Goal: Task Accomplishment & Management: Use online tool/utility

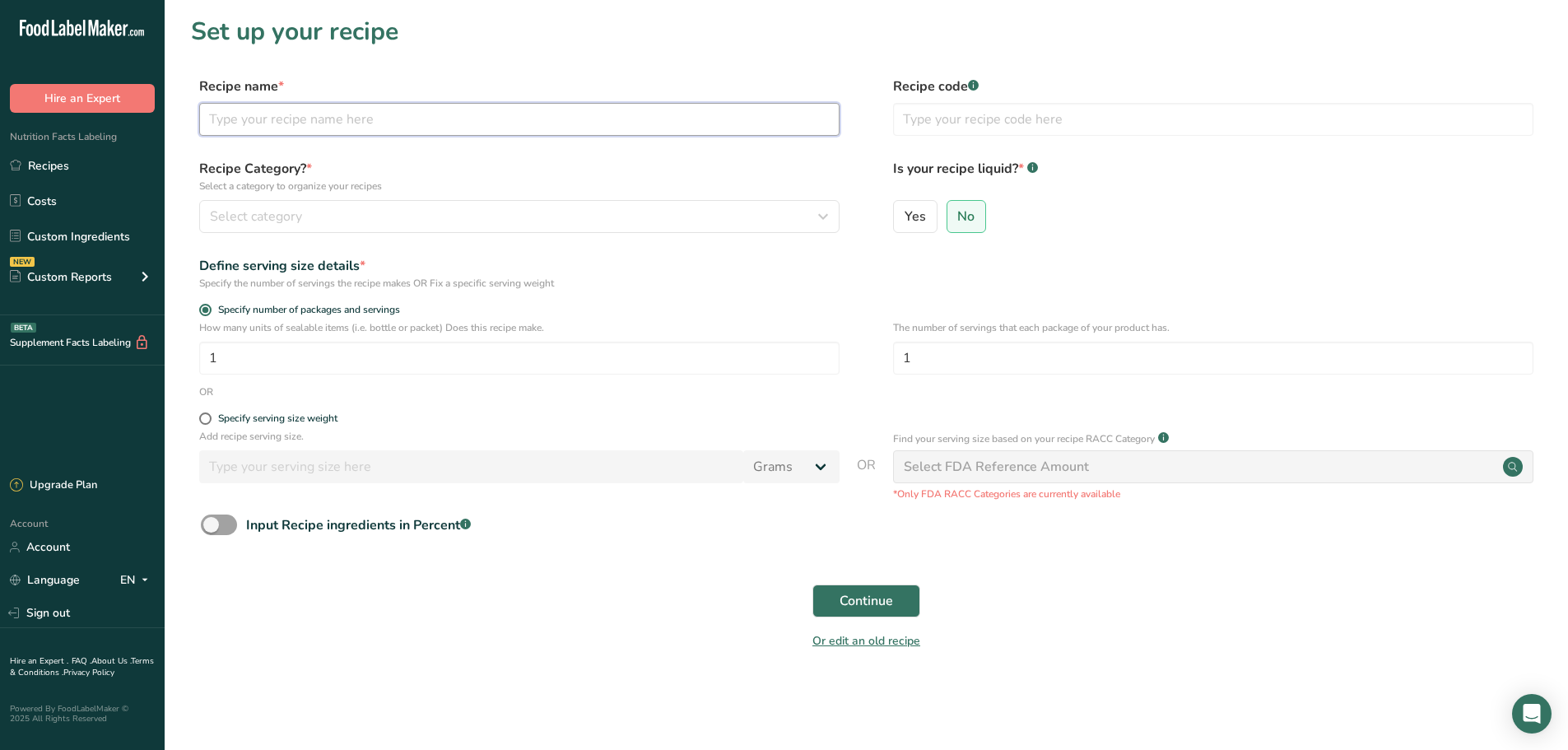
click at [248, 114] on input "text" at bounding box center [519, 119] width 640 height 33
type input "Zucchini Cakes"
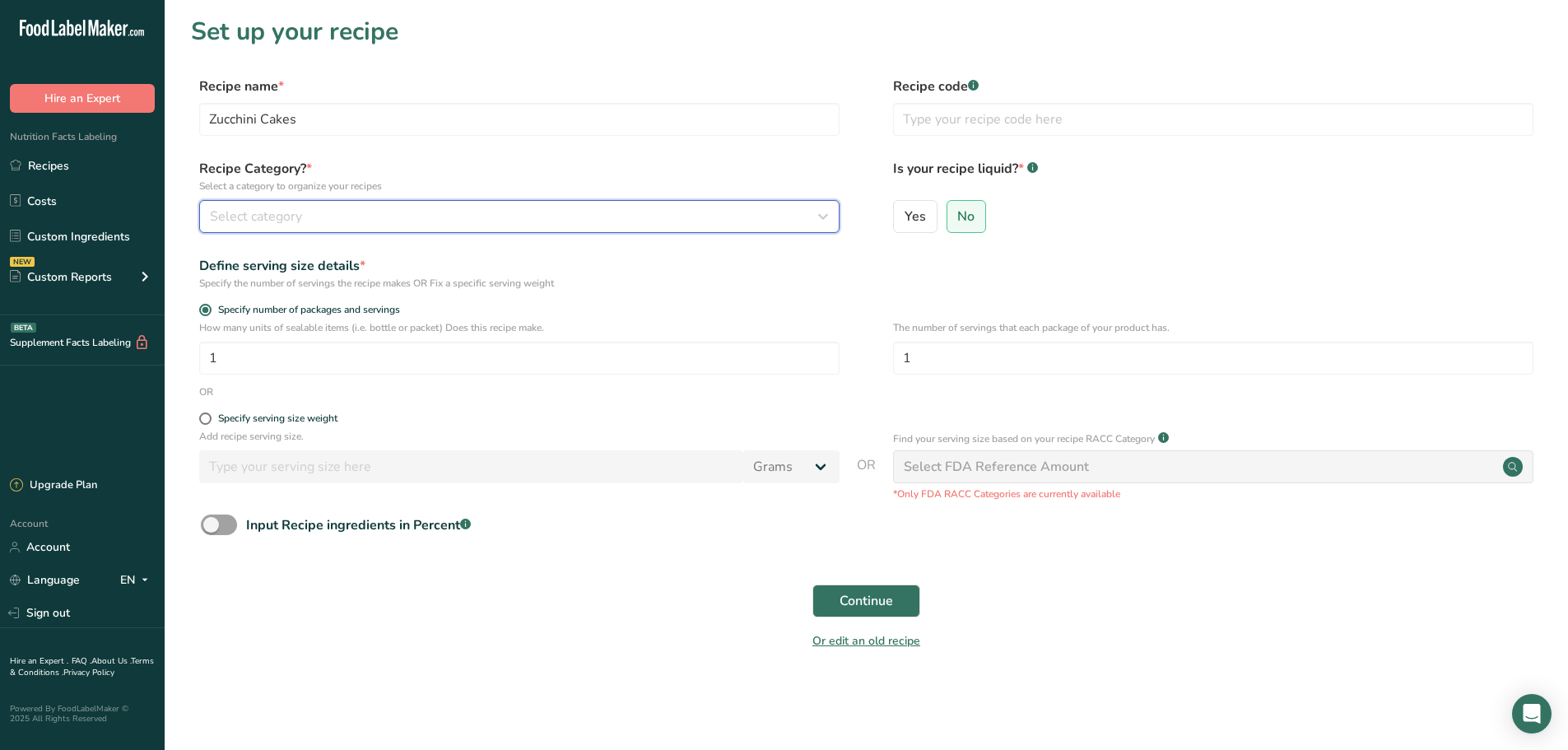
click at [333, 225] on div "Select category" at bounding box center [514, 217] width 609 height 20
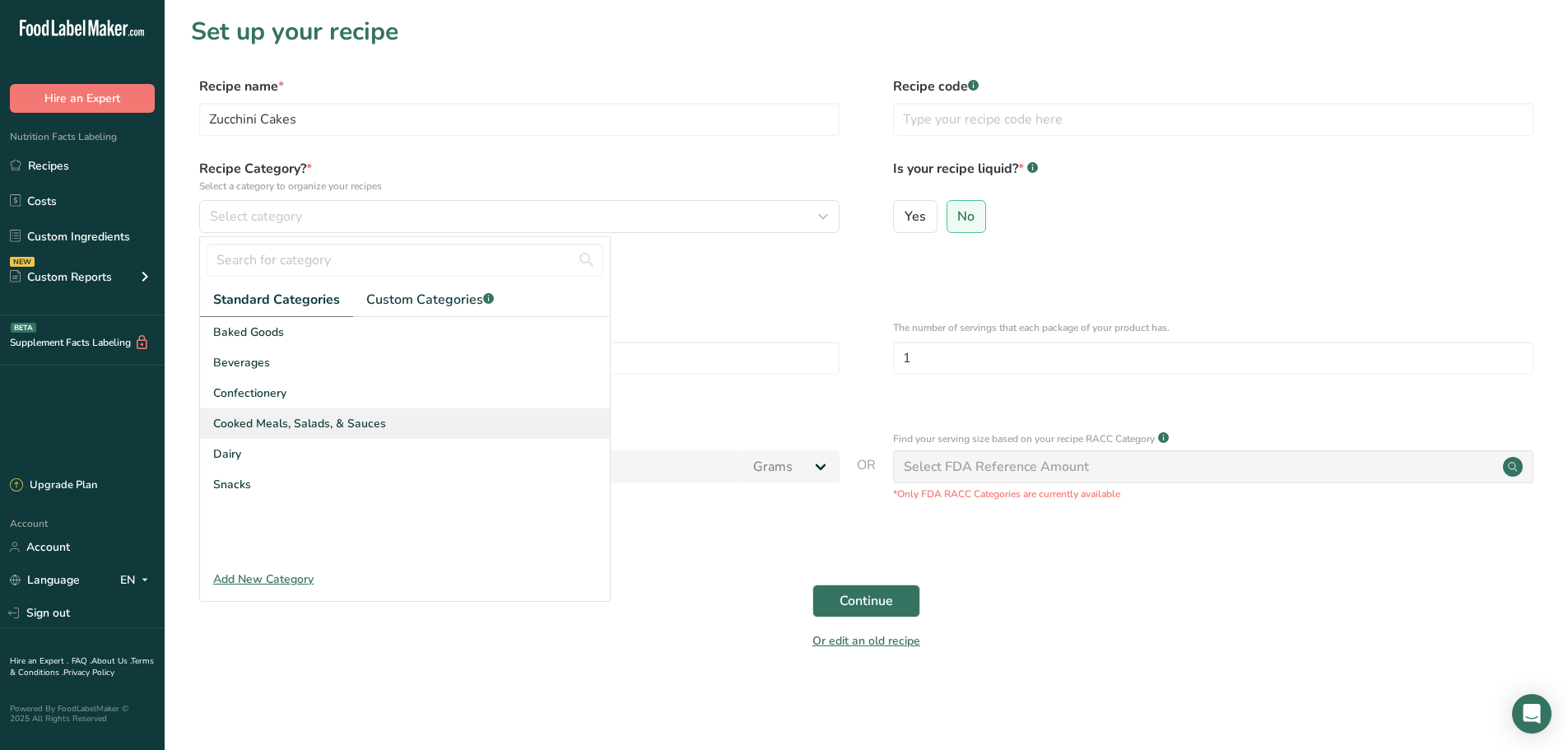
click at [333, 424] on span "Cooked Meals, Salads, & Sauces" at bounding box center [299, 423] width 173 height 17
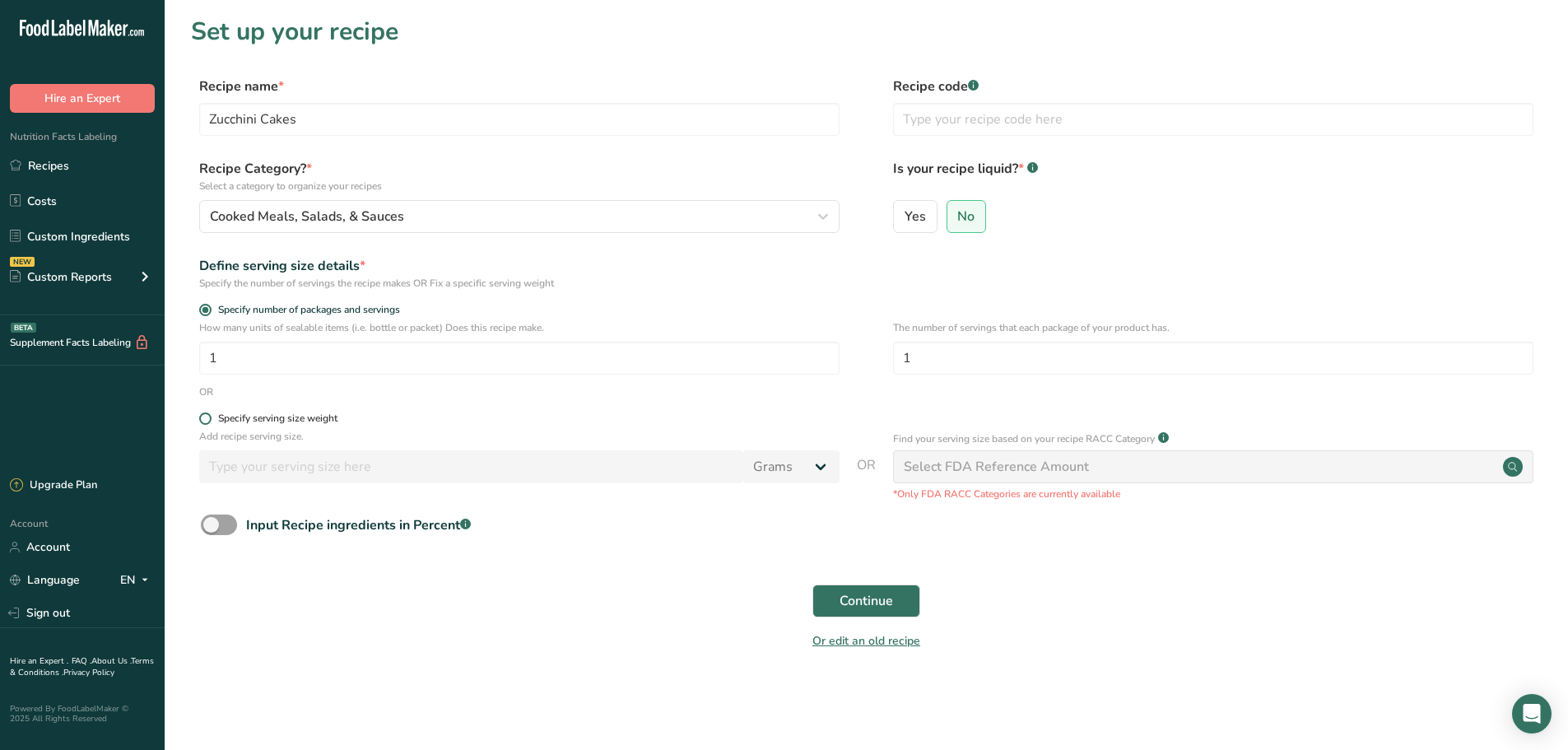
click at [202, 421] on span at bounding box center [205, 418] width 13 height 13
click at [202, 421] on input "Specify serving size weight" at bounding box center [204, 418] width 11 height 11
radio input "true"
radio input "false"
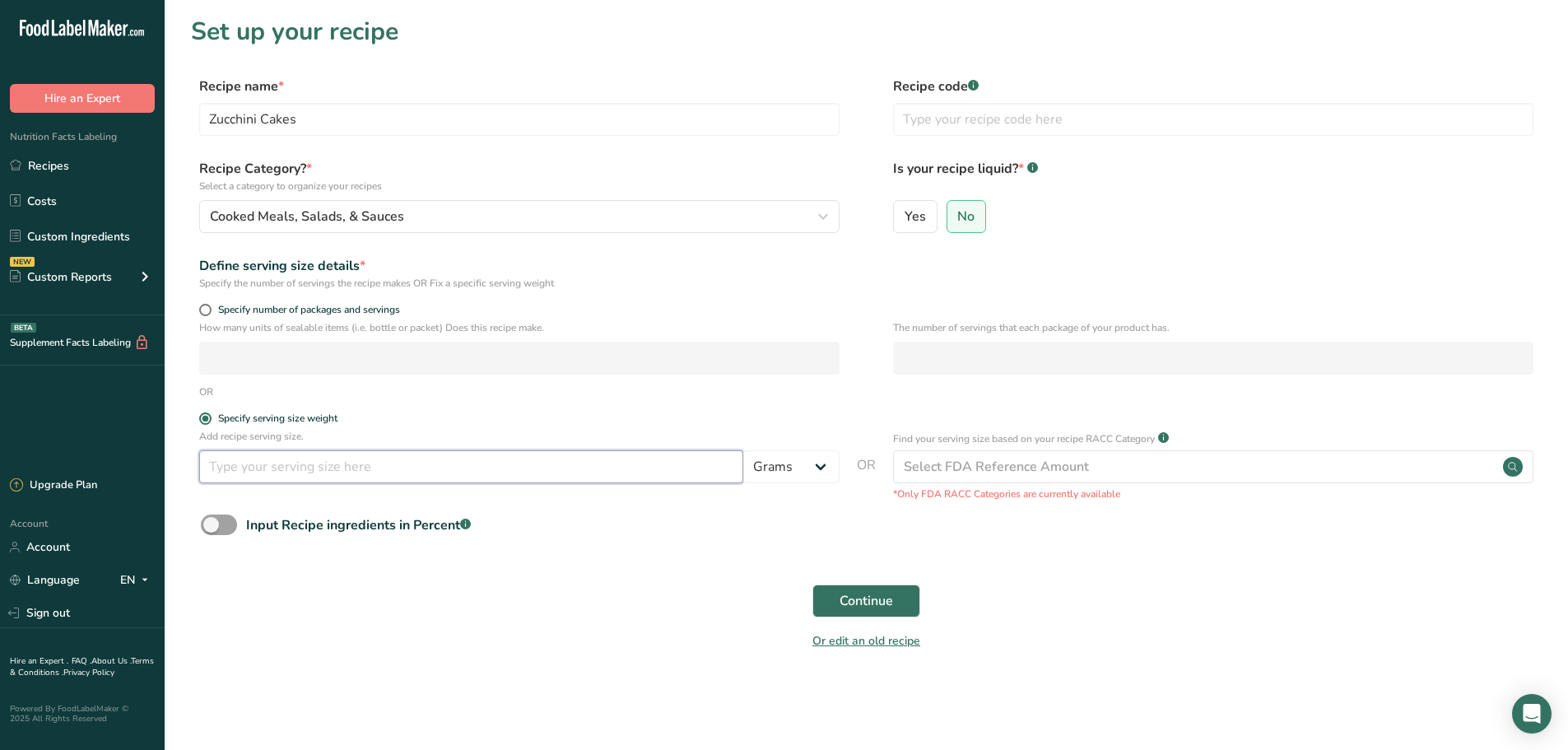
click at [698, 466] on input "number" at bounding box center [471, 466] width 544 height 33
click at [729, 459] on input "number" at bounding box center [471, 466] width 544 height 33
click at [701, 473] on input "number" at bounding box center [471, 466] width 544 height 33
type input "180"
click at [851, 599] on span "Continue" at bounding box center [866, 601] width 53 height 20
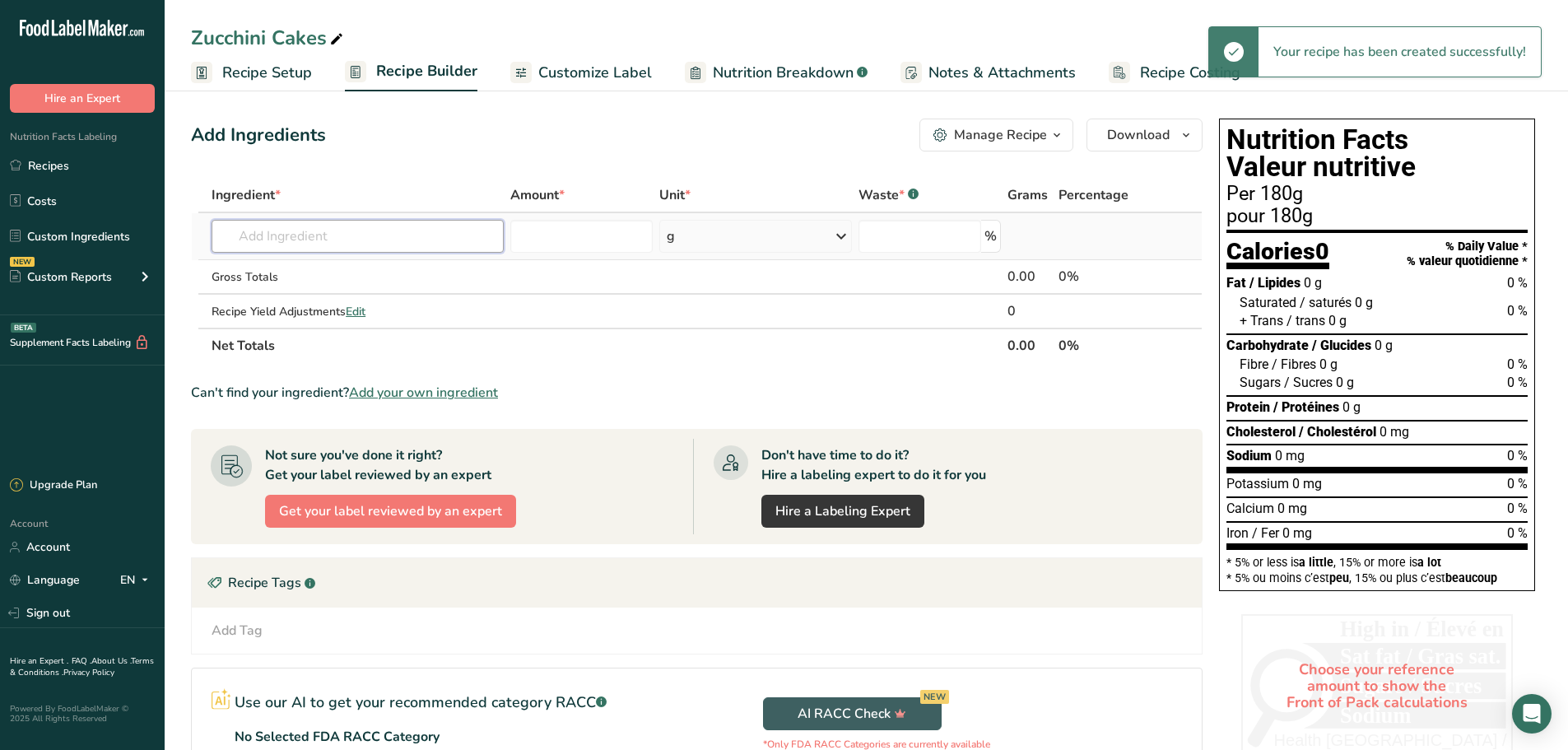
click at [346, 248] on input "text" at bounding box center [357, 236] width 292 height 33
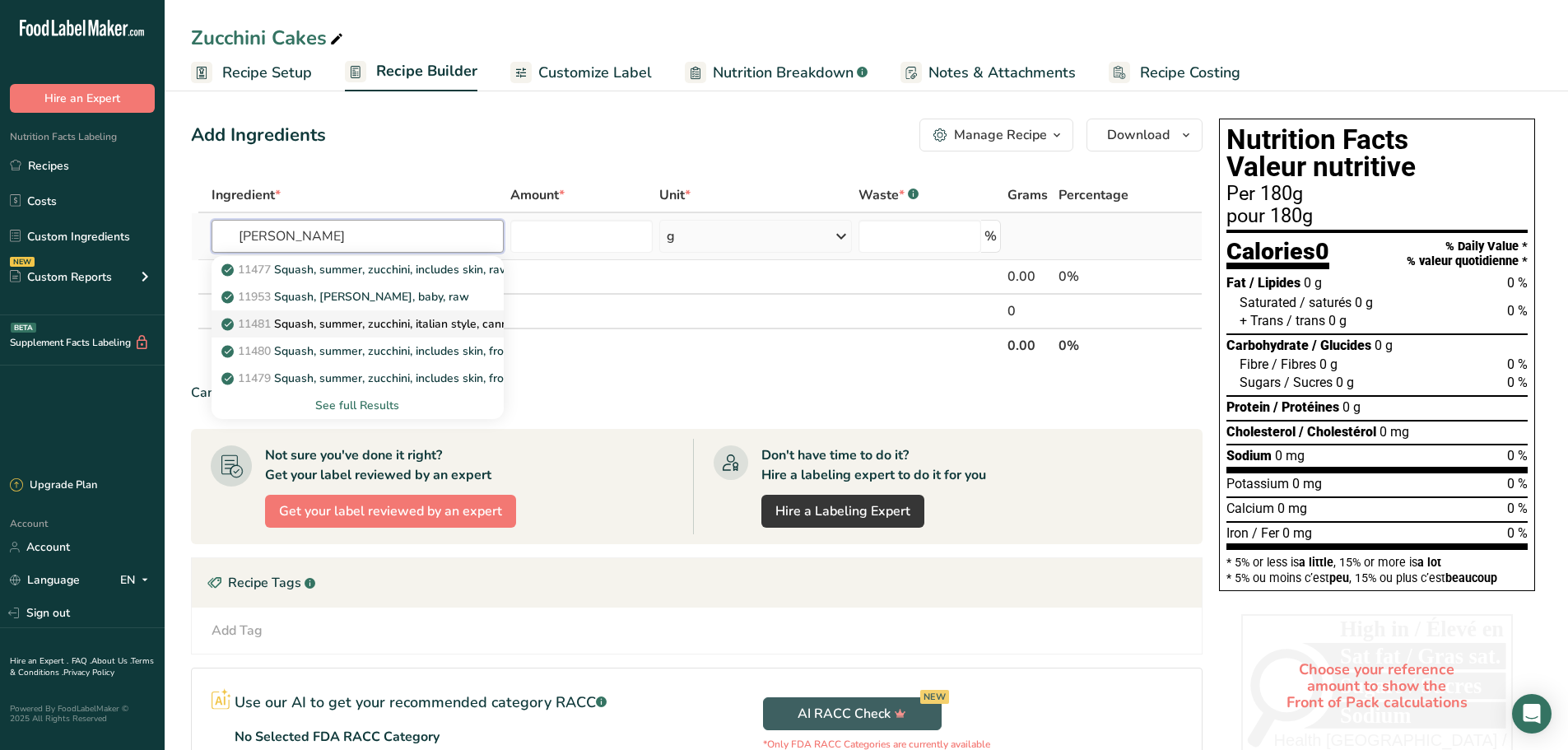
scroll to position [82, 0]
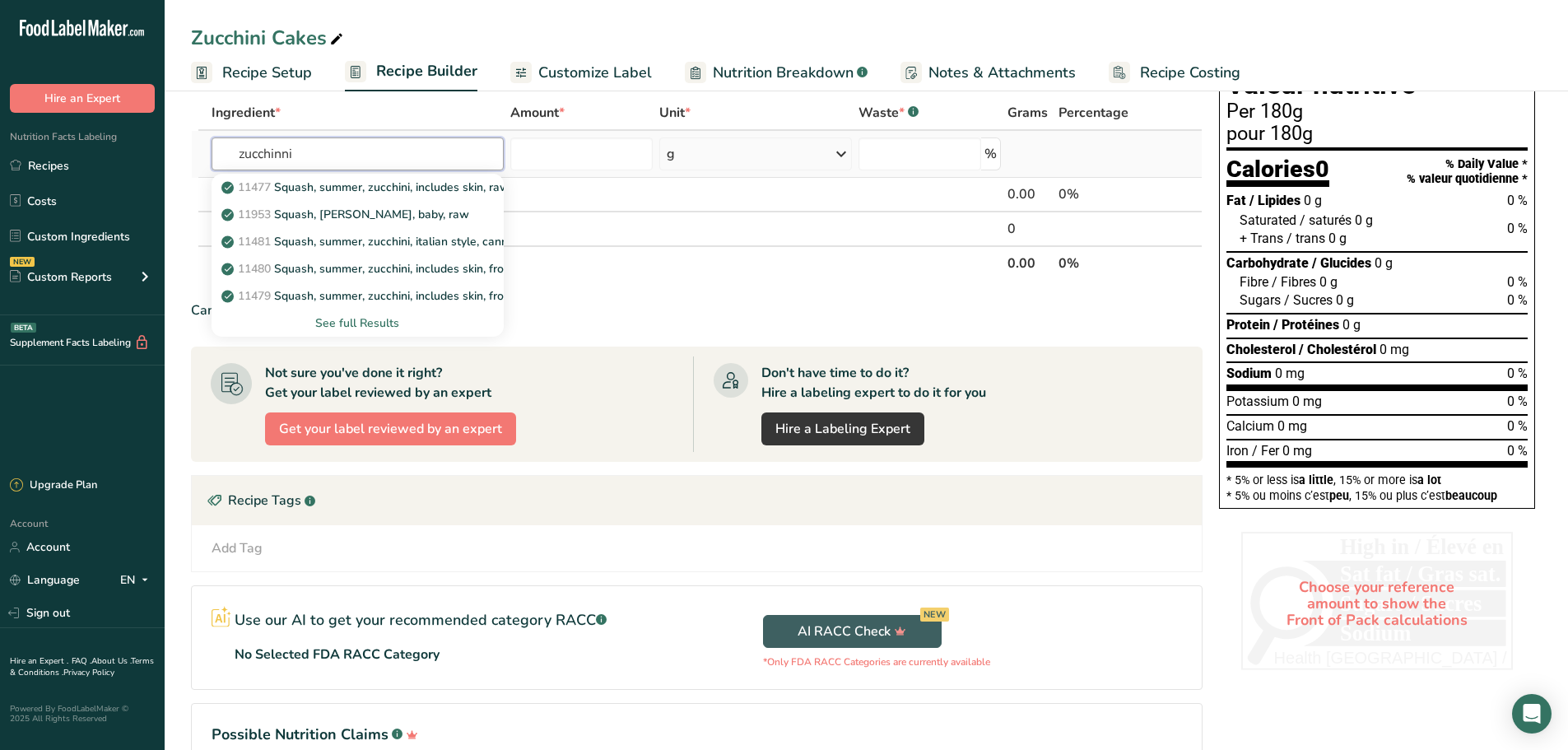
type input "zucchinni"
click at [346, 321] on div "See full Results" at bounding box center [358, 323] width 266 height 17
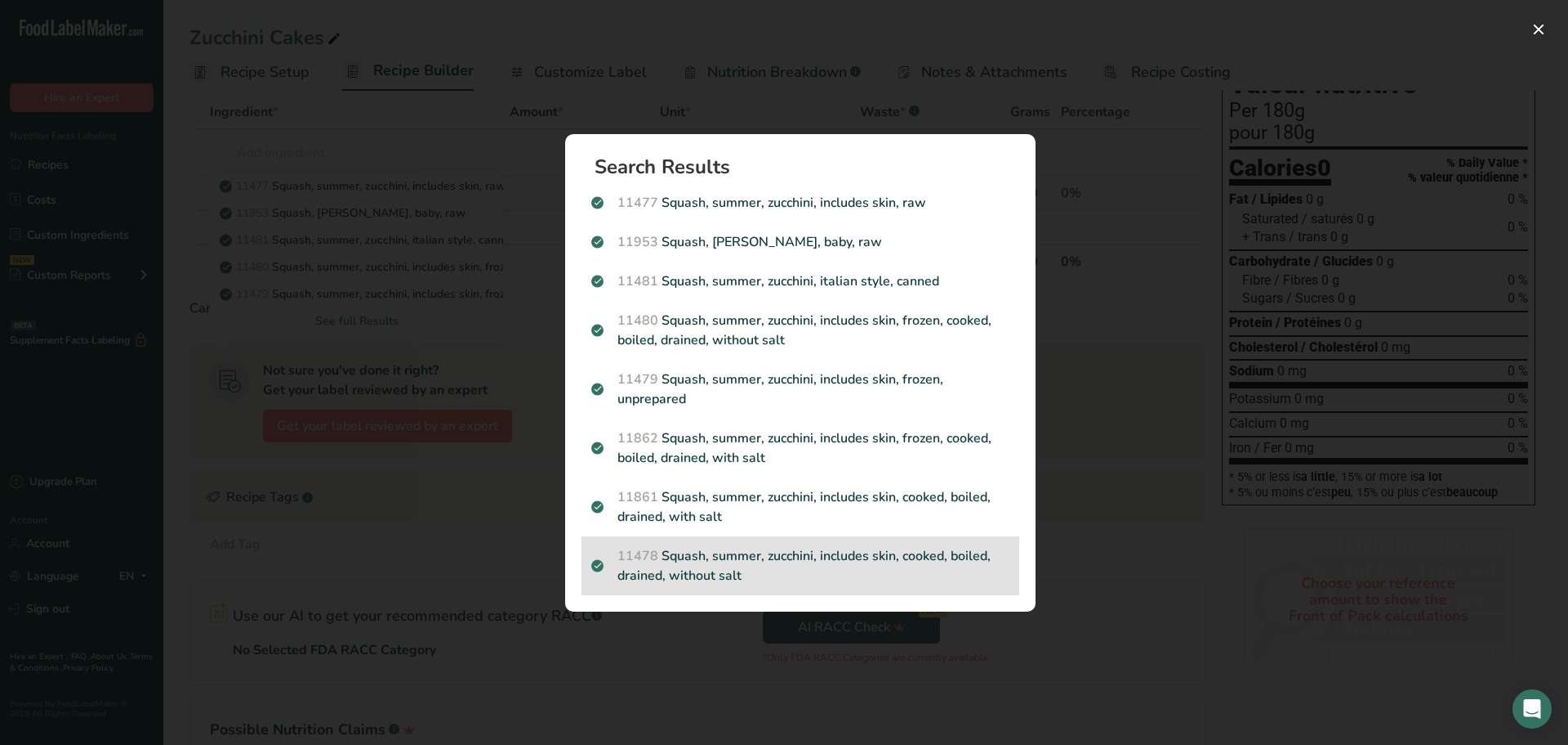
click at [751, 546] on p "11478 Squash, summer, zucchini, includes skin, cooked, boiled, drained, without…" at bounding box center [800, 565] width 418 height 39
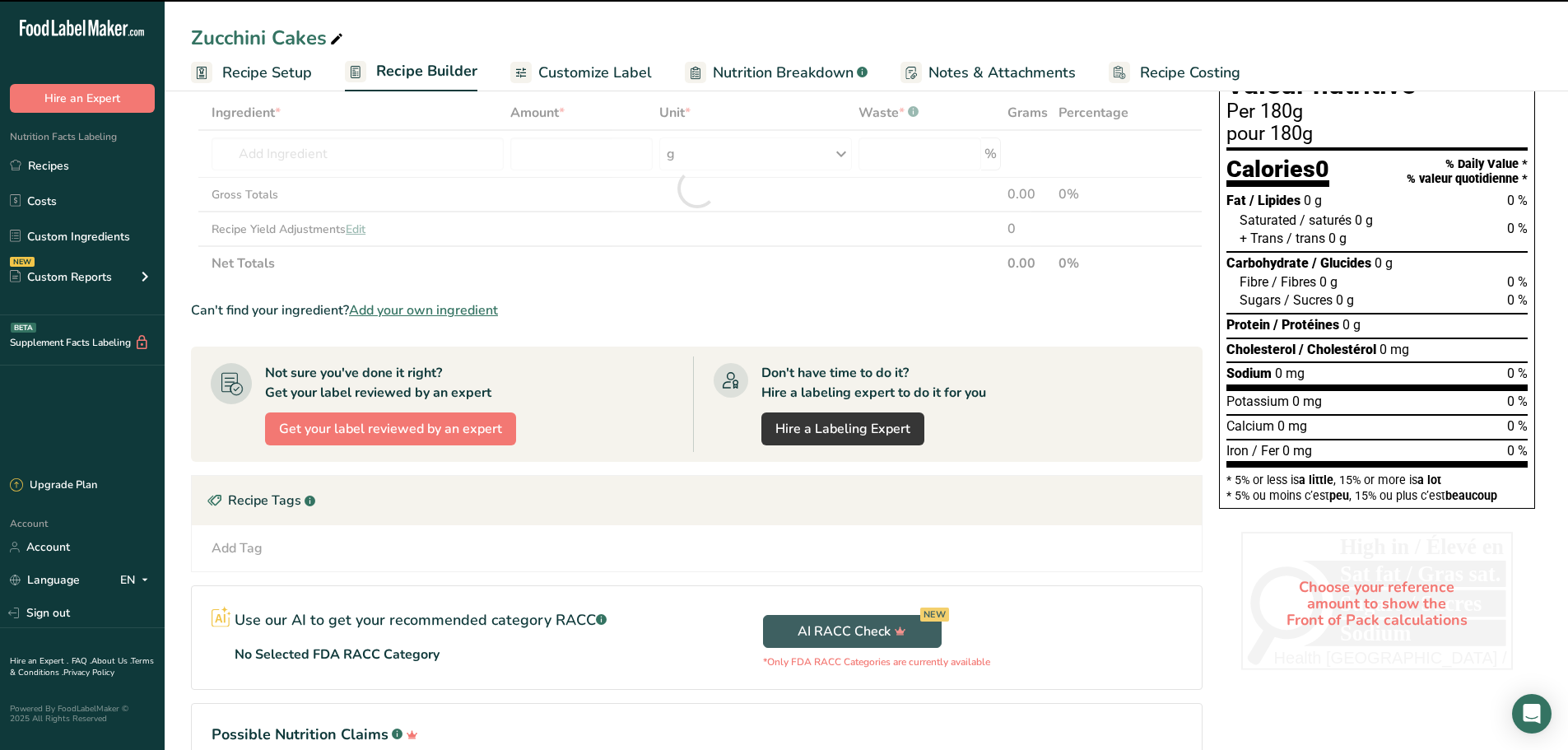
type input "0"
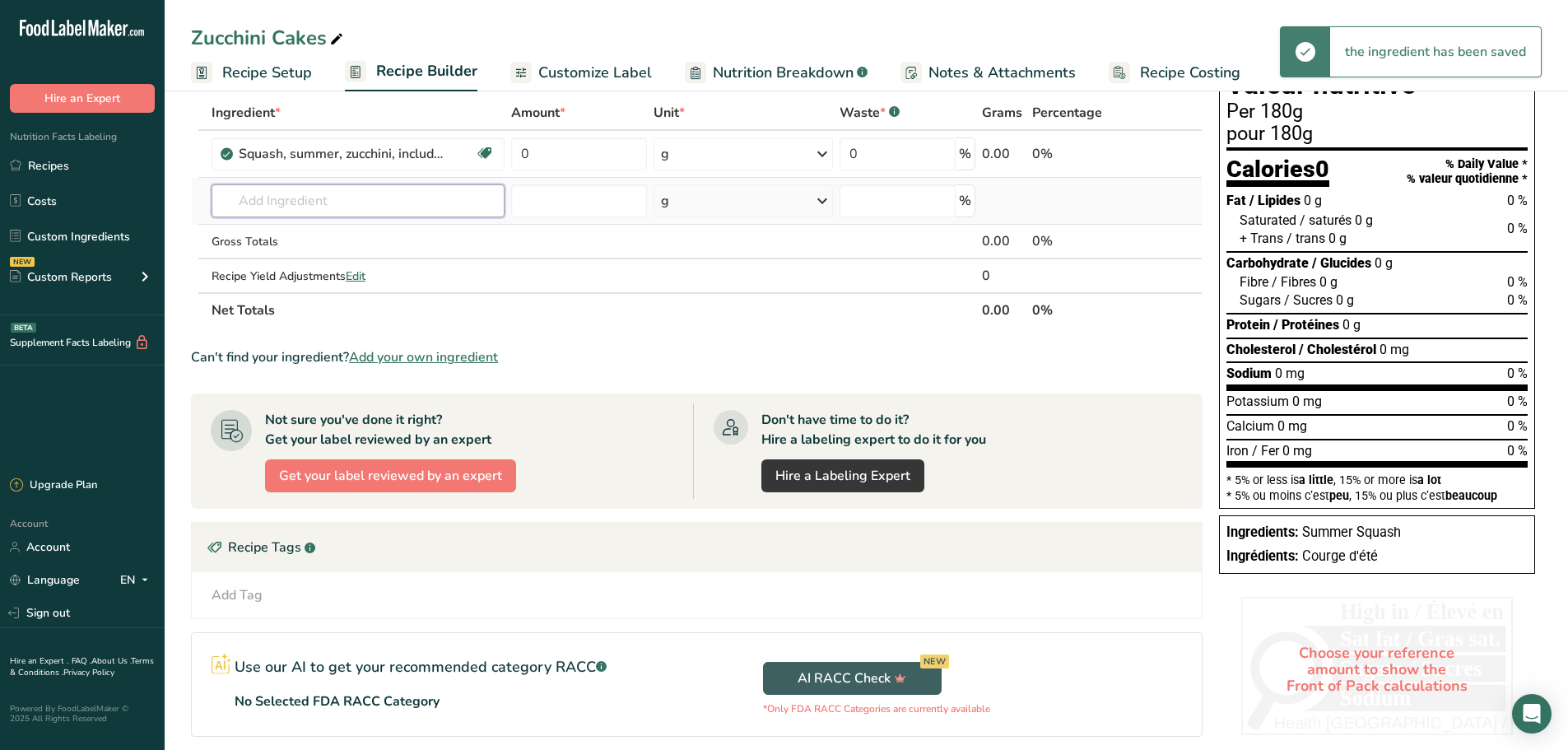
click at [280, 210] on input "text" at bounding box center [358, 201] width 293 height 33
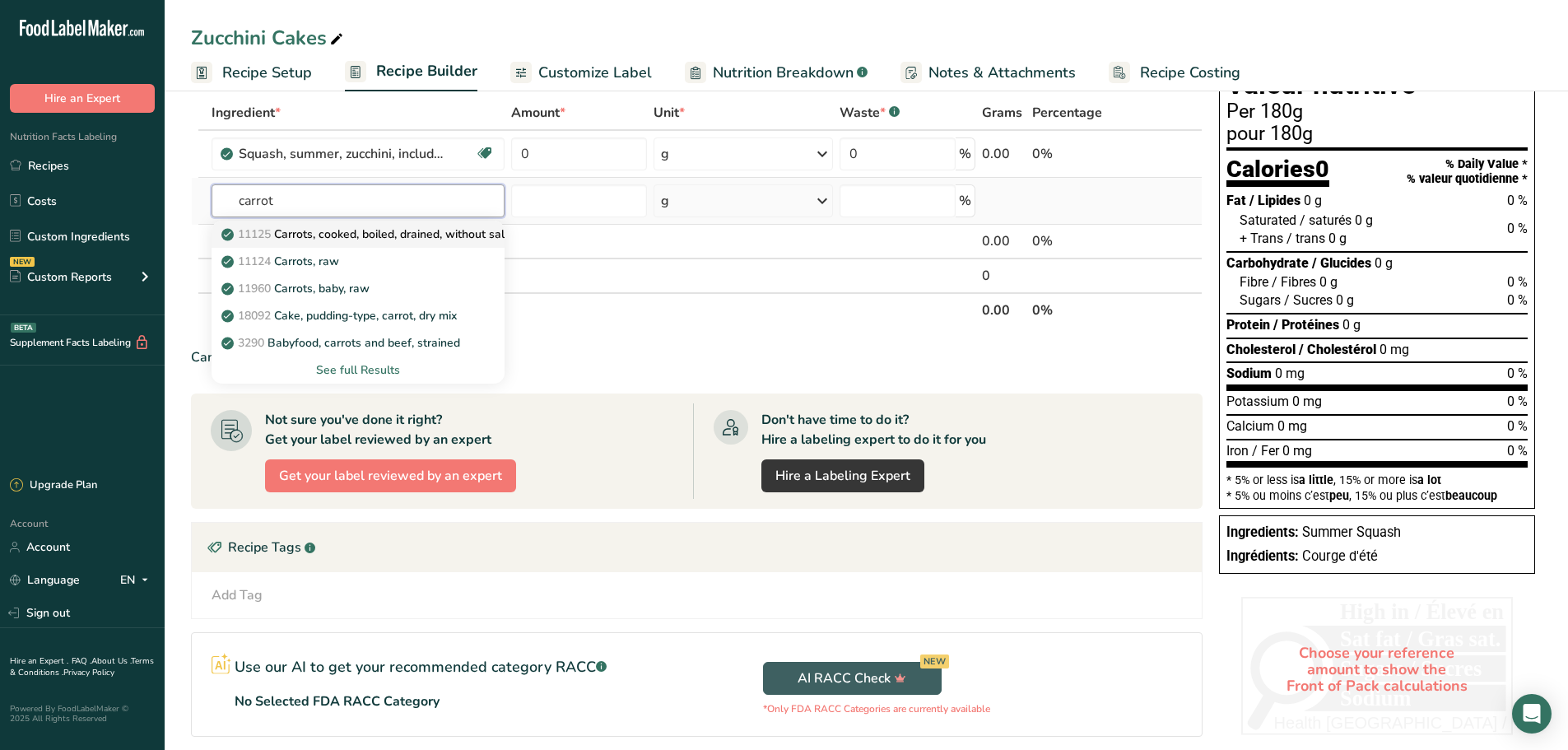
type input "carrot"
click at [355, 230] on p "11125 Carrots, cooked, boiled, drained, without salt" at bounding box center [367, 233] width 284 height 17
type input "Carrots, cooked, boiled, drained, without salt"
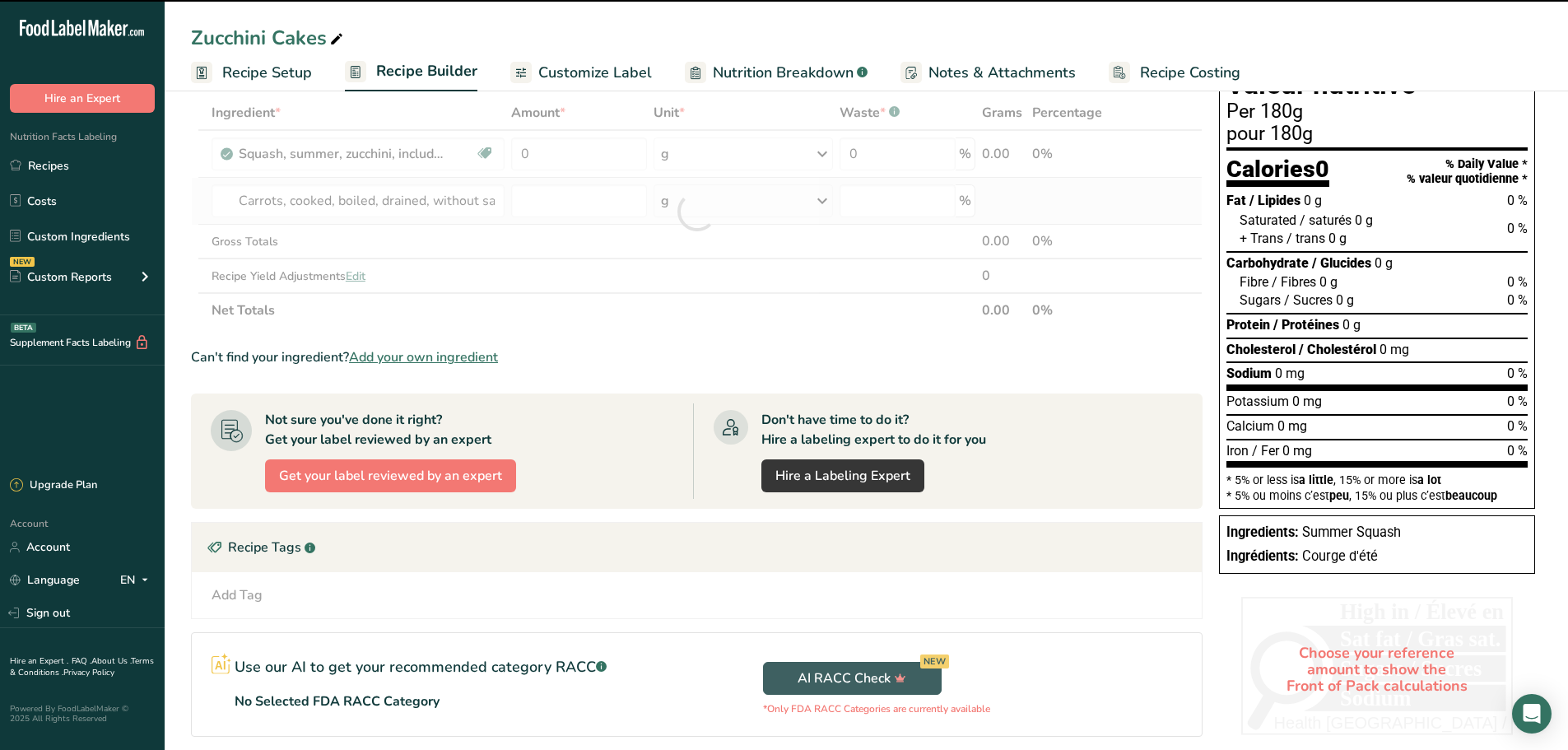
type input "0"
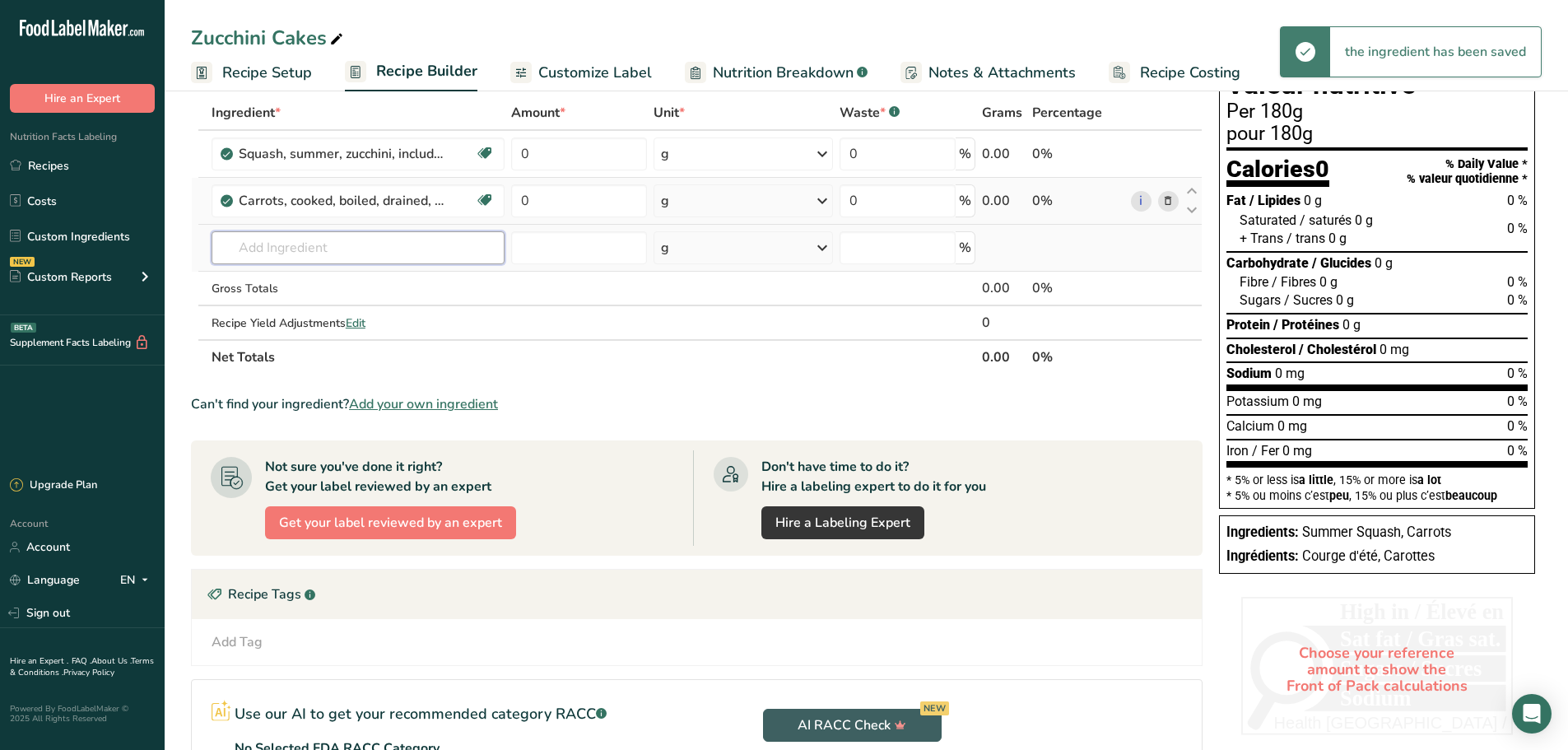
click at [322, 257] on input "text" at bounding box center [358, 248] width 293 height 33
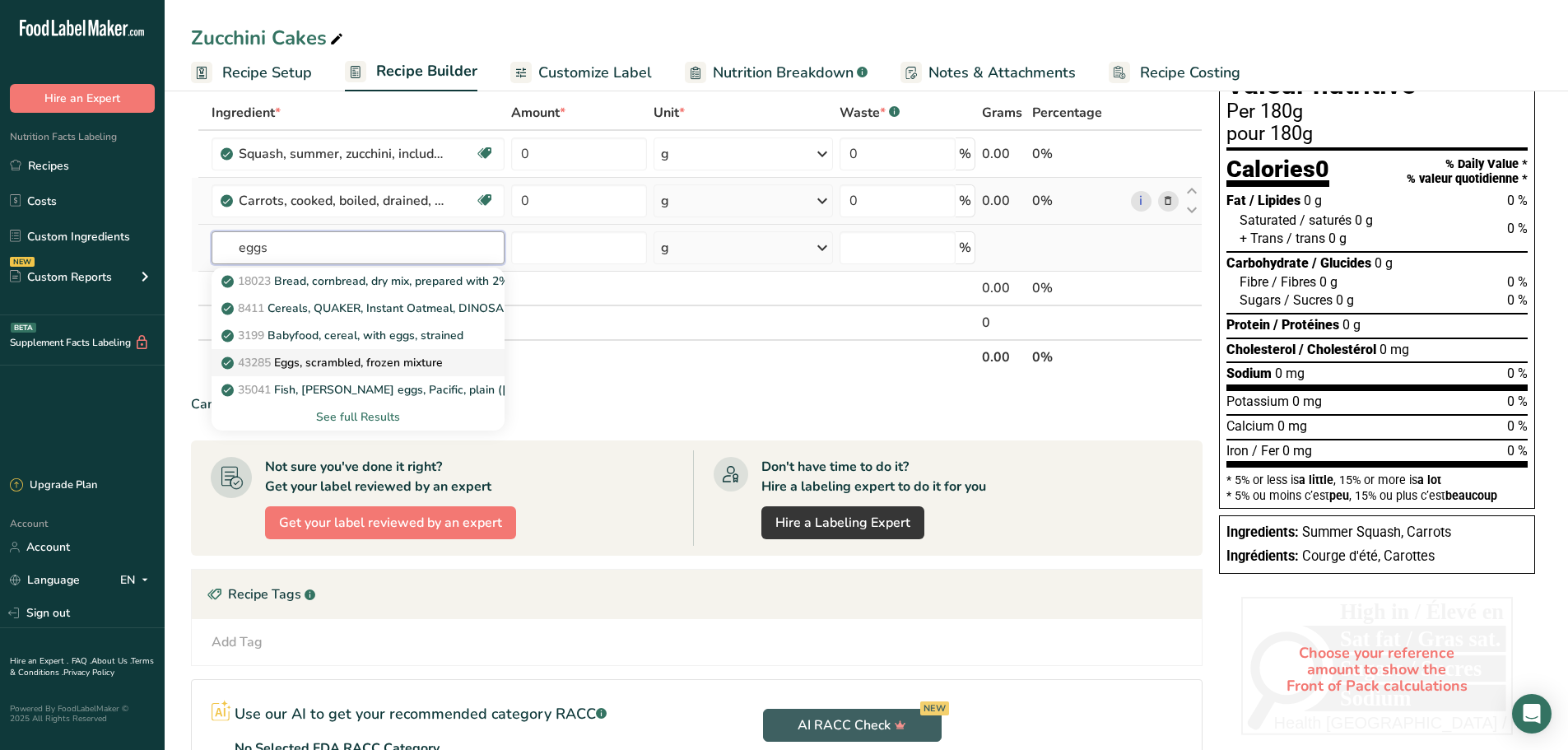
type input "eggs"
click at [377, 361] on p "43285 Eggs, scrambled, frozen mixture" at bounding box center [333, 362] width 218 height 17
type input "Eggs, scrambled, frozen mixture"
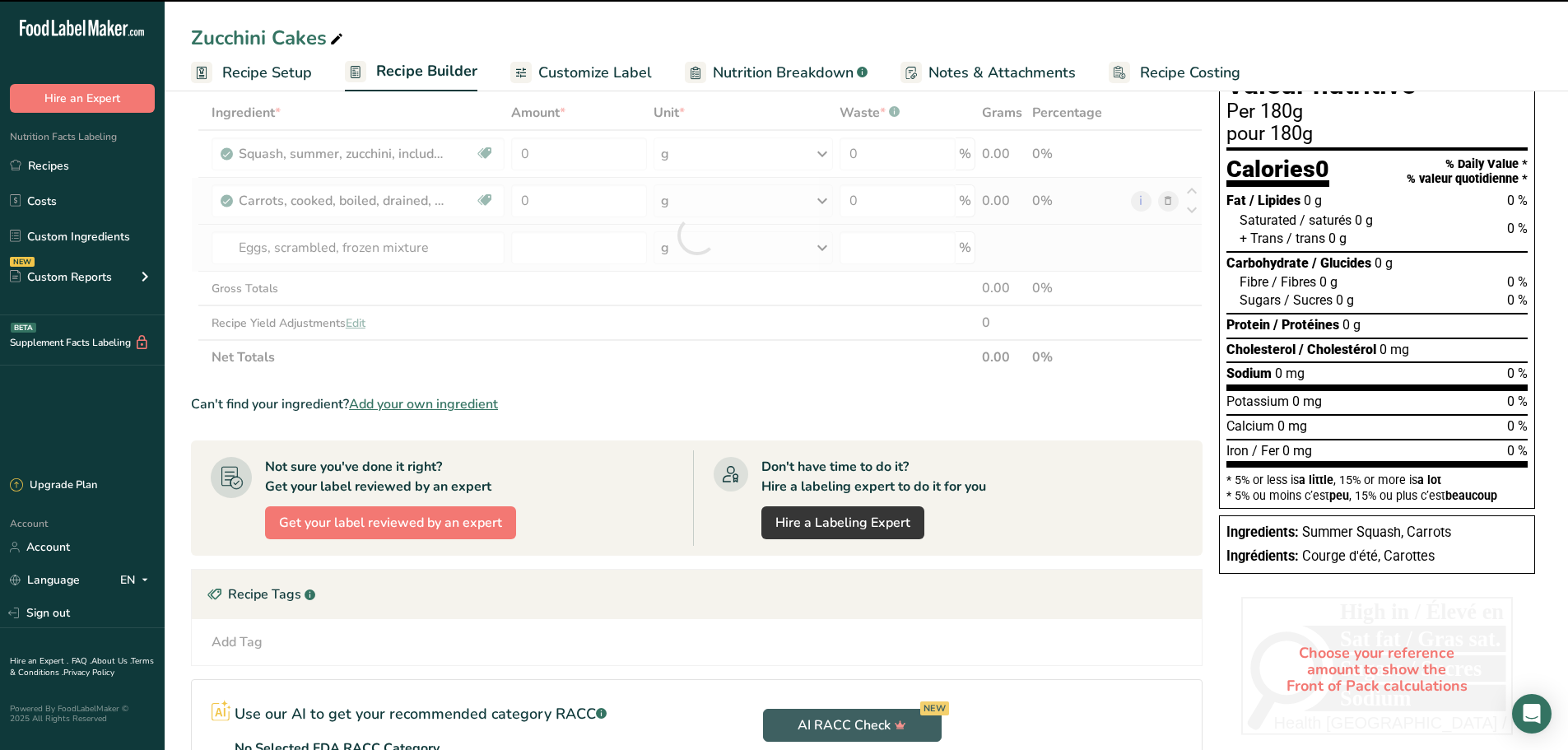
type input "0"
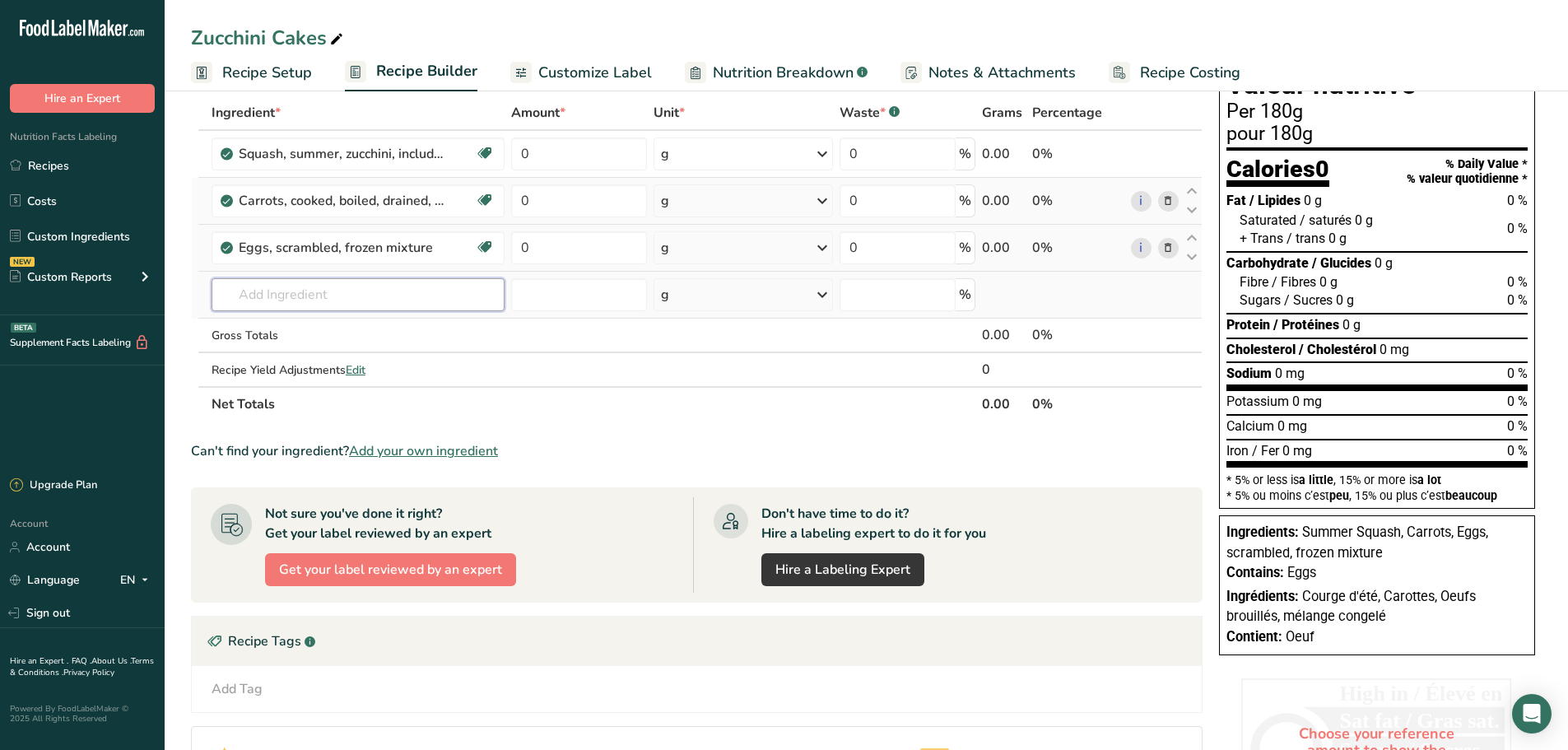
click at [281, 286] on input "text" at bounding box center [358, 295] width 293 height 33
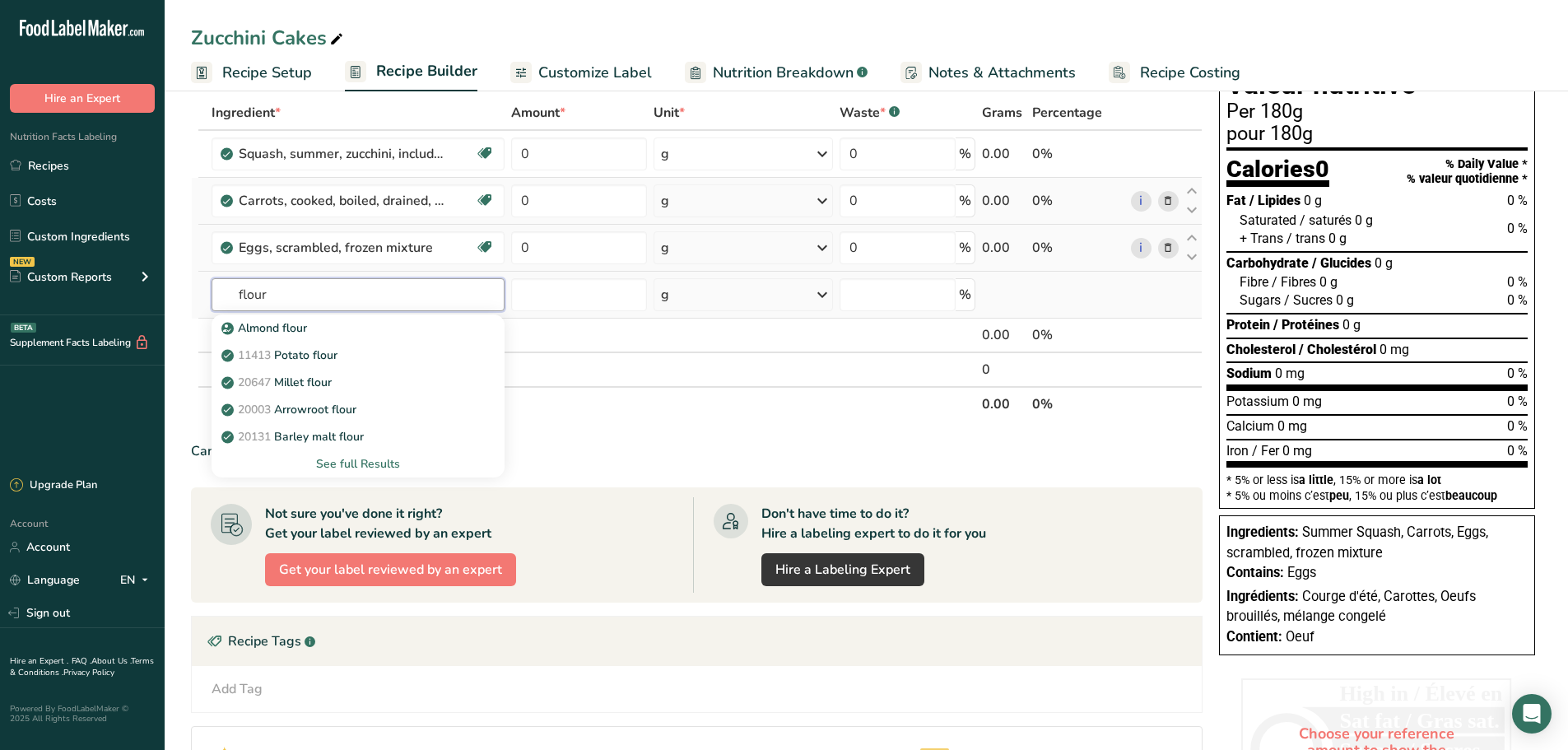
type input "flour"
click at [361, 466] on div "See full Results" at bounding box center [358, 464] width 267 height 17
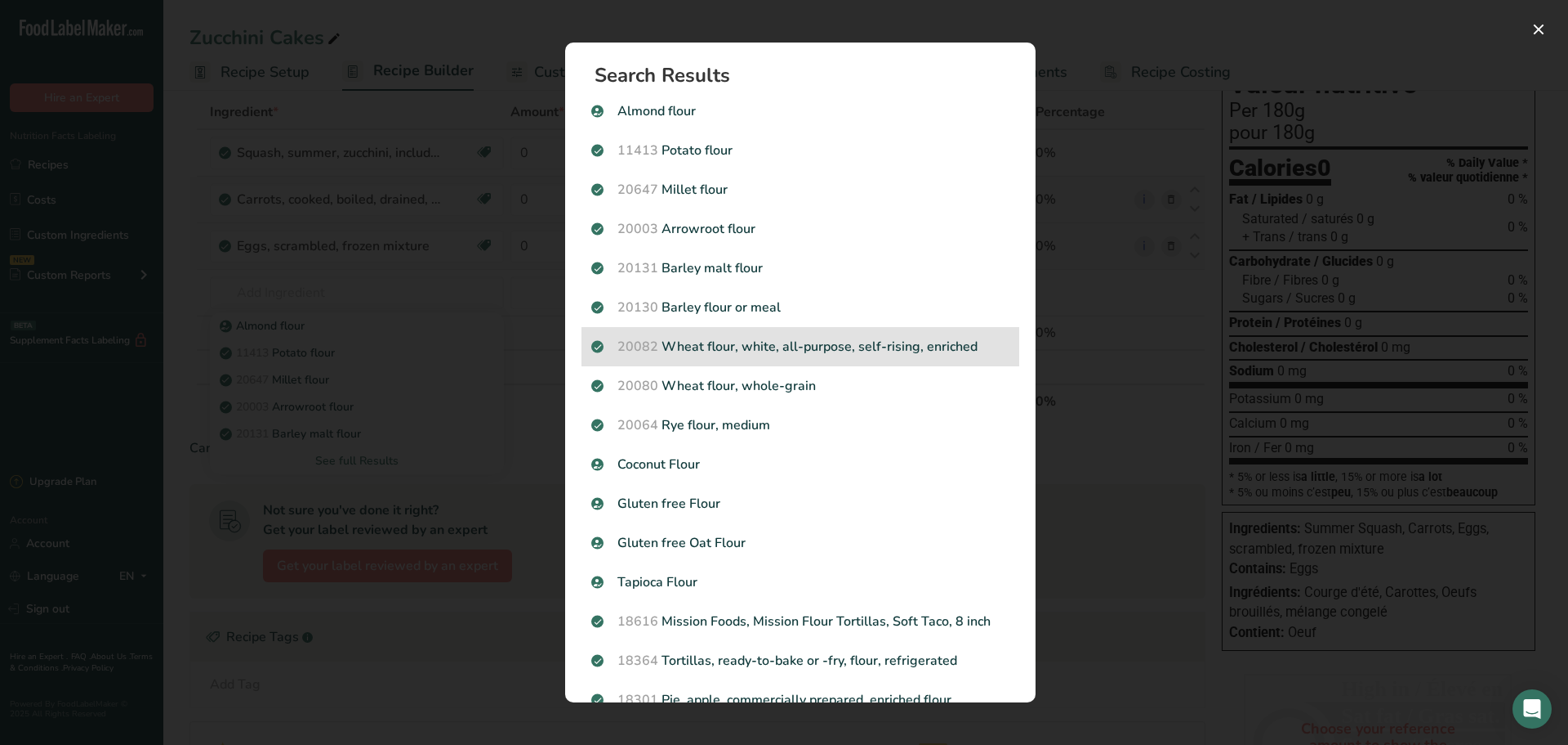
click at [708, 346] on p "20082 Wheat flour, white, all-purpose, self-rising, enriched" at bounding box center [800, 346] width 418 height 20
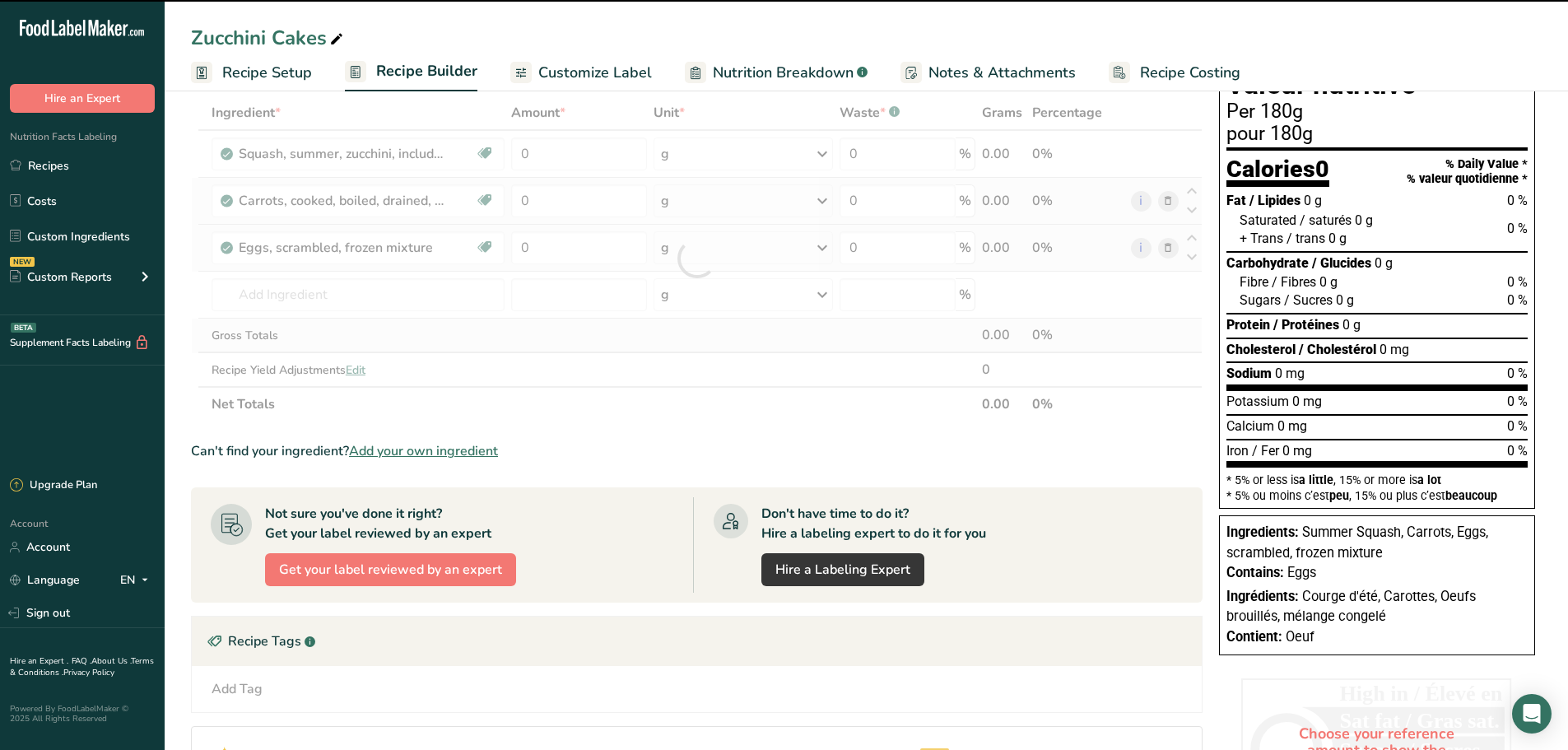
type input "0"
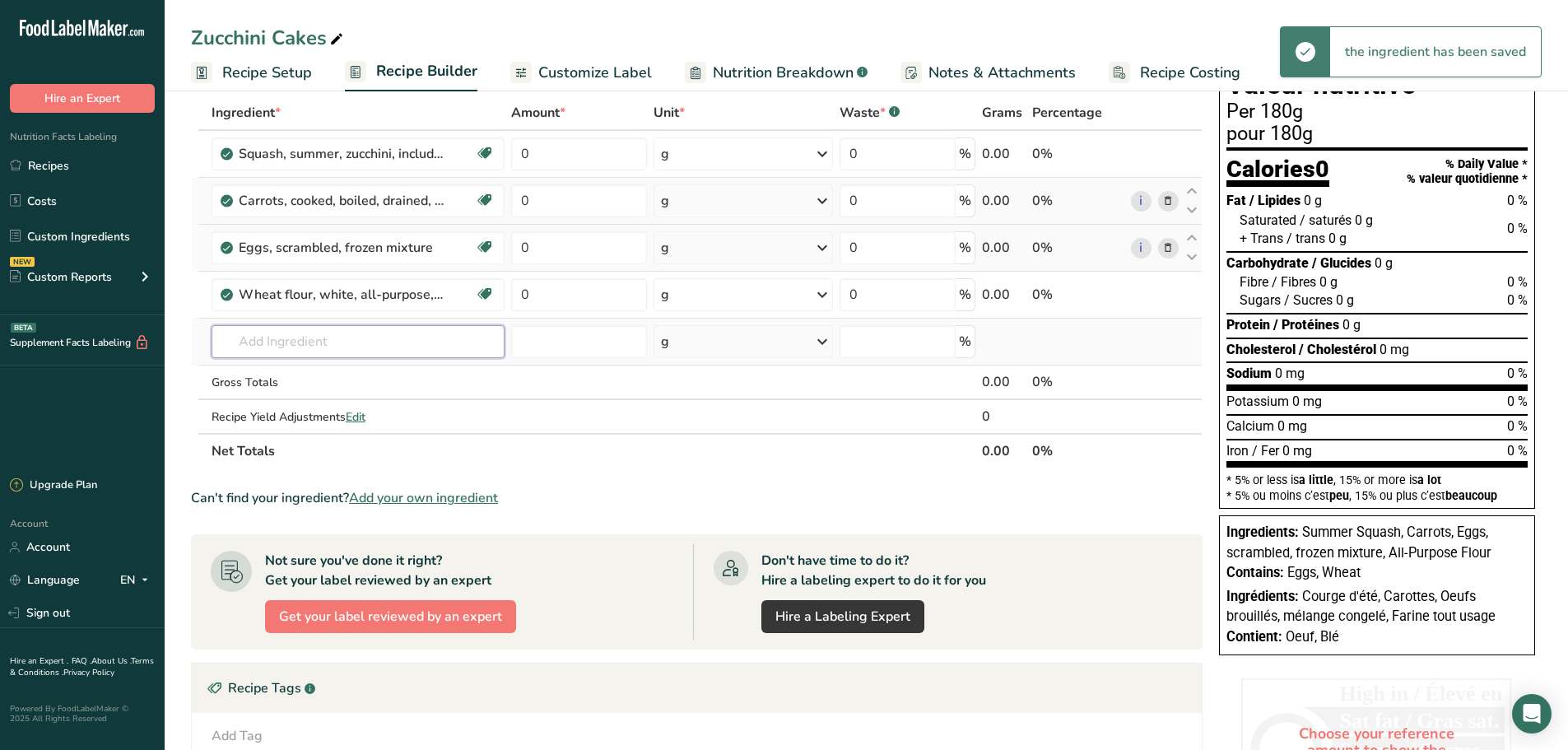
click at [254, 336] on input "text" at bounding box center [358, 342] width 293 height 33
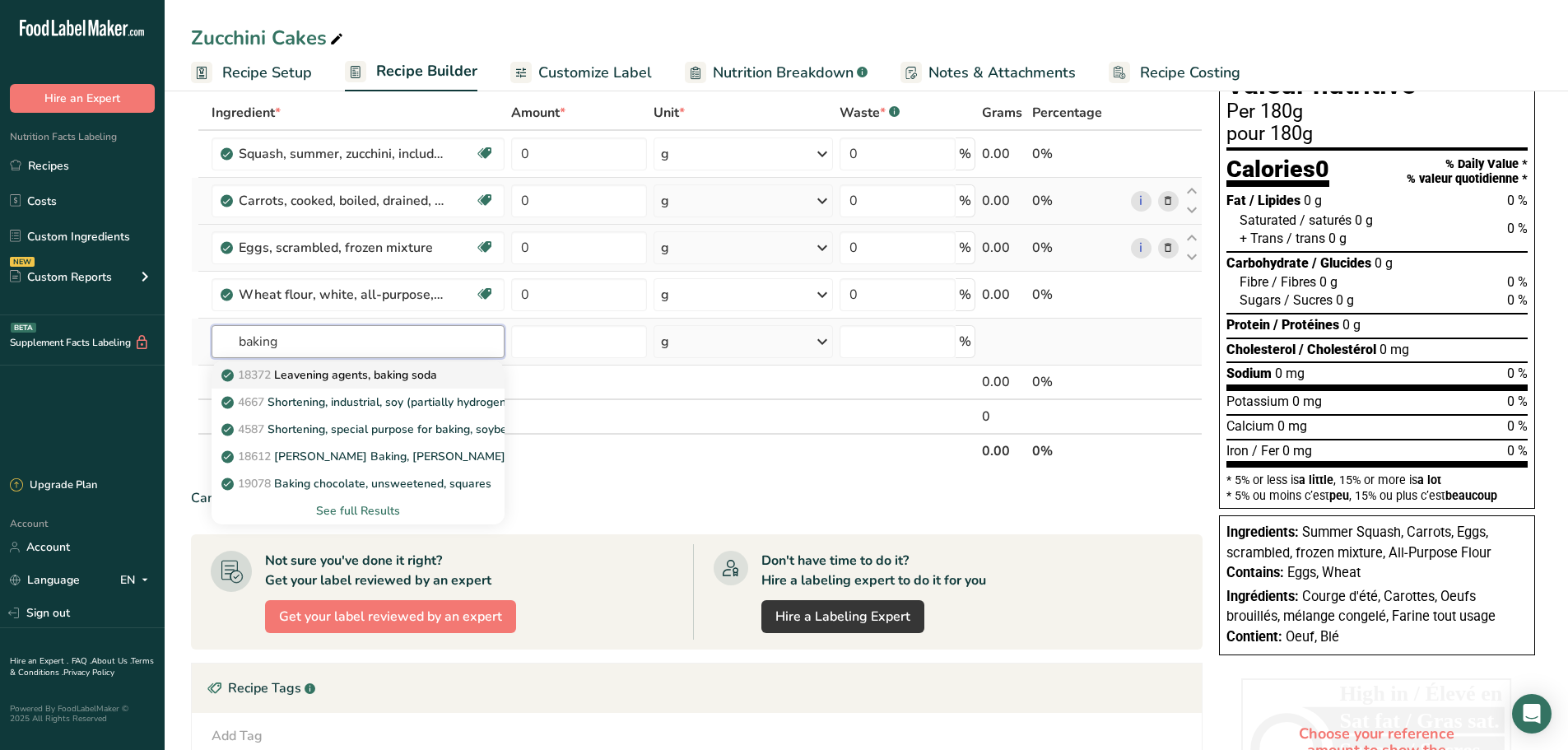
type input "baking"
click at [416, 382] on p "18372 Leavening agents, baking soda" at bounding box center [331, 374] width 212 height 17
type input "Leavening agents, baking soda"
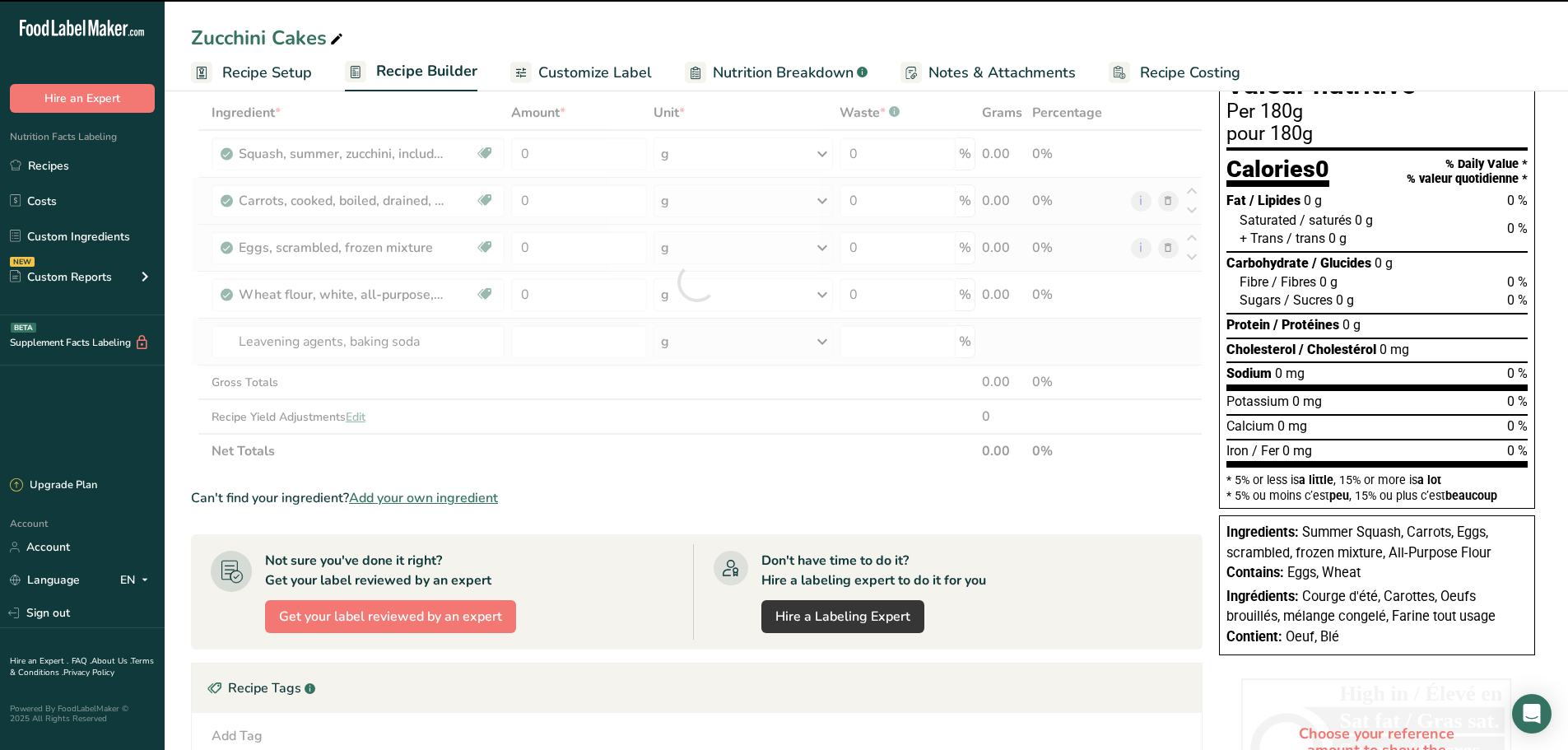
type input "0"
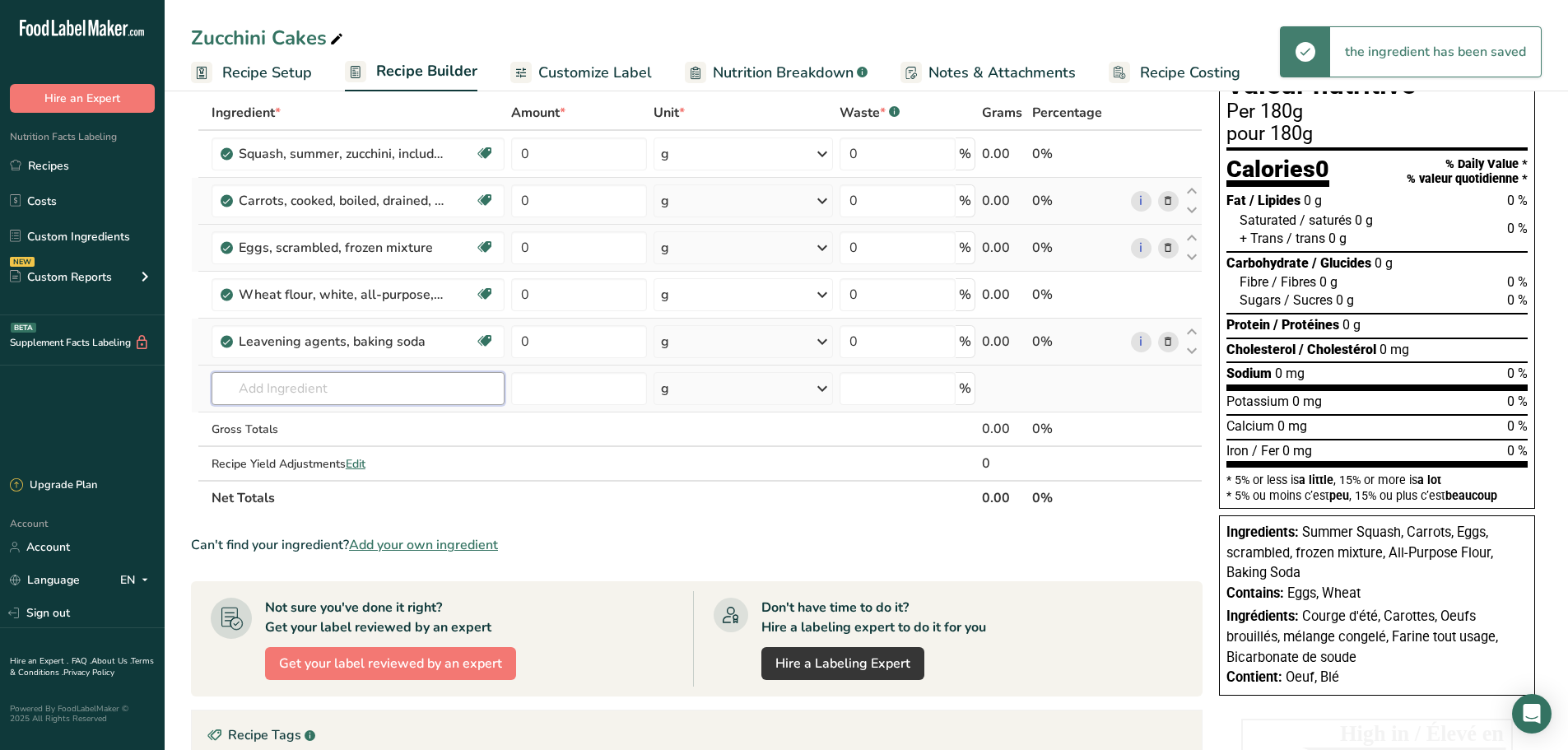
click at [328, 384] on input "text" at bounding box center [358, 389] width 293 height 33
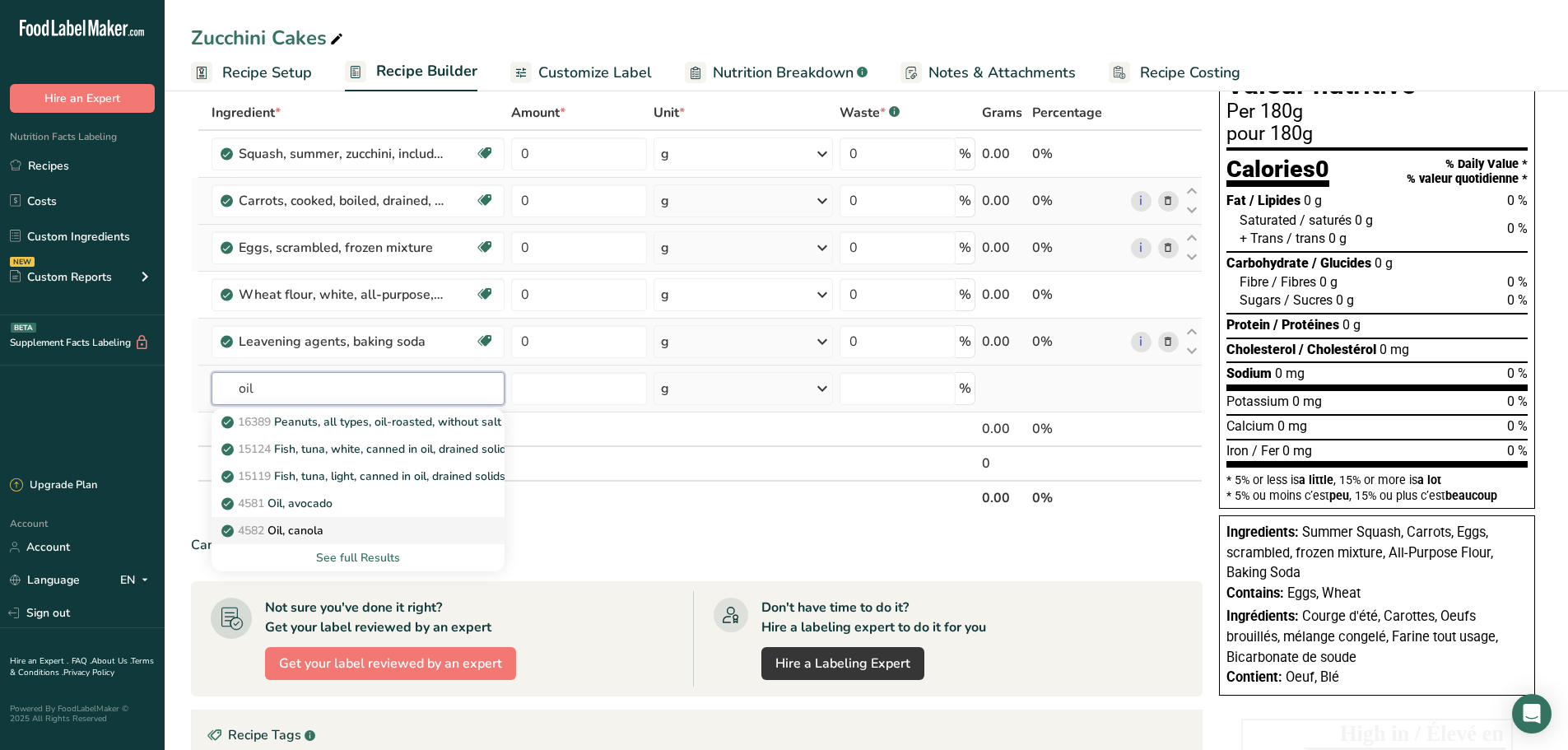
type input "oil"
click at [321, 533] on p "4582 Oil, canola" at bounding box center [274, 530] width 99 height 17
type input "Oil, canola"
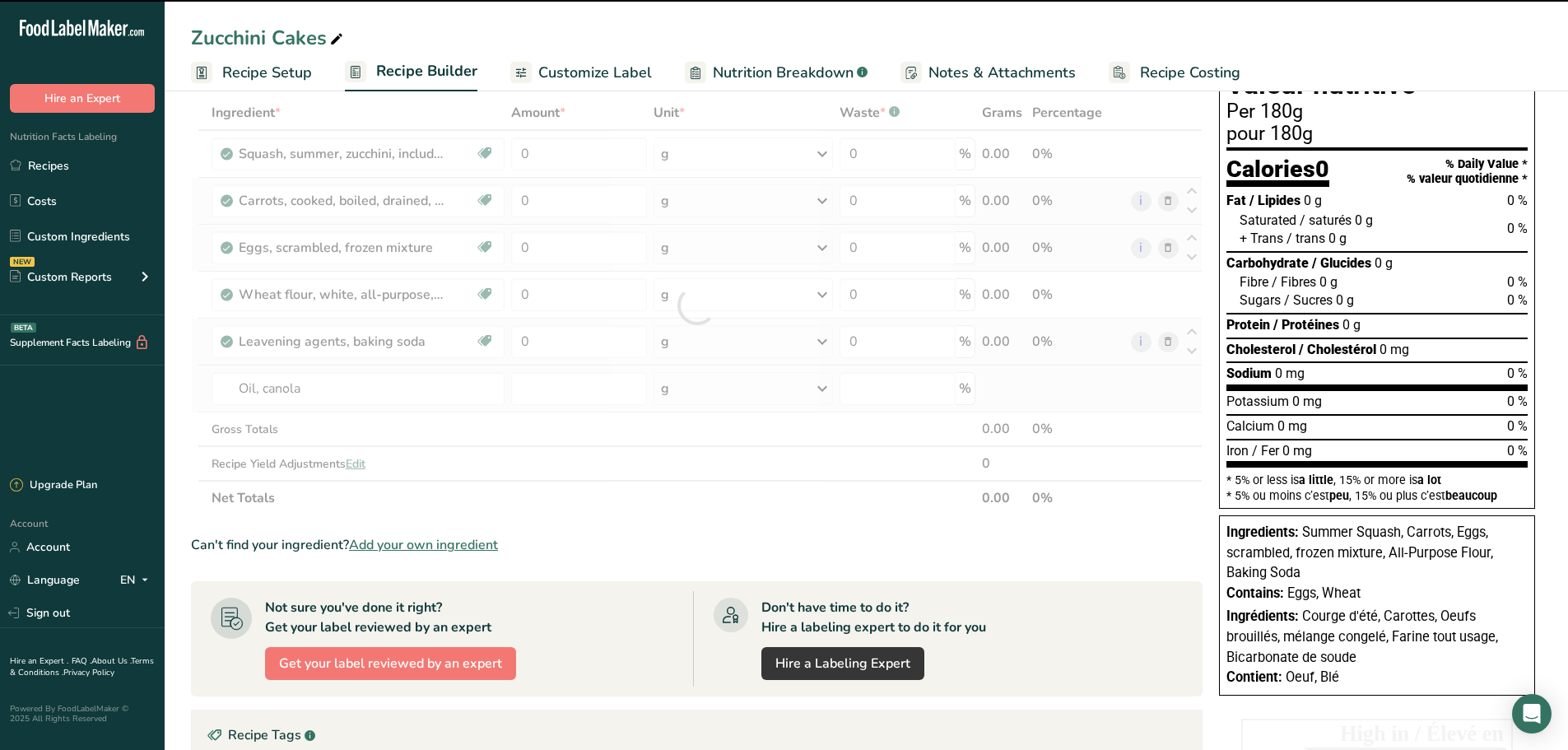
type input "0"
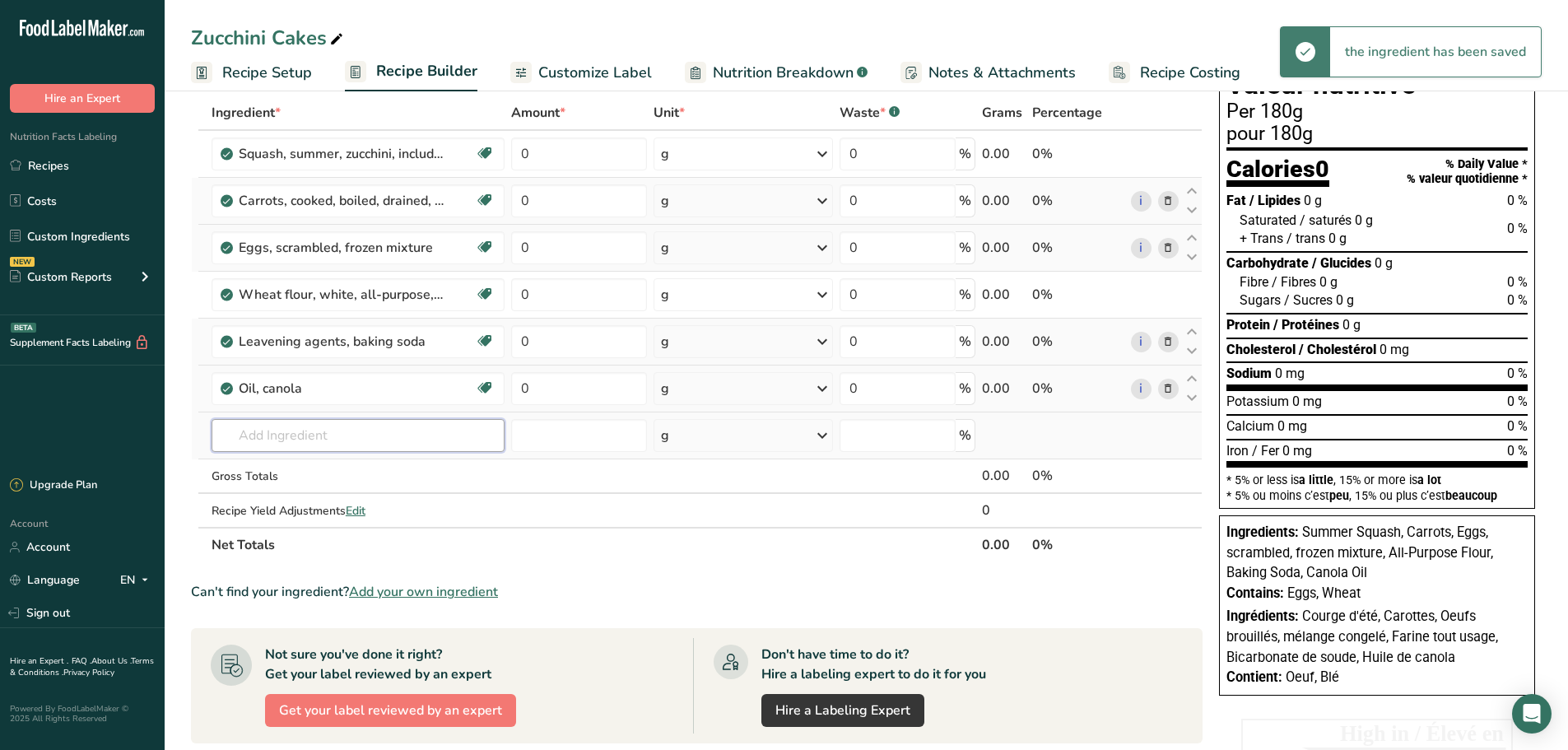
click at [288, 428] on input "text" at bounding box center [358, 435] width 293 height 33
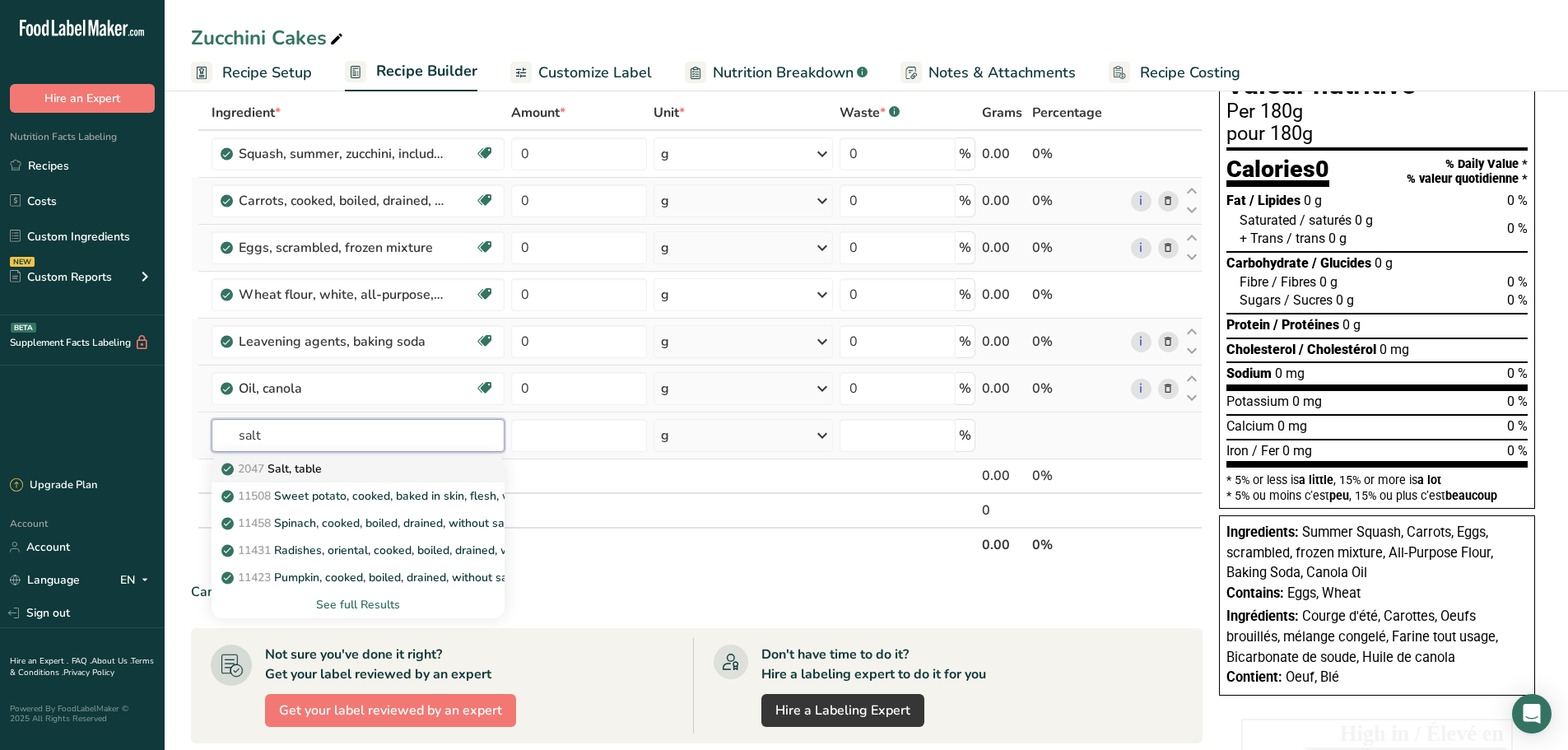
type input "salt"
click at [301, 473] on p "2047 Salt, table" at bounding box center [273, 468] width 97 height 17
type input "Salt, table"
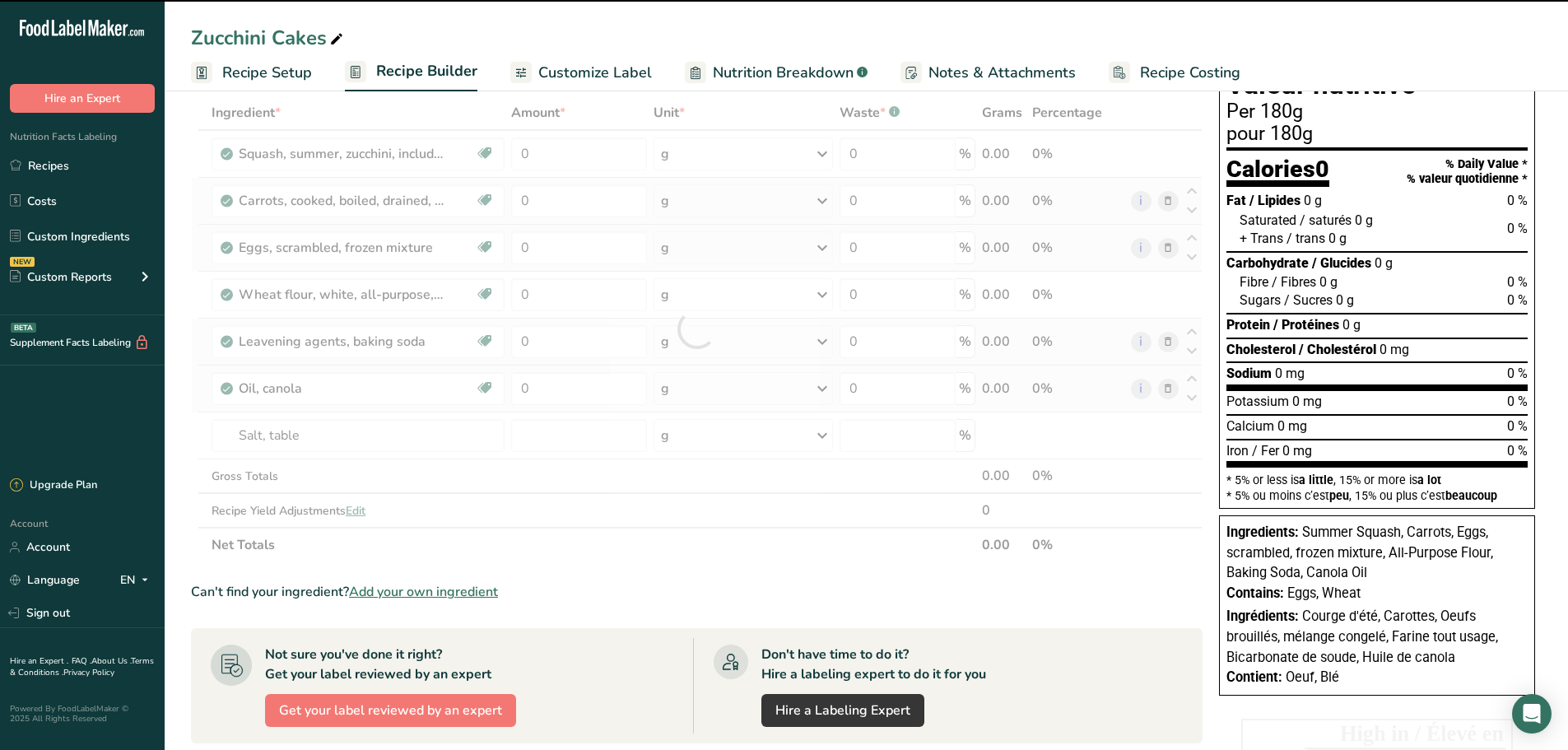
type input "0"
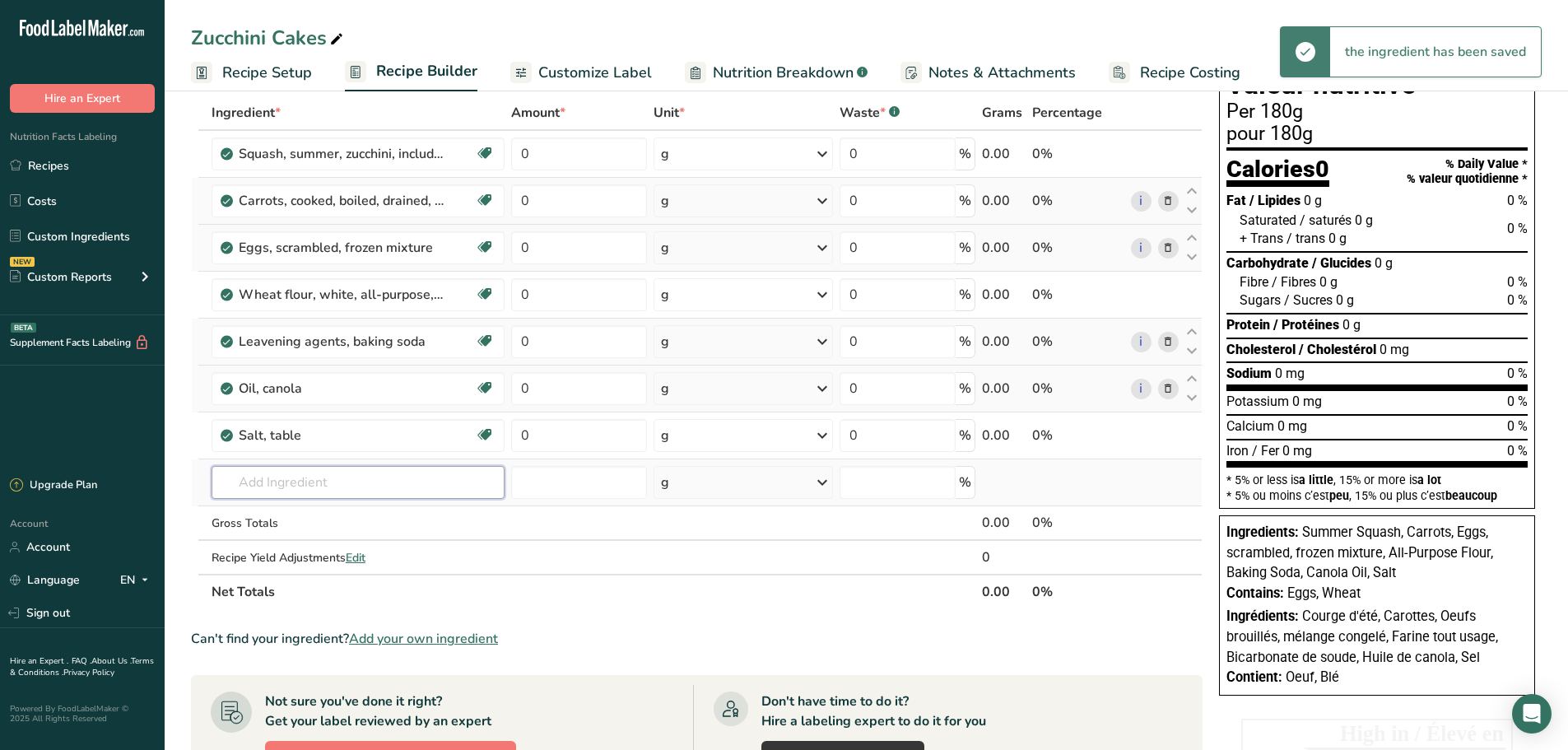
click at [269, 474] on input "text" at bounding box center [358, 482] width 293 height 33
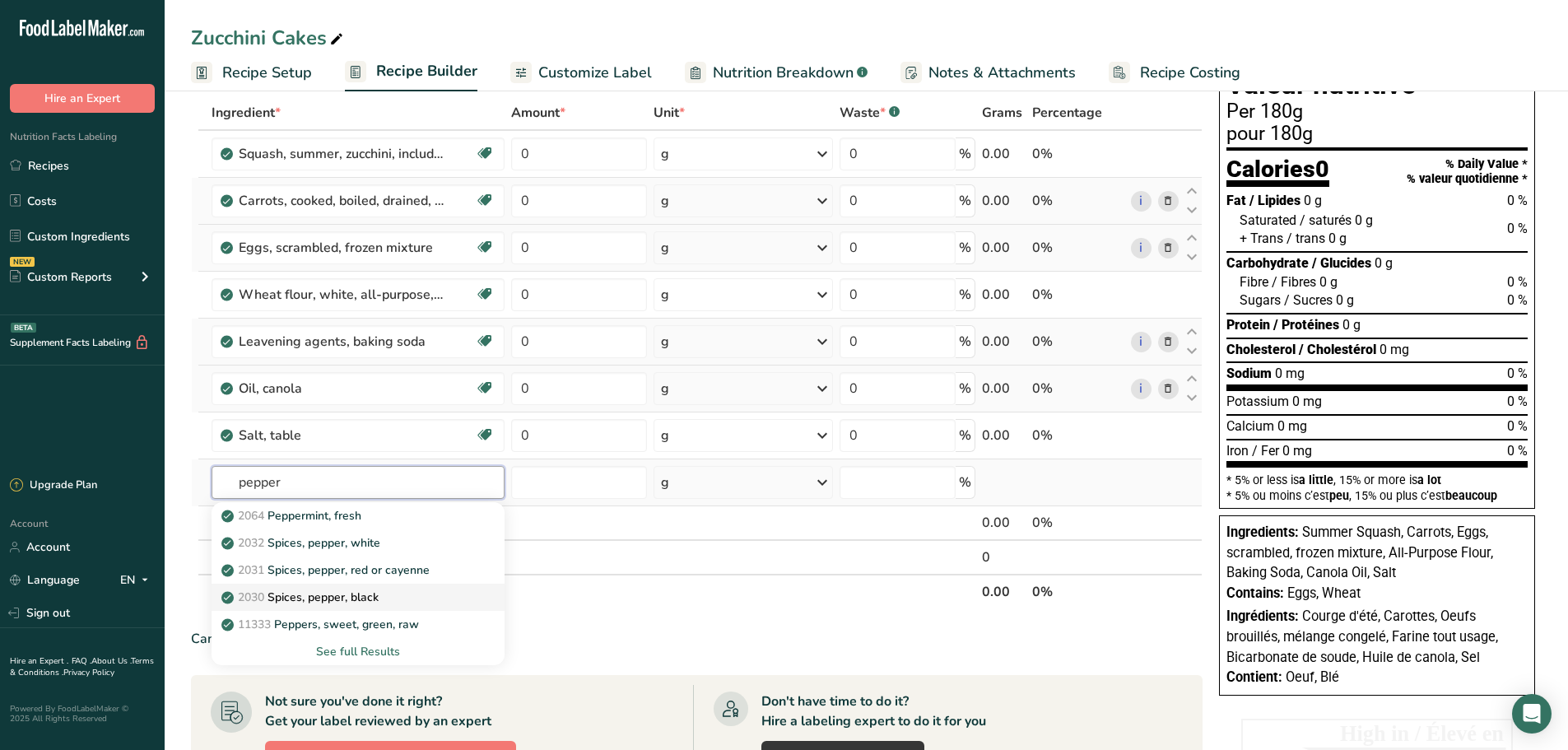
type input "pepper"
click at [350, 603] on p "2030 Spices, pepper, black" at bounding box center [302, 596] width 154 height 17
type input "Spices, pepper, black"
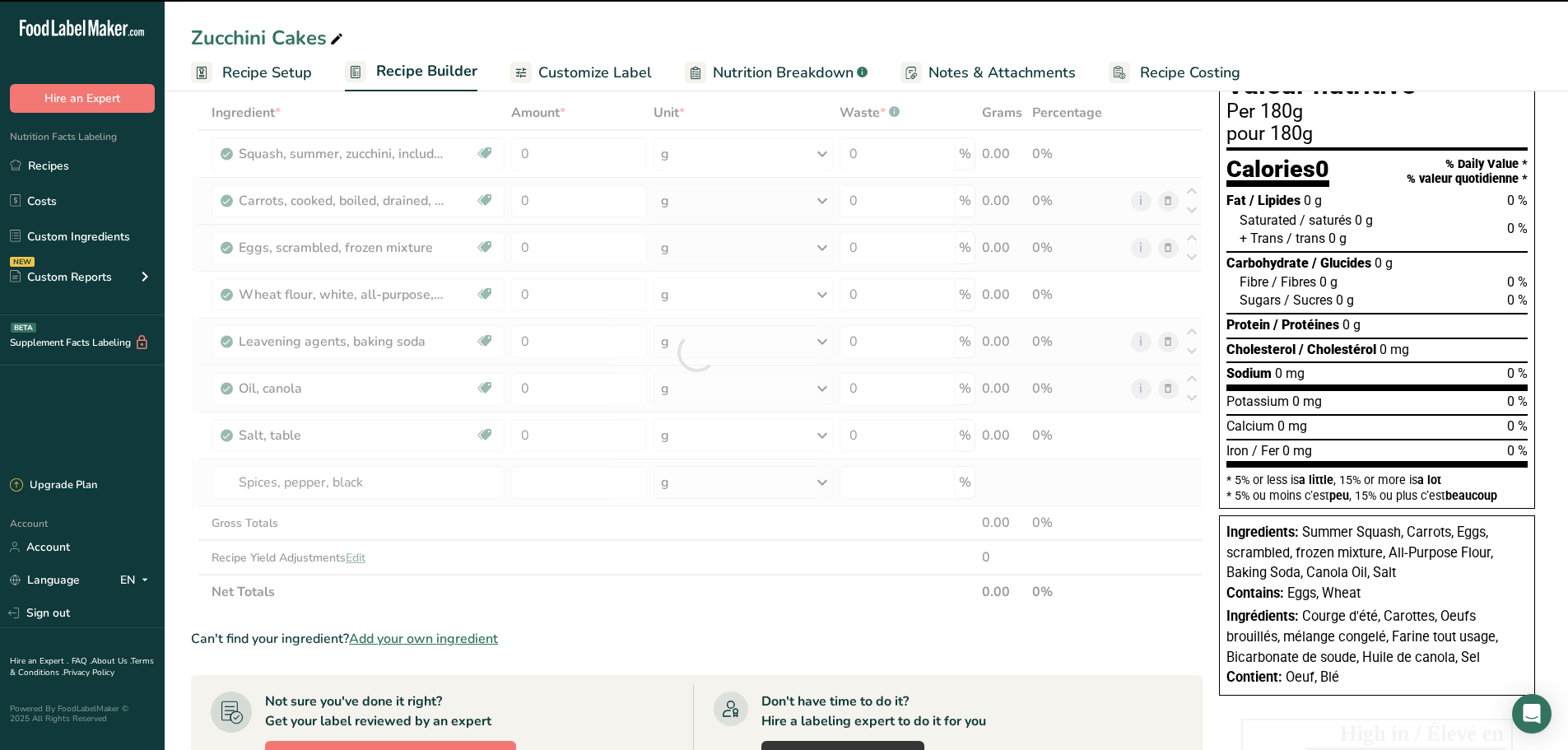
type input "0"
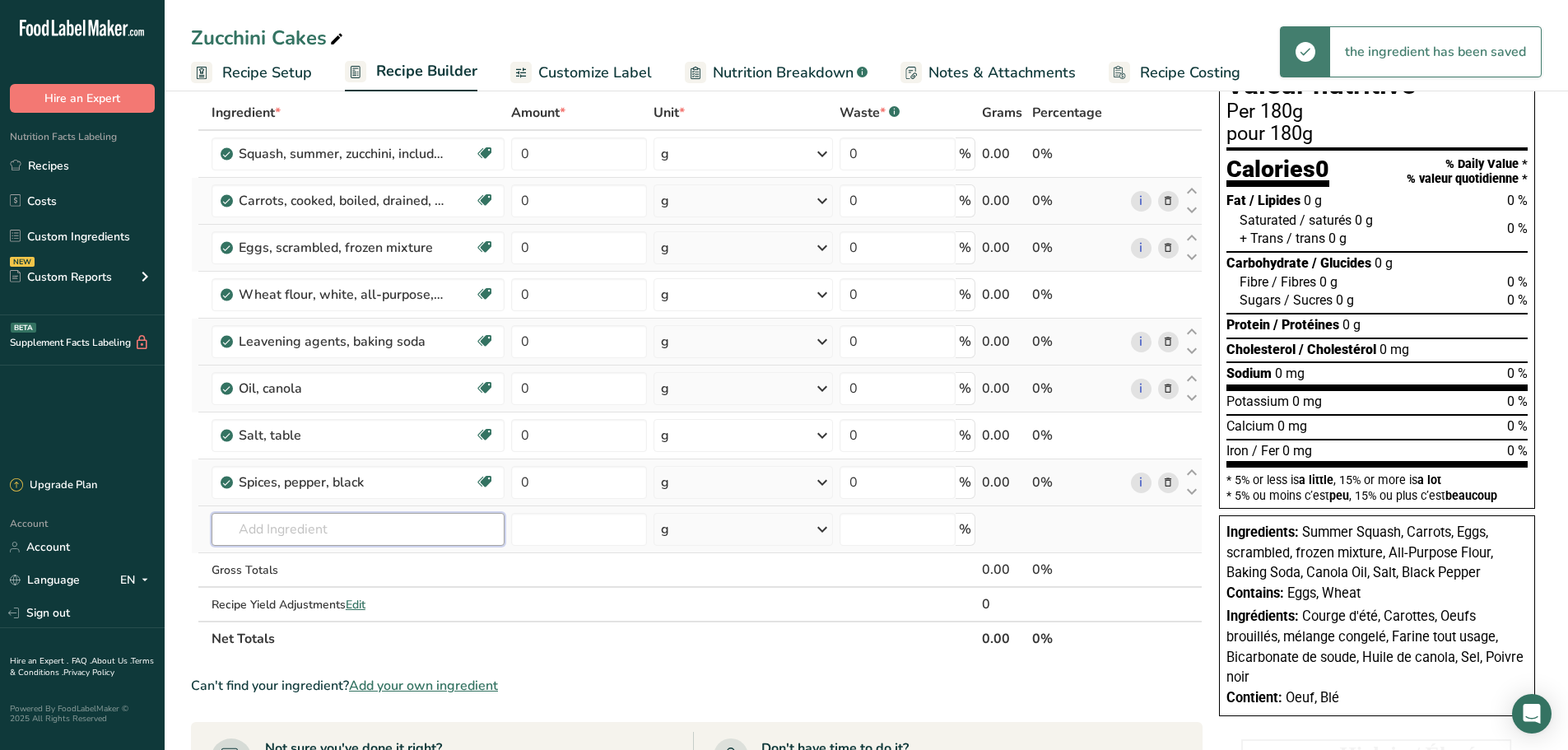
click at [280, 537] on input "text" at bounding box center [358, 529] width 293 height 33
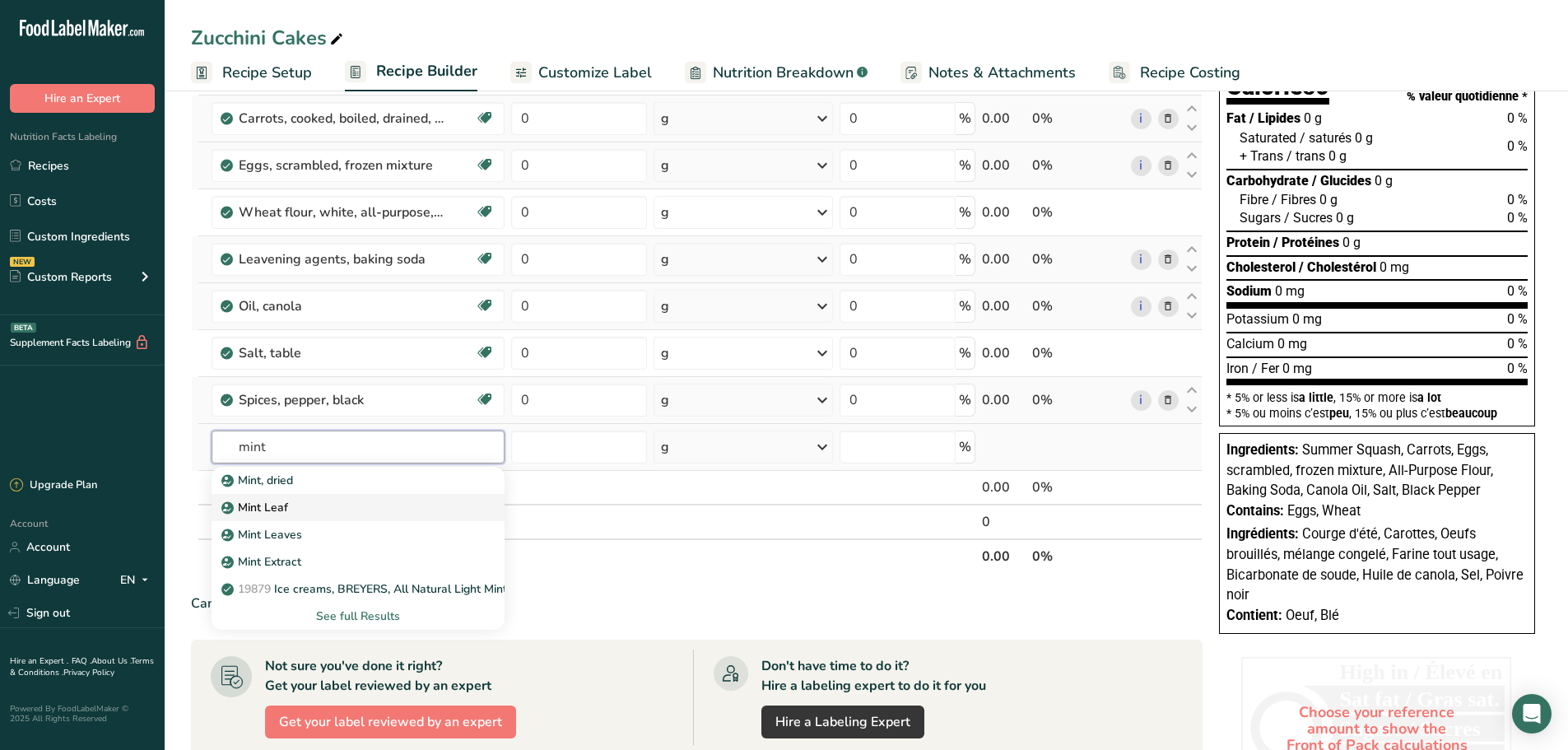
scroll to position [0, 0]
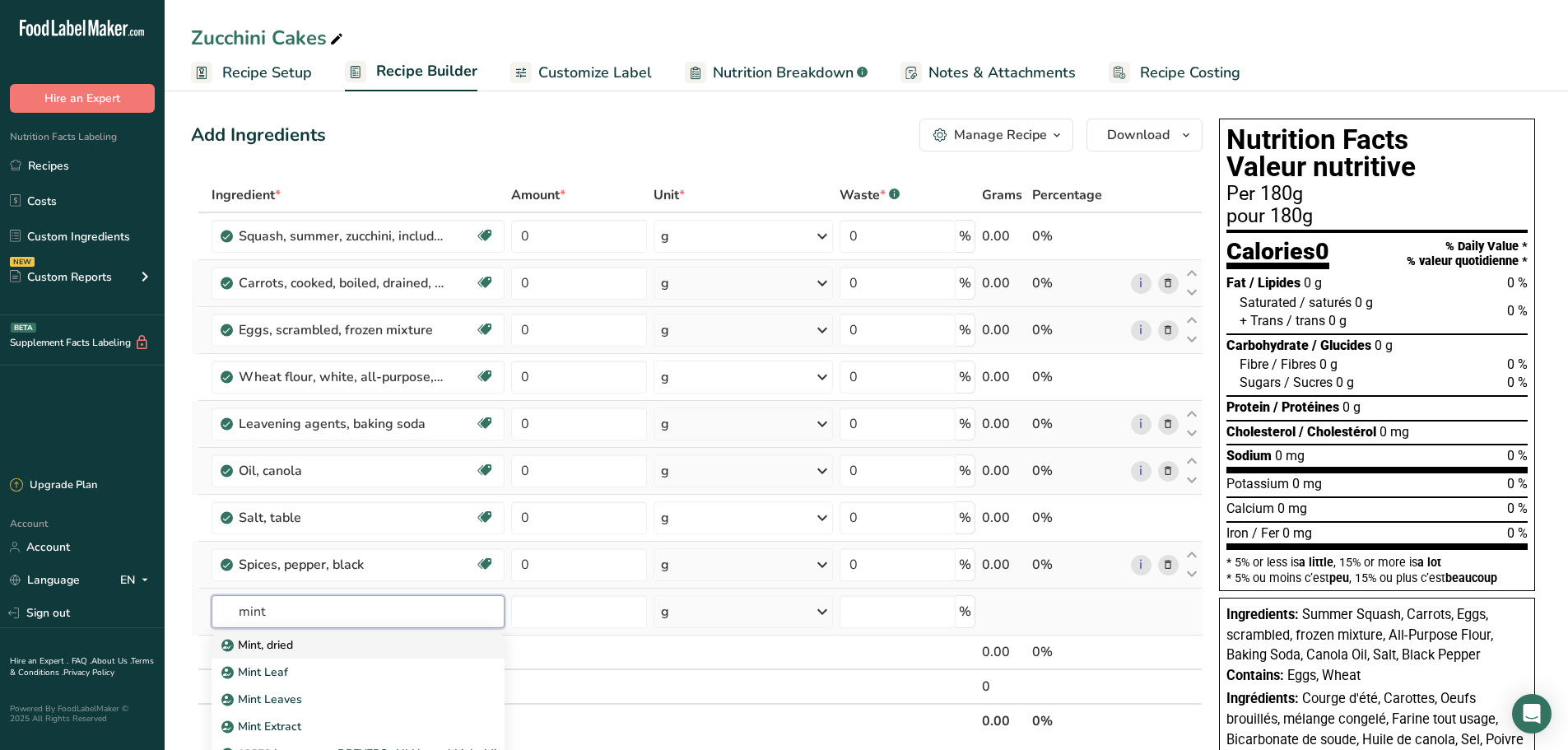
type input "mint"
click at [269, 649] on p "Mint, dried" at bounding box center [259, 644] width 69 height 17
type input "Mint, dried"
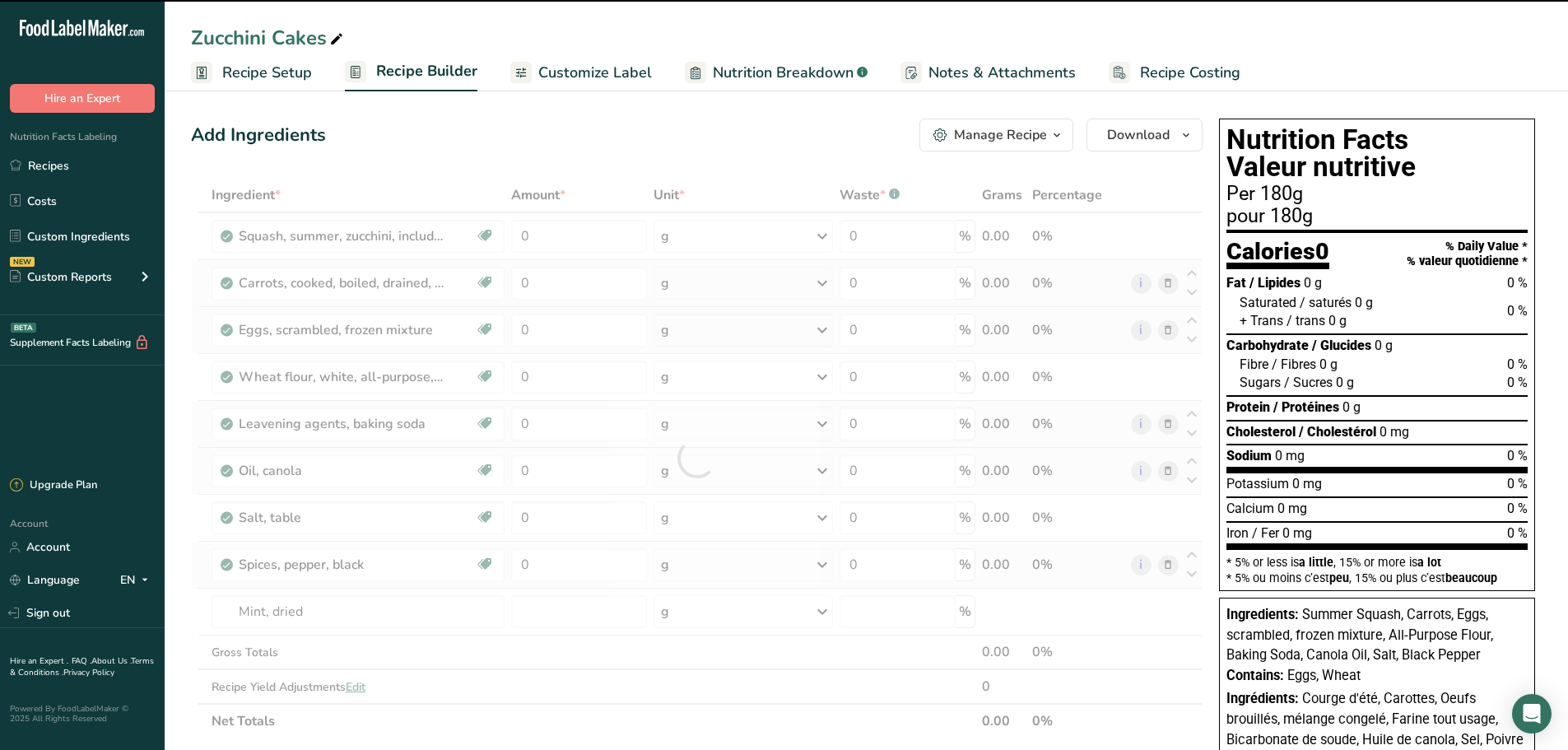
type input "0"
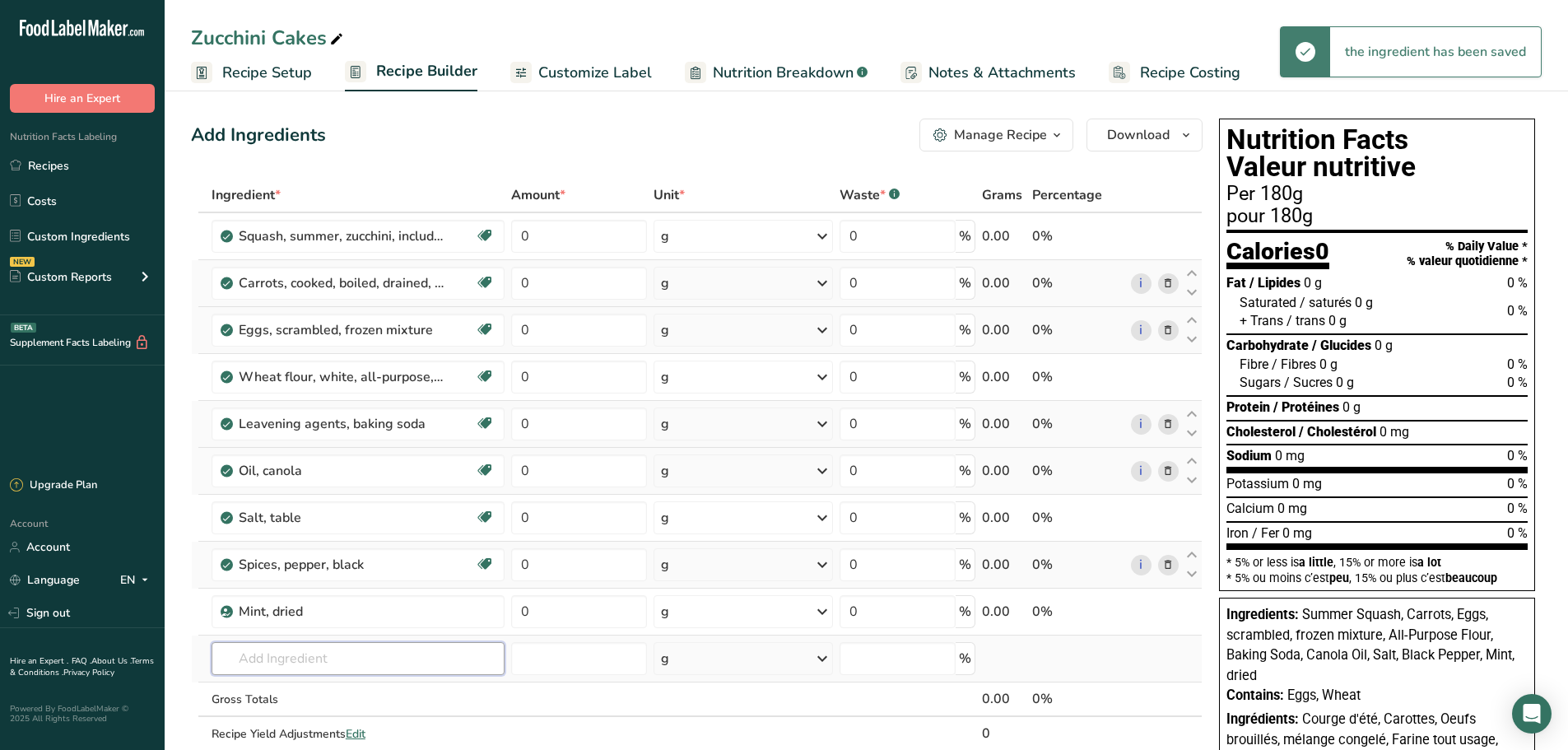
click at [286, 652] on input "text" at bounding box center [358, 658] width 293 height 33
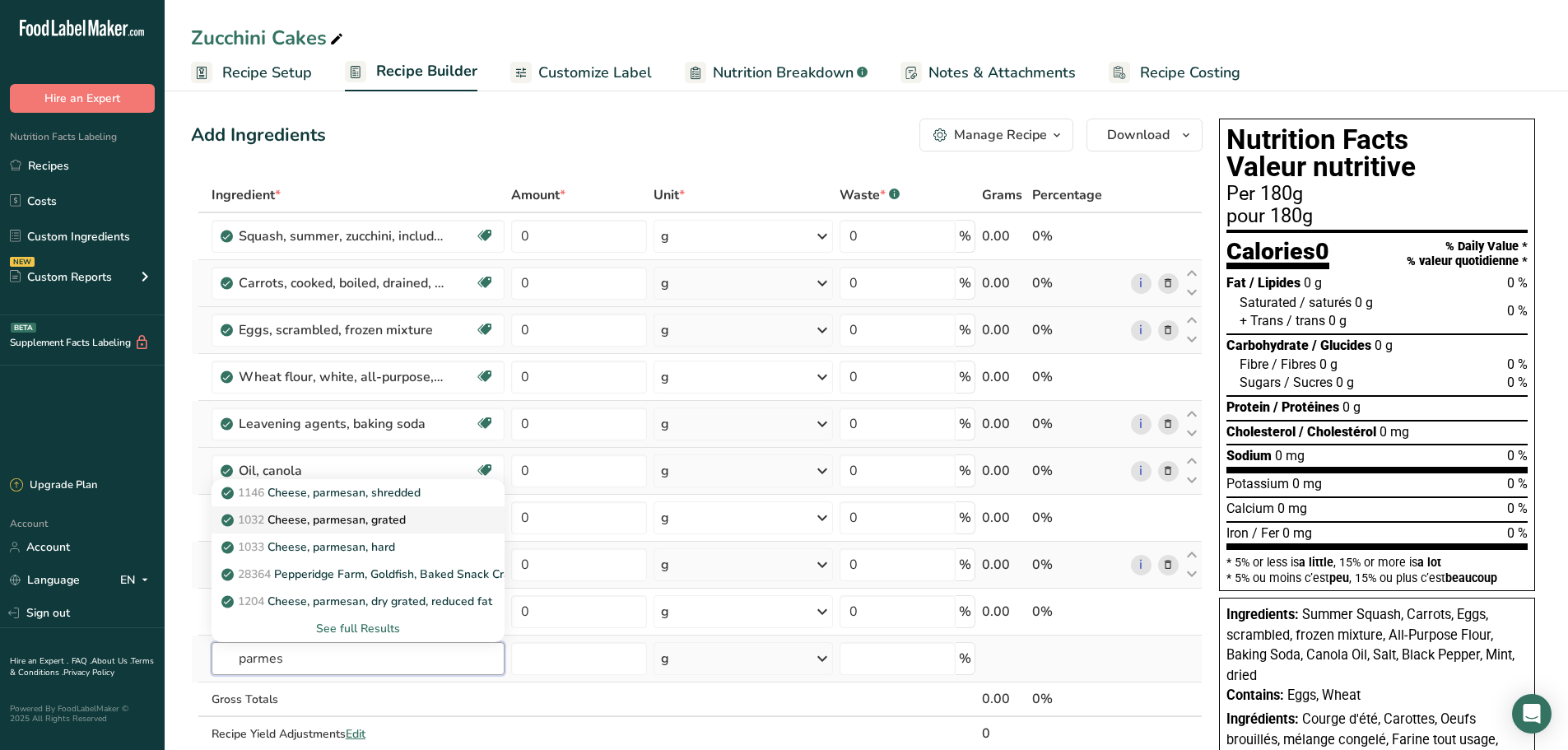
type input "parmes"
click at [376, 520] on p "1032 Cheese, parmesan, grated" at bounding box center [315, 519] width 181 height 17
type input "Cheese, parmesan, grated"
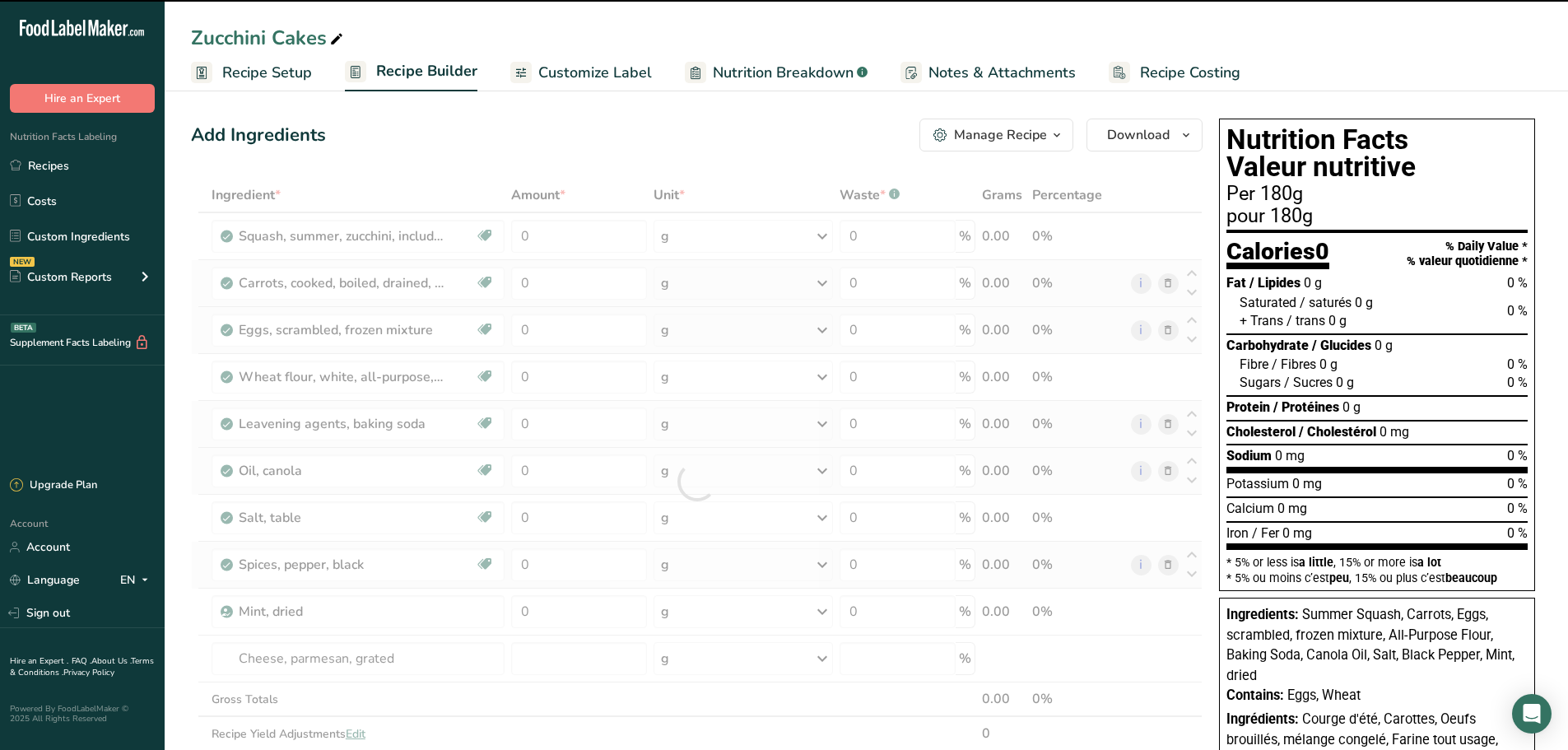
type input "0"
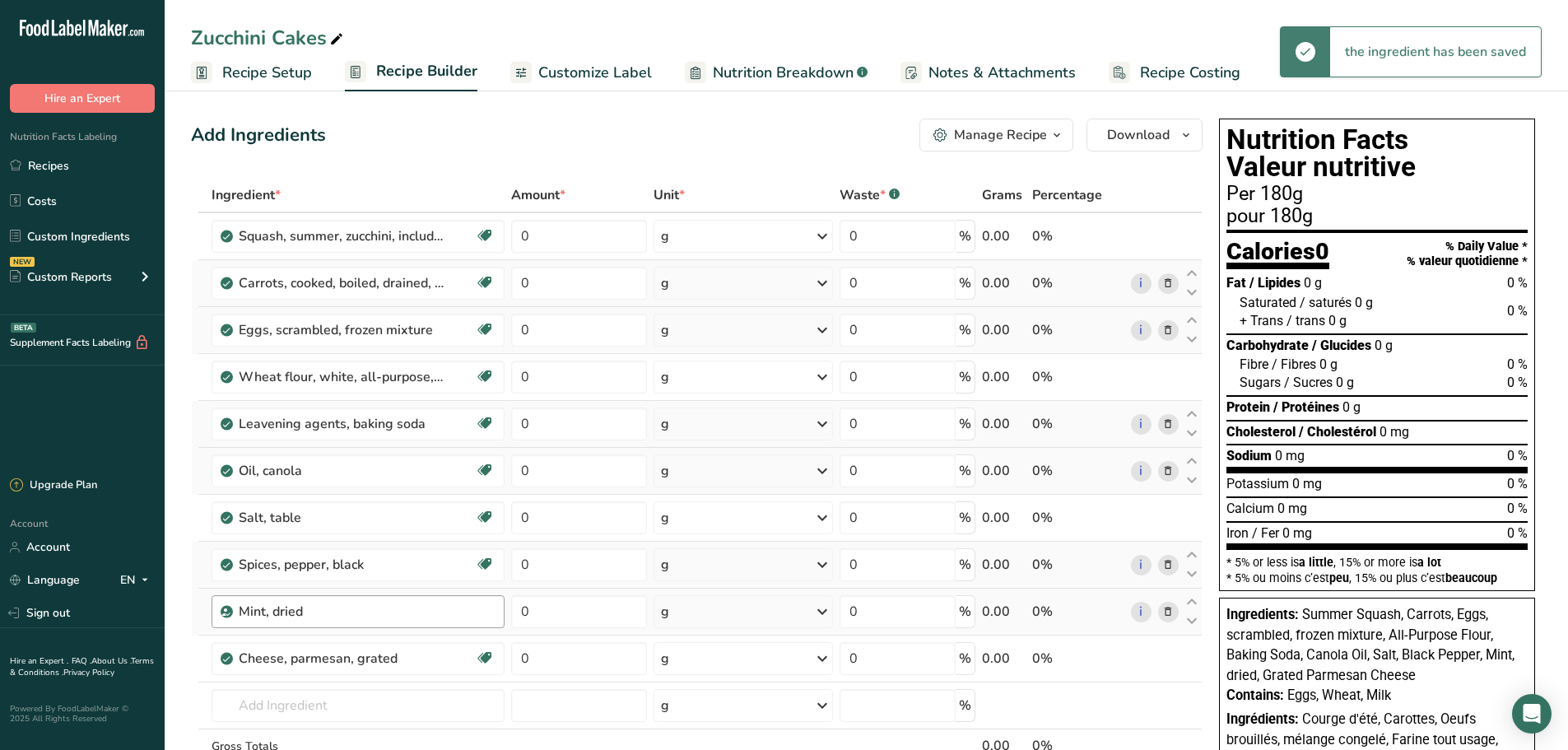
scroll to position [82, 0]
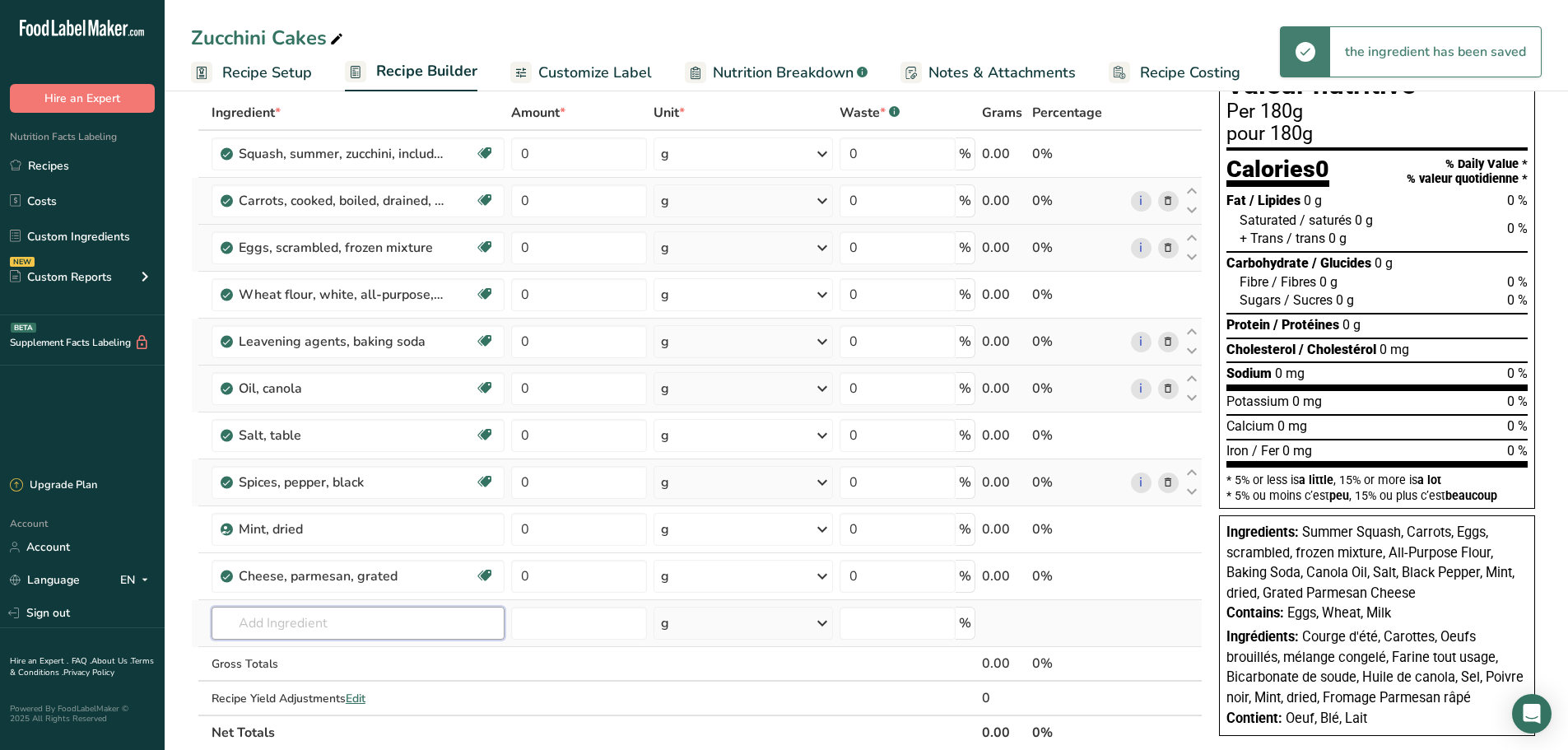
click at [304, 620] on input "text" at bounding box center [358, 623] width 293 height 33
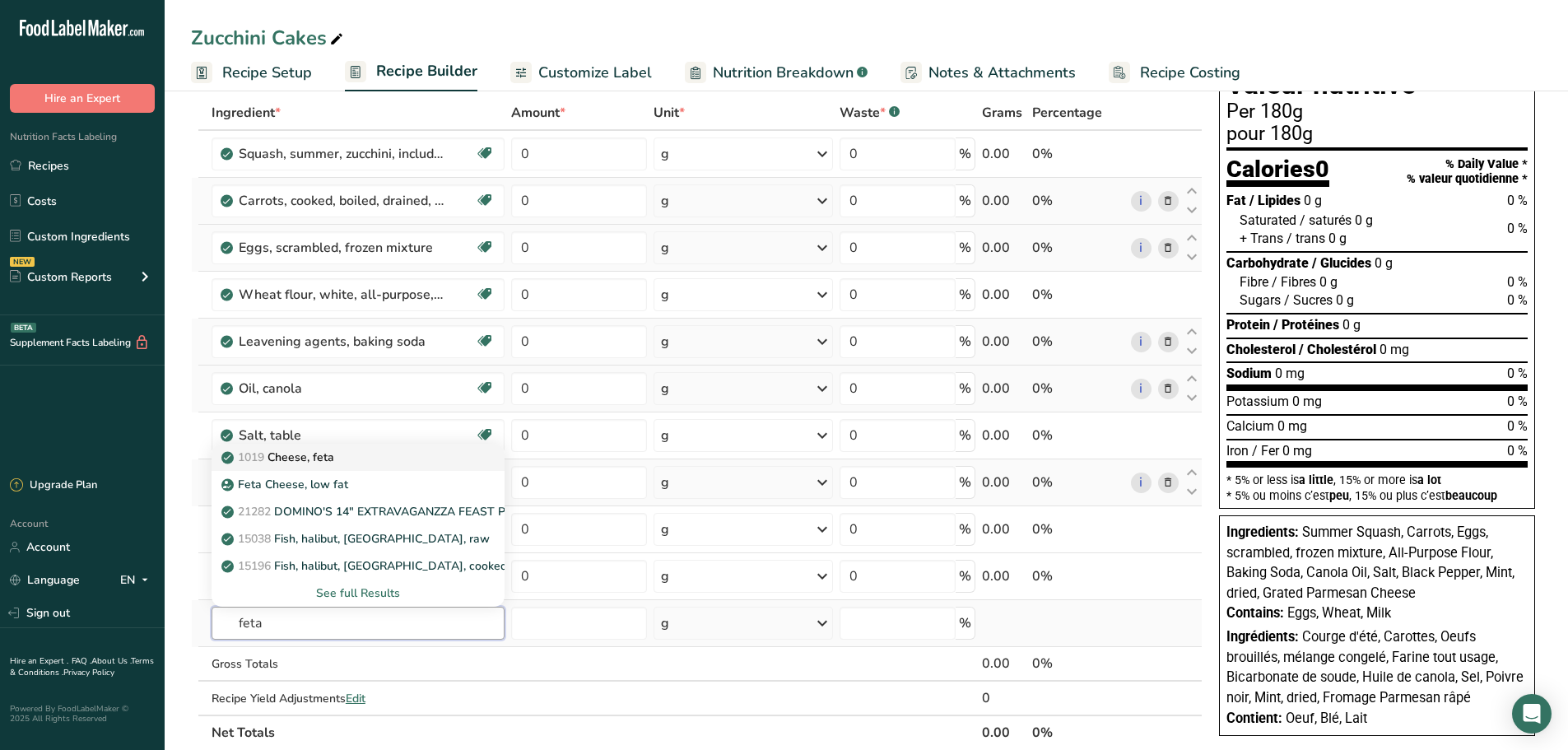
type input "feta"
click at [315, 448] on p "1019 Cheese, feta" at bounding box center [279, 456] width 109 height 17
type input "Cheese, feta"
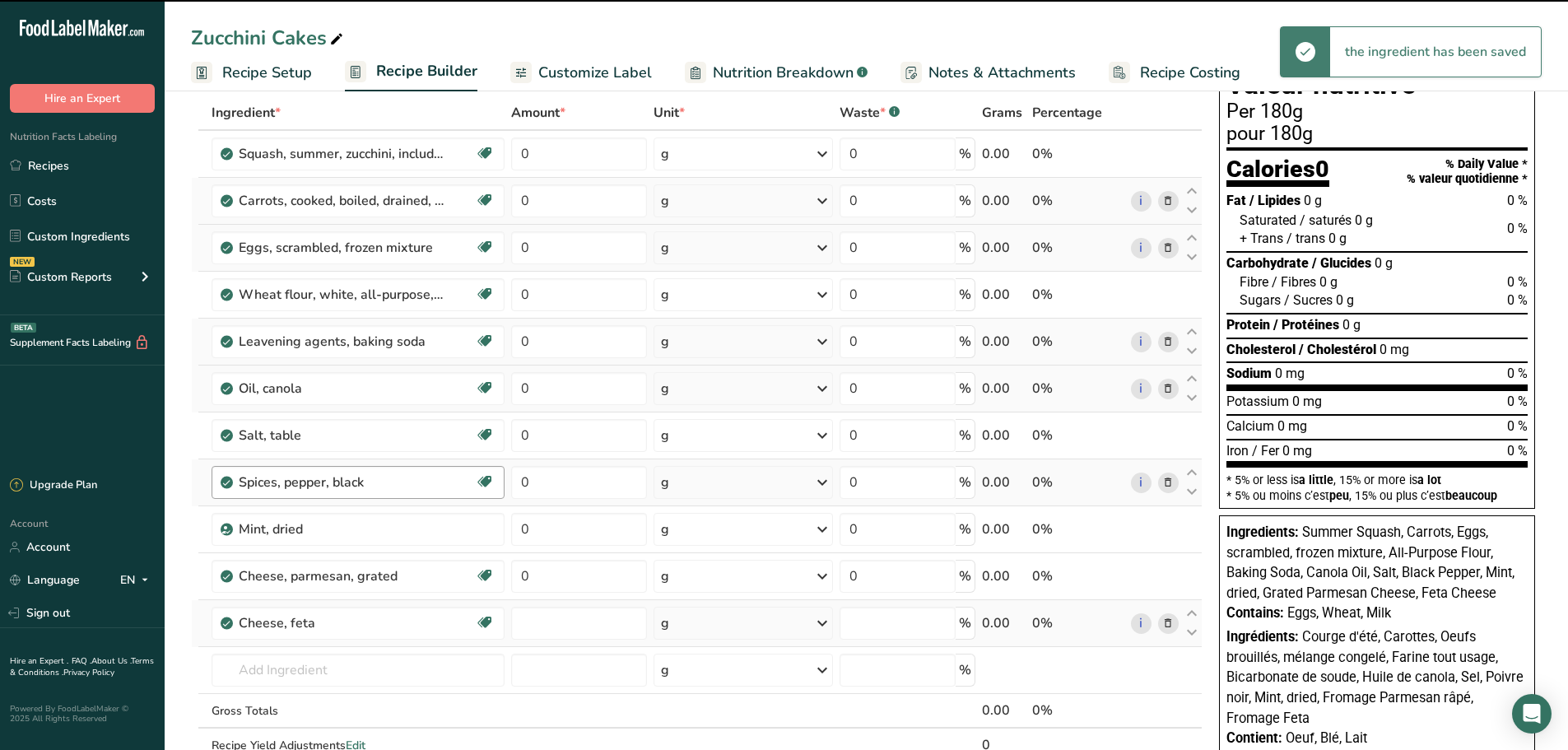
type input "0"
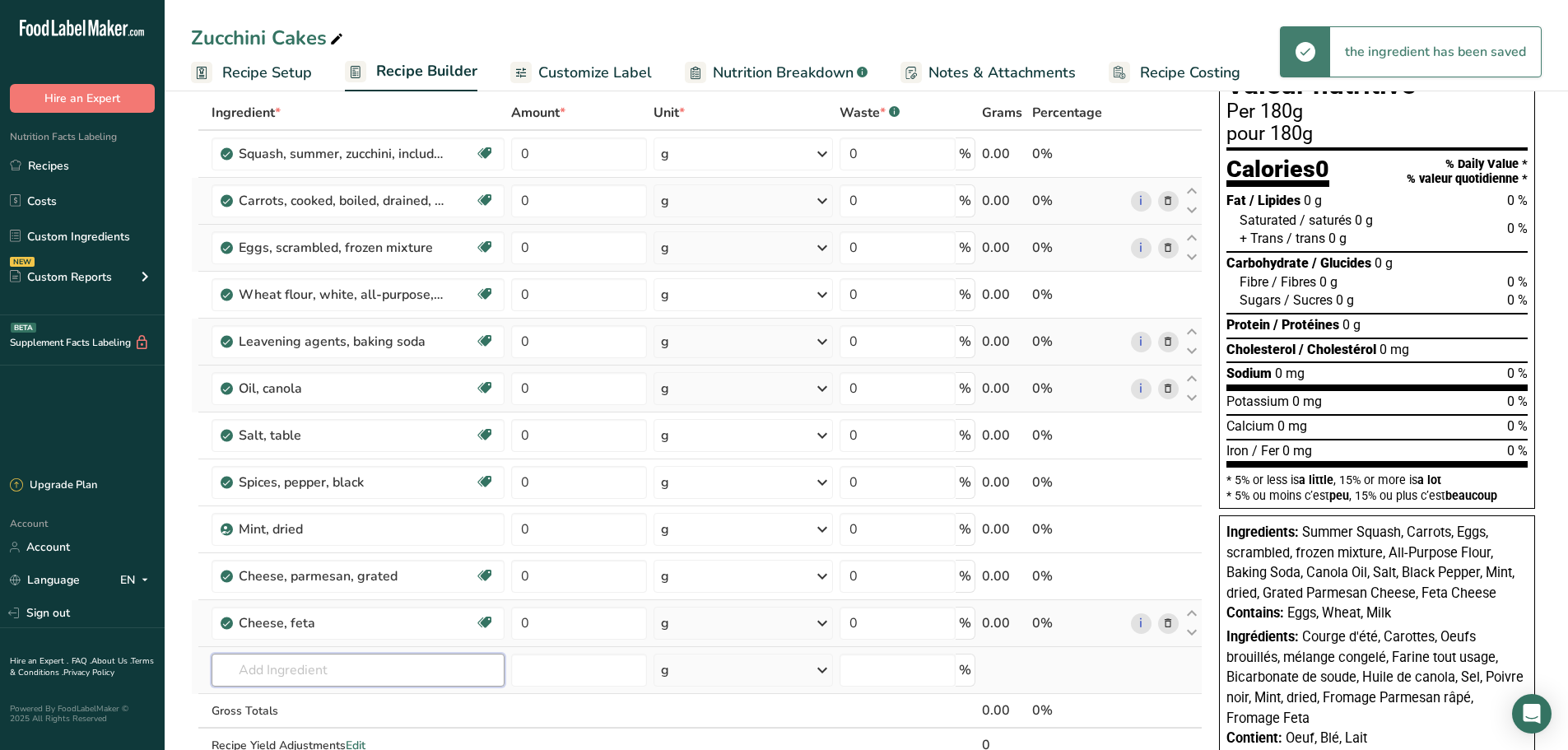
click at [286, 668] on input "text" at bounding box center [358, 670] width 293 height 33
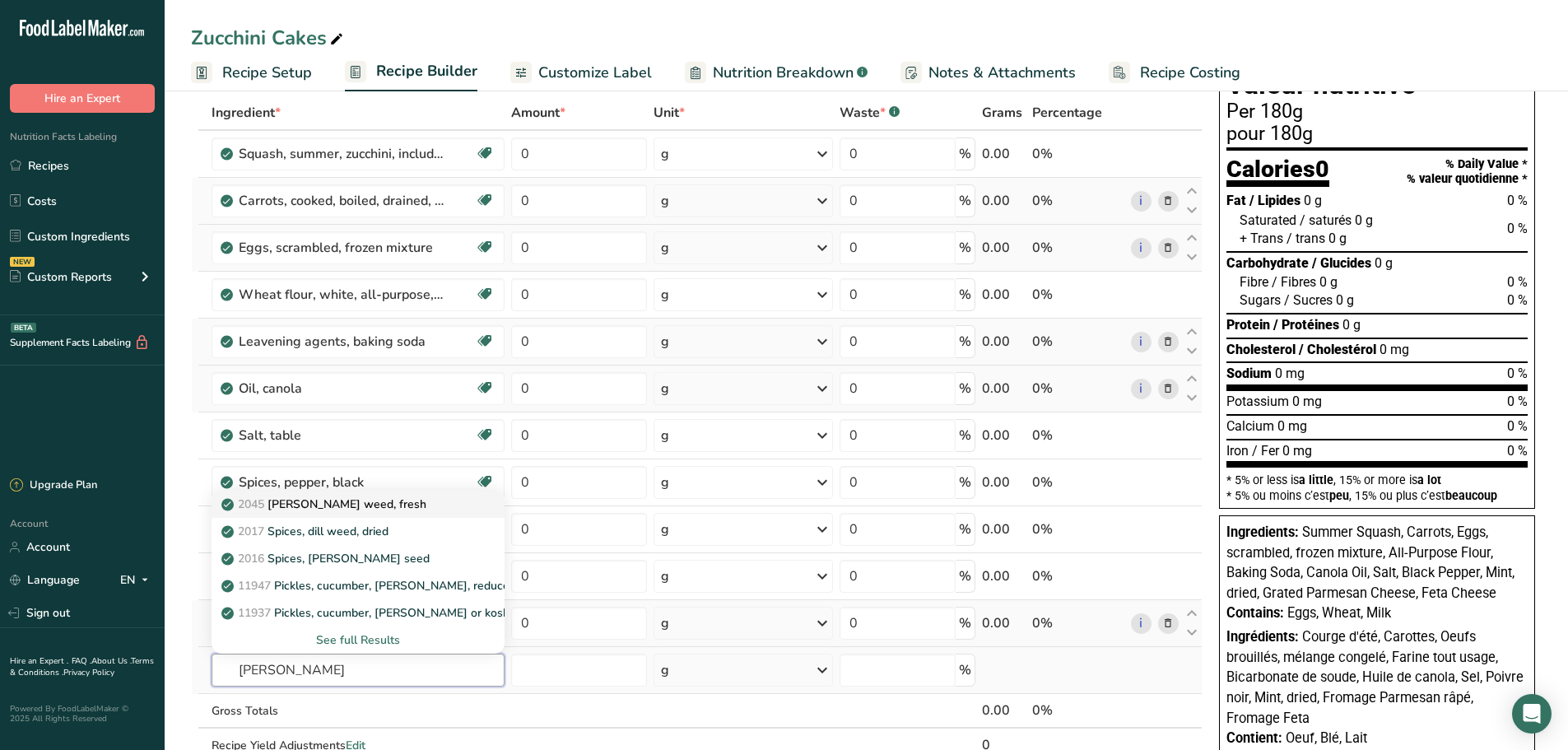
type input "[PERSON_NAME]"
click at [306, 508] on p "2045 [PERSON_NAME] weed, fresh" at bounding box center [325, 503] width 202 height 17
type input "[PERSON_NAME] weed, fresh"
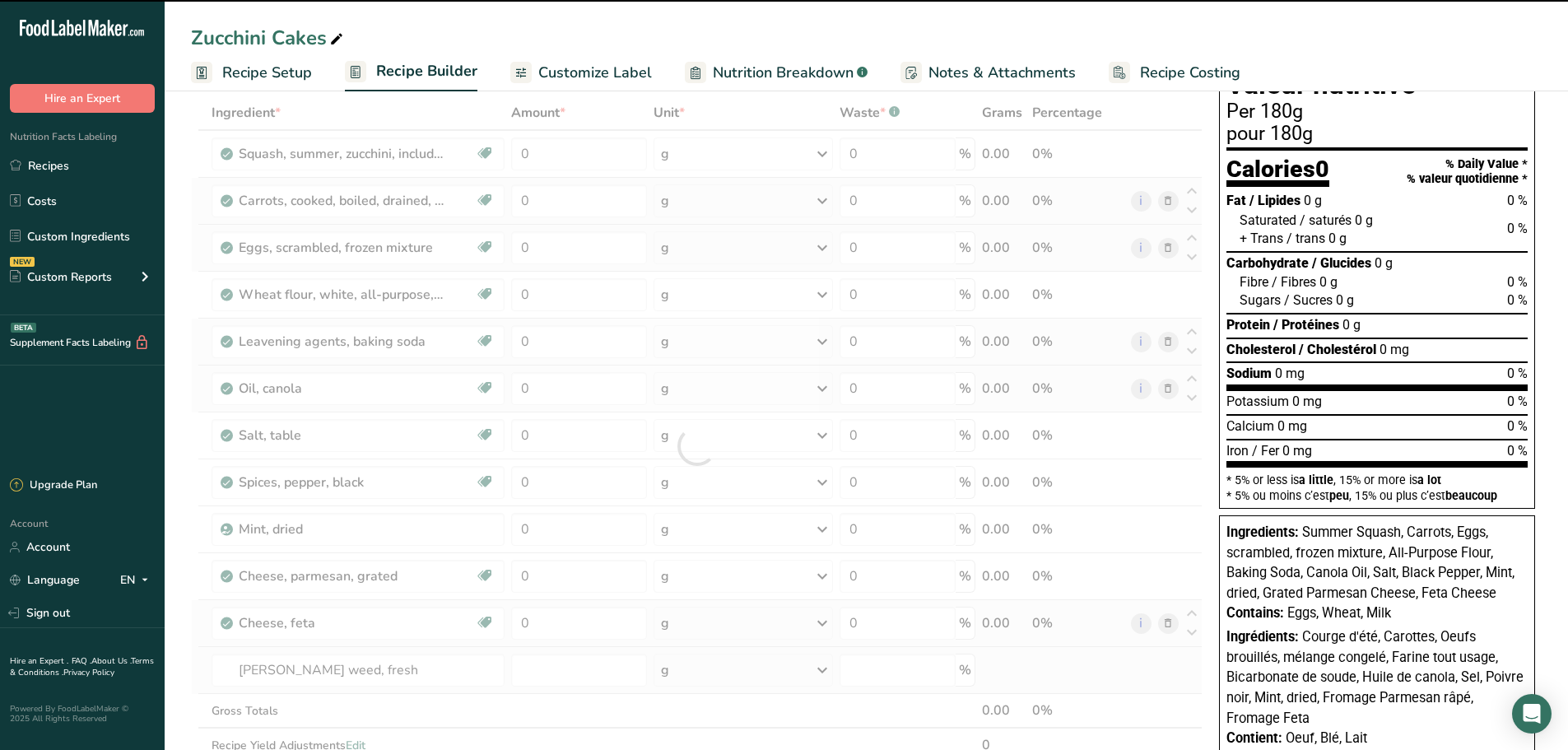
type input "0"
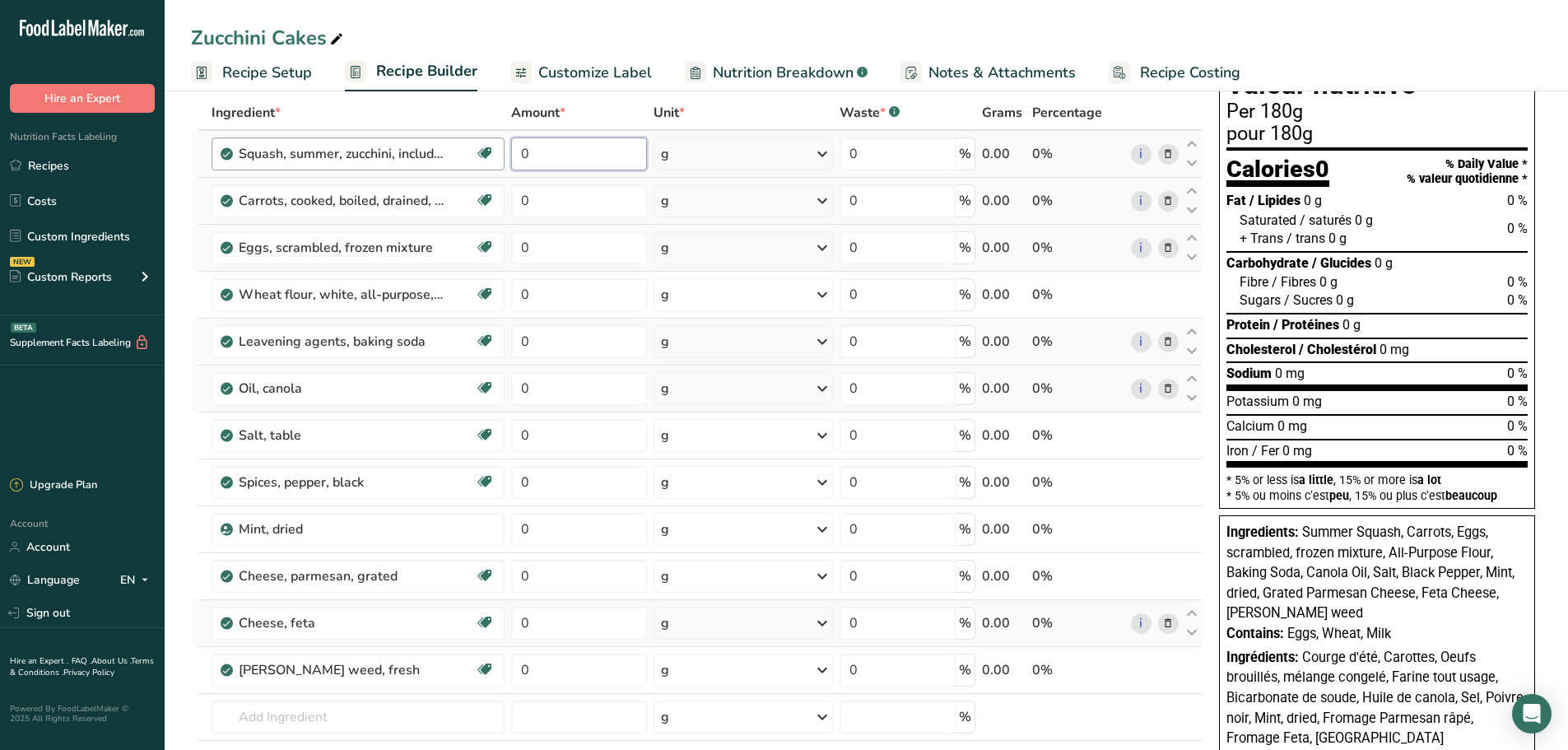
drag, startPoint x: 522, startPoint y: 152, endPoint x: 497, endPoint y: 156, distance: 25.3
click at [497, 156] on tr "Squash, summer, zucchini, includes skin, cooked, boiled, drained, without salt …" at bounding box center [696, 155] width 1009 height 47
type input "250"
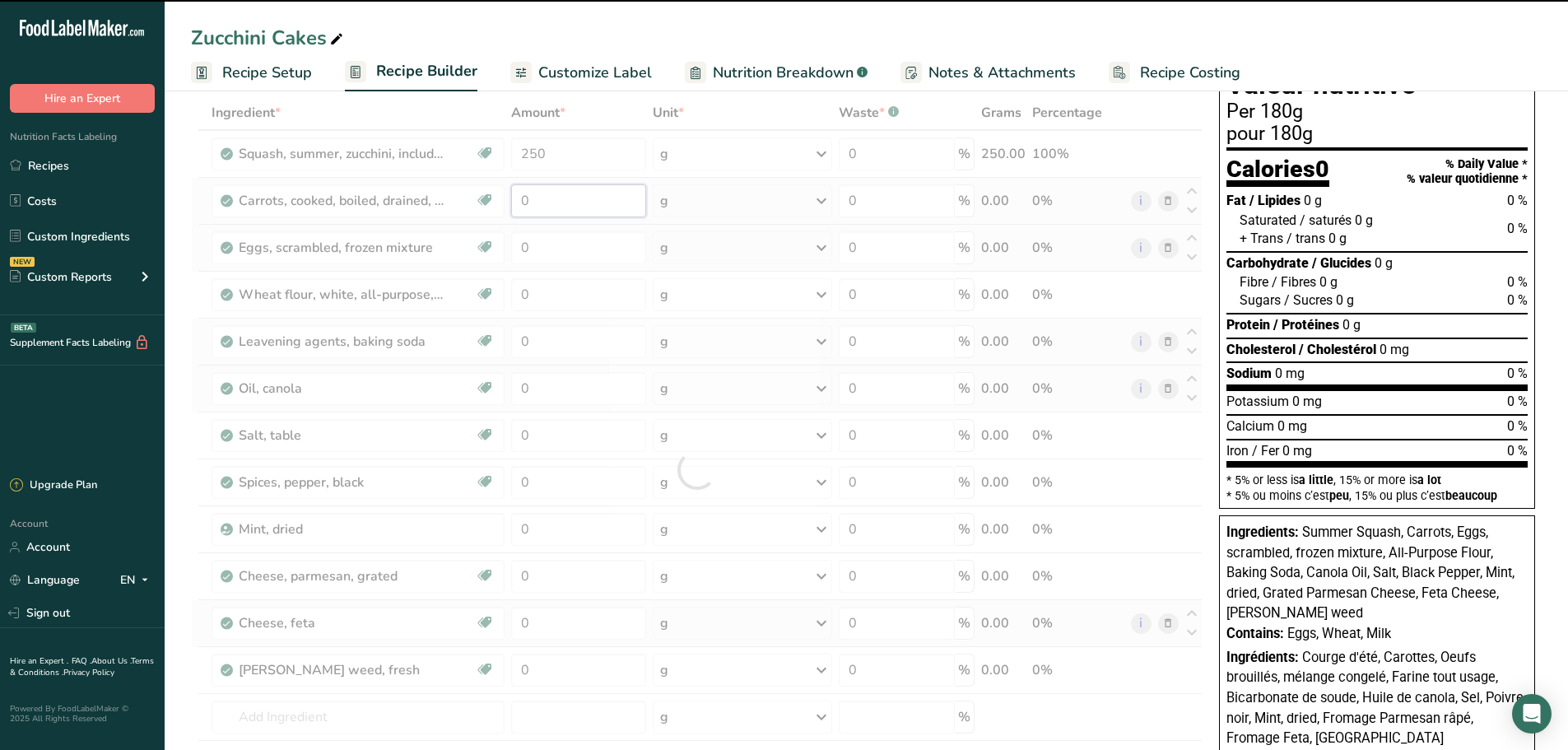
click at [564, 193] on div "Ingredient * Amount * Unit * Waste * .a-a{fill:#347362;}.b-a{fill:#fff;} Grams …" at bounding box center [696, 470] width 1011 height 748
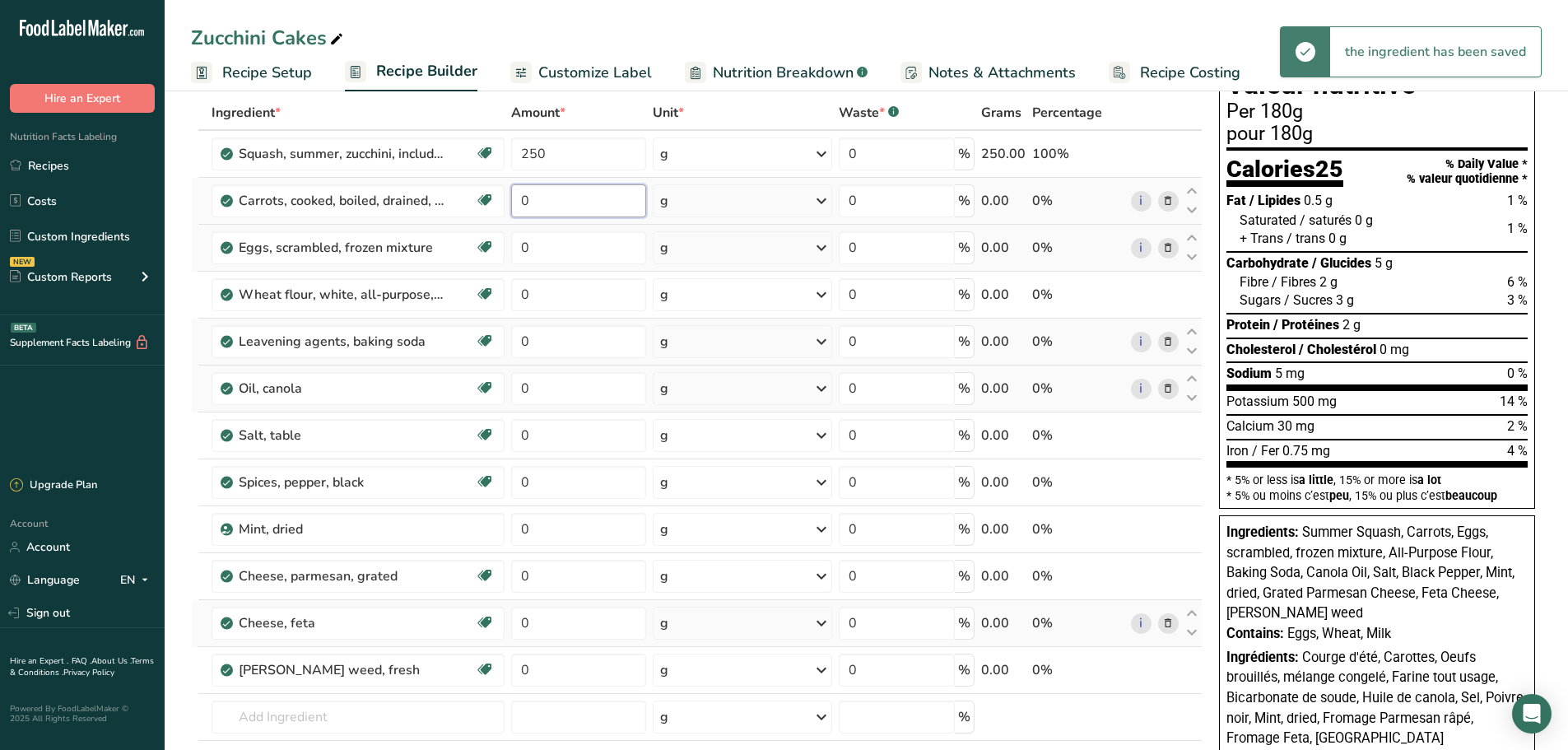
drag, startPoint x: 535, startPoint y: 200, endPoint x: 516, endPoint y: 207, distance: 20.2
click at [516, 206] on input "0" at bounding box center [578, 201] width 136 height 33
type input "100"
click at [543, 248] on div "Ingredient * Amount * Unit * Waste * .a-a{fill:#347362;}.b-a{fill:#fff;} Grams …" at bounding box center [696, 470] width 1011 height 748
drag, startPoint x: 543, startPoint y: 248, endPoint x: 499, endPoint y: 248, distance: 44.0
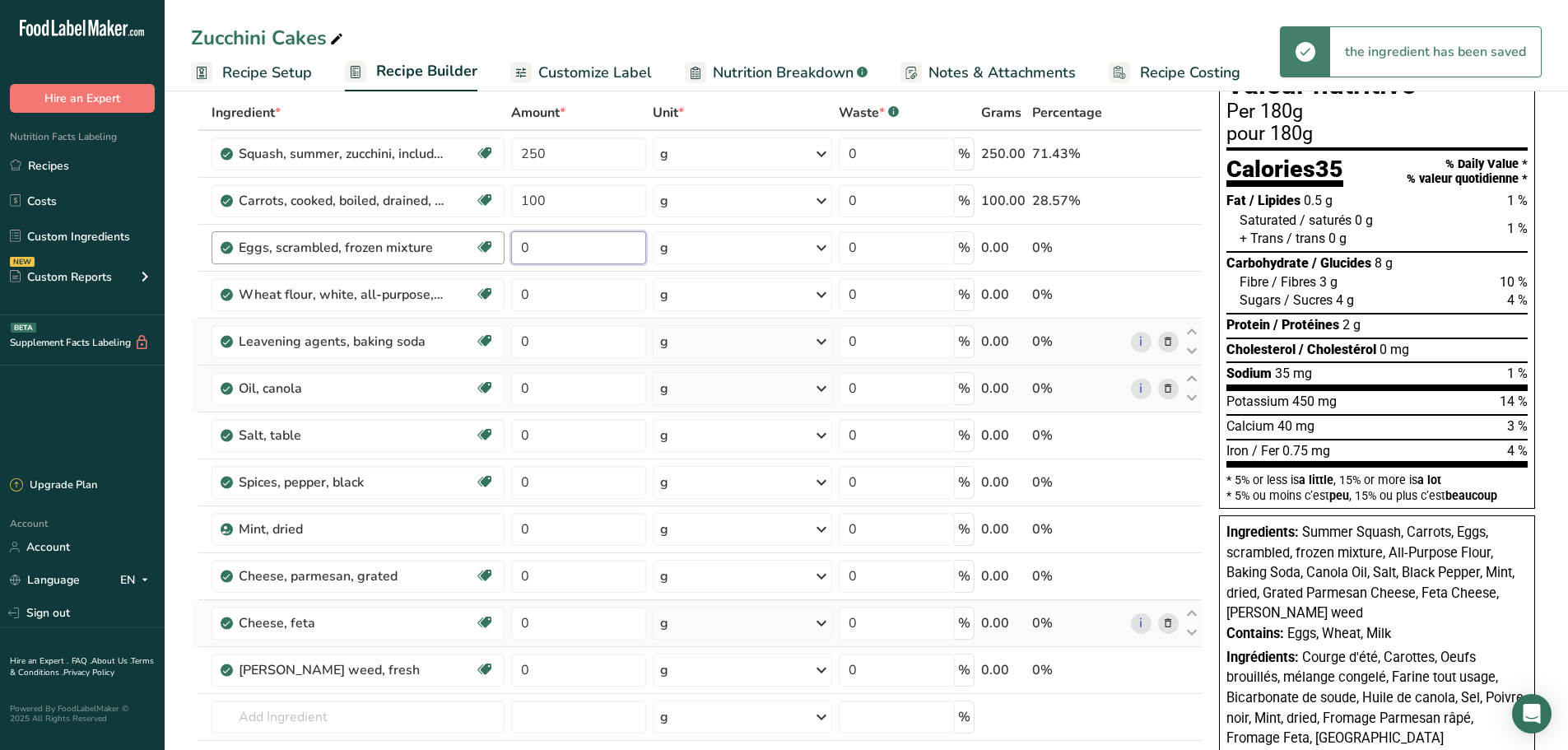
click at [500, 248] on tr "Eggs, scrambled, frozen mixture Dairy free Gluten free Vegetarian Soy free 0 g …" at bounding box center [696, 248] width 1009 height 47
type input "50"
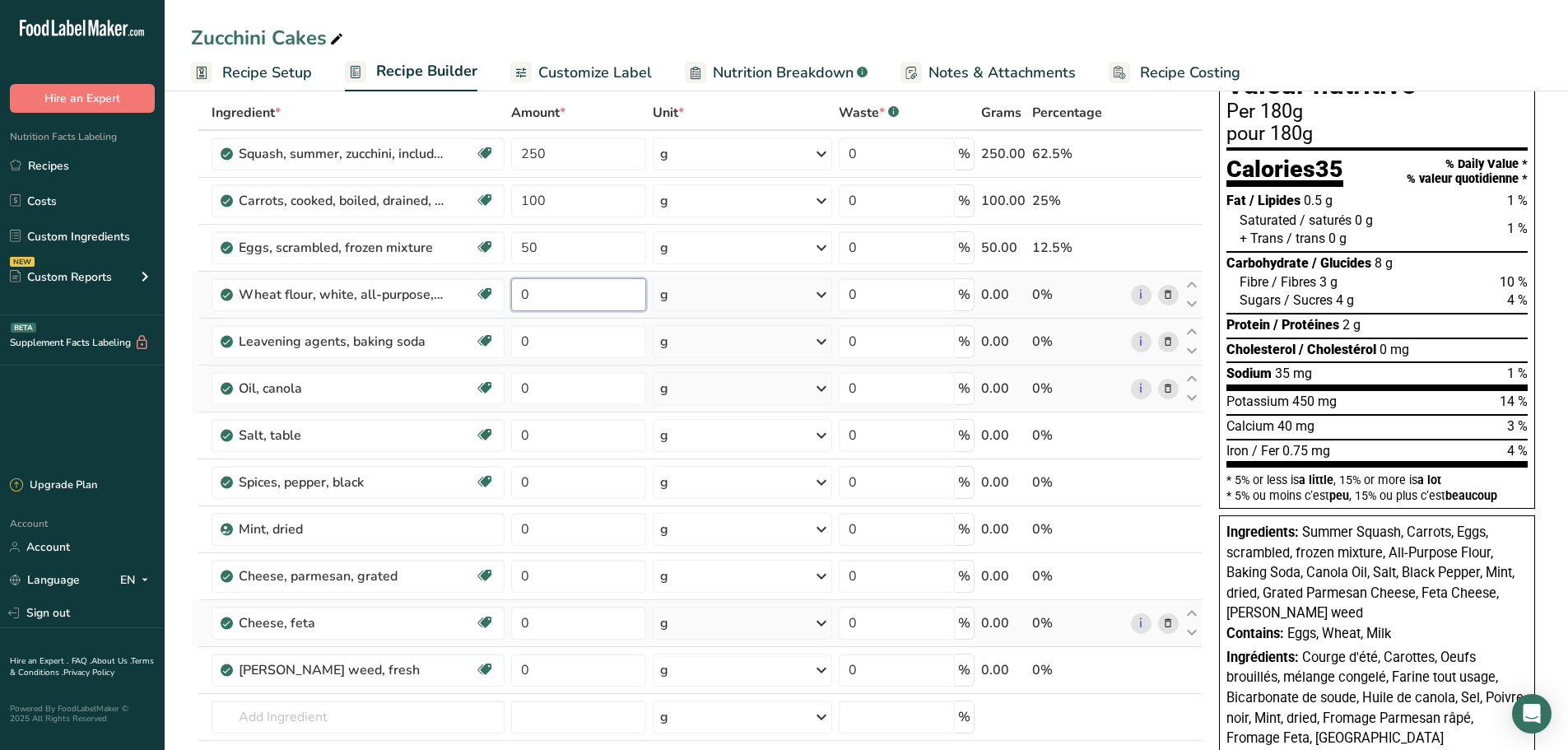
click at [548, 299] on div "Ingredient * Amount * Unit * Waste * .a-a{fill:#347362;}.b-a{fill:#fff;} Grams …" at bounding box center [696, 470] width 1011 height 748
type input "20"
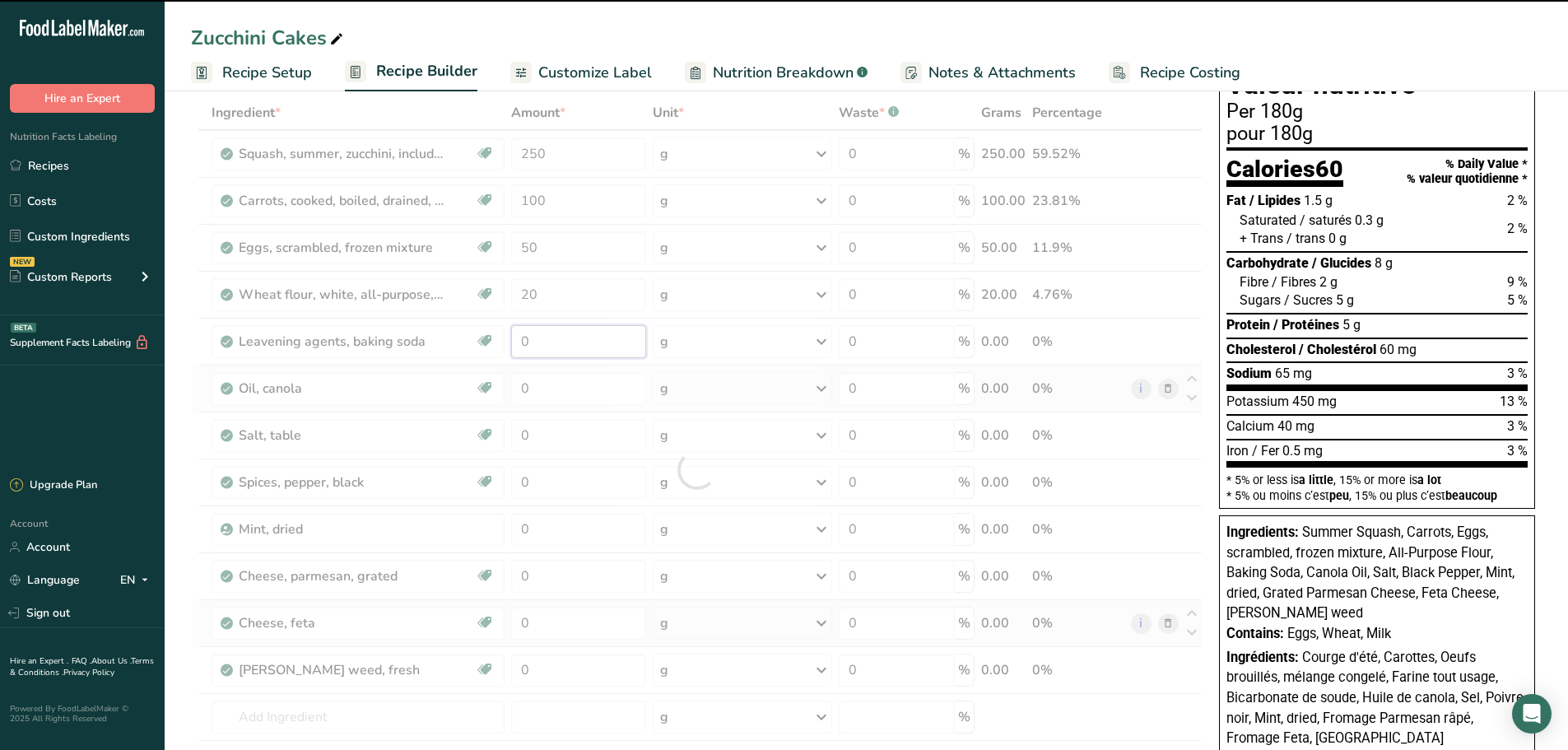
drag, startPoint x: 532, startPoint y: 336, endPoint x: 517, endPoint y: 343, distance: 16.6
click at [517, 343] on div "Ingredient * Amount * Unit * Waste * .a-a{fill:#347362;}.b-a{fill:#fff;} Grams …" at bounding box center [696, 470] width 1011 height 748
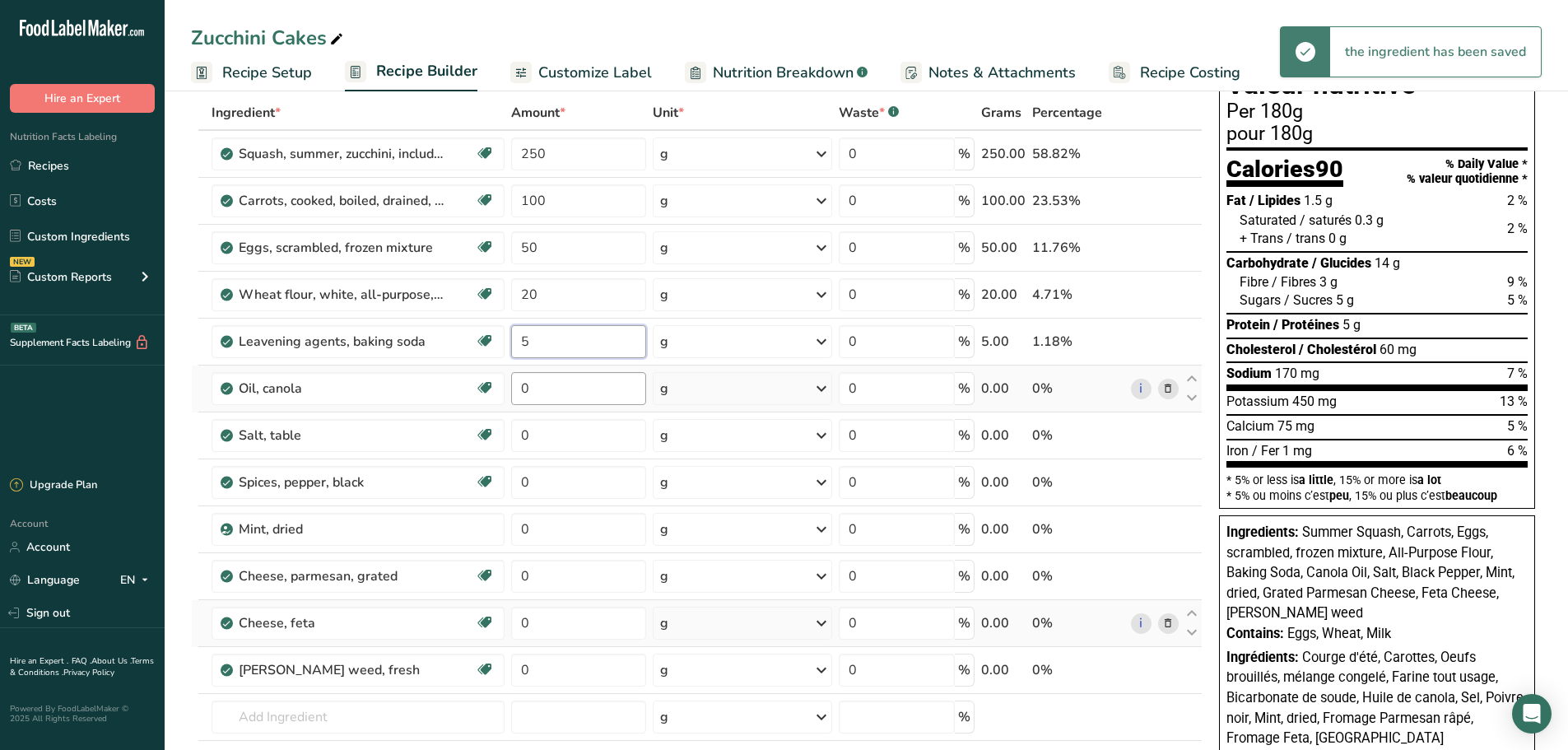
type input "5"
click at [568, 395] on div "Ingredient * Amount * Unit * Waste * .a-a{fill:#347362;}.b-a{fill:#fff;} Grams …" at bounding box center [696, 470] width 1011 height 748
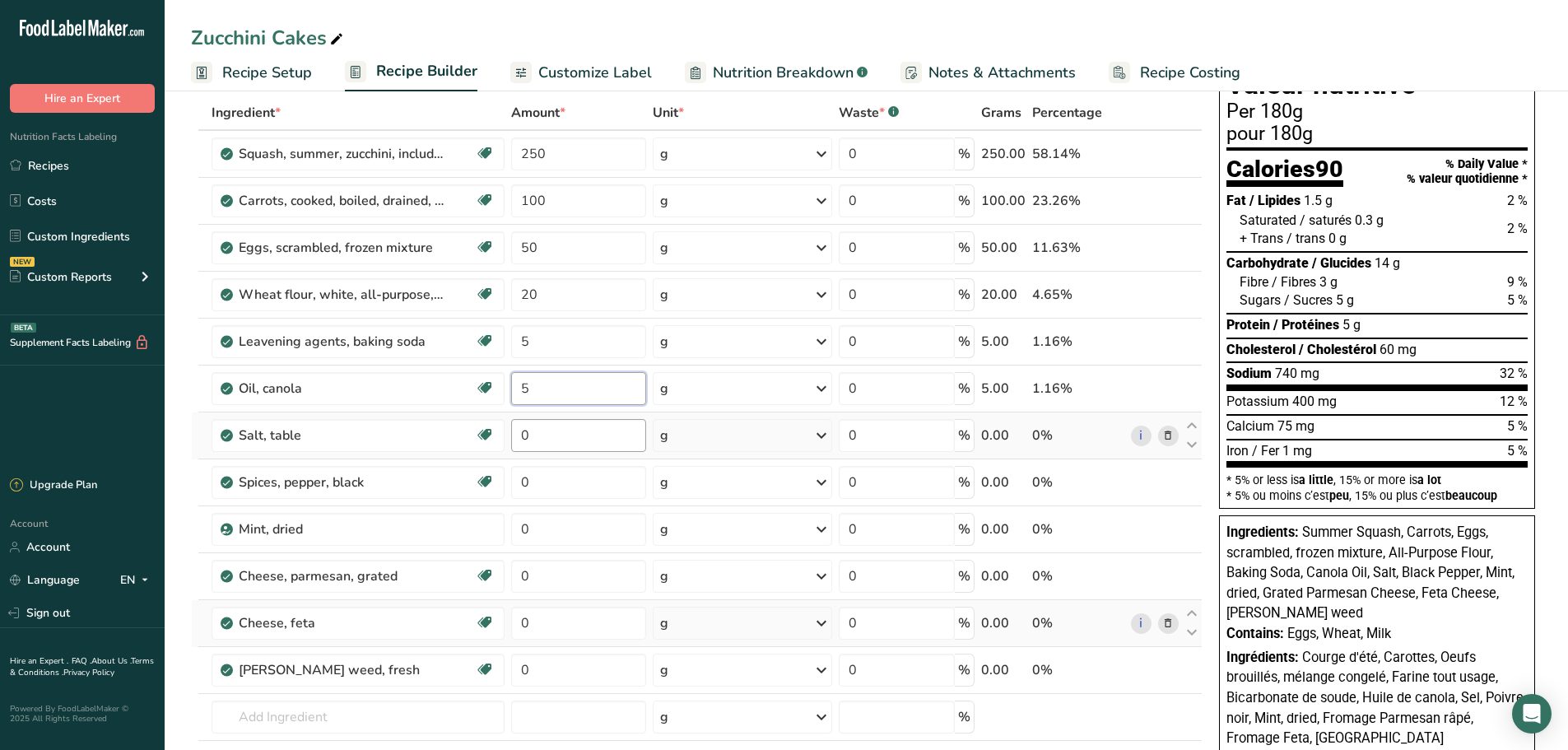
type input "5"
click at [545, 436] on div "Ingredient * Amount * Unit * Waste * .a-a{fill:#347362;}.b-a{fill:#fff;} Grams …" at bounding box center [696, 470] width 1011 height 748
type input "0.4"
click at [540, 495] on div "Ingredient * Amount * Unit * Waste * .a-a{fill:#347362;}.b-a{fill:#fff;} Grams …" at bounding box center [696, 470] width 1011 height 748
type input "1"
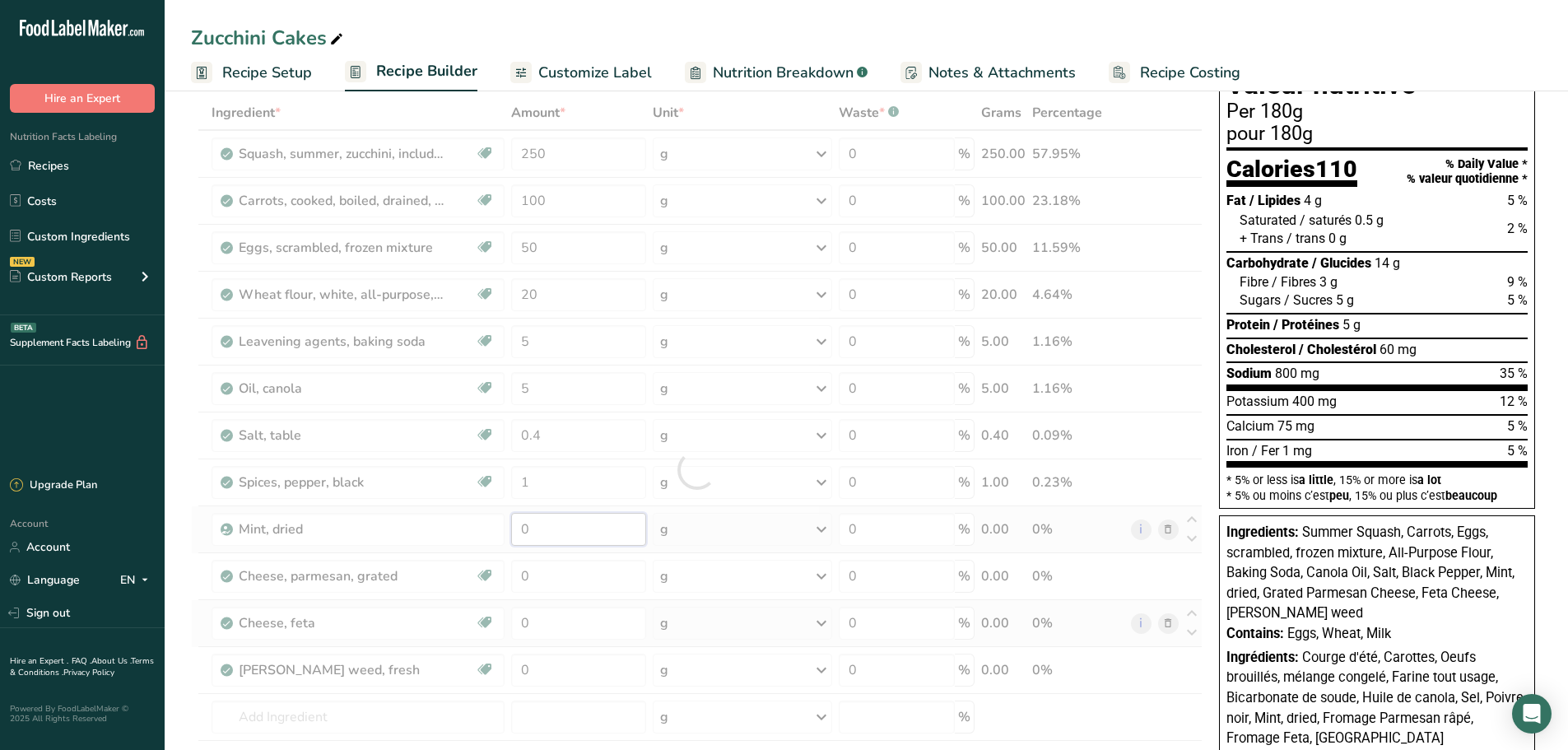
click at [559, 537] on div "Ingredient * Amount * Unit * Waste * .a-a{fill:#347362;}.b-a{fill:#fff;} Grams …" at bounding box center [696, 470] width 1011 height 748
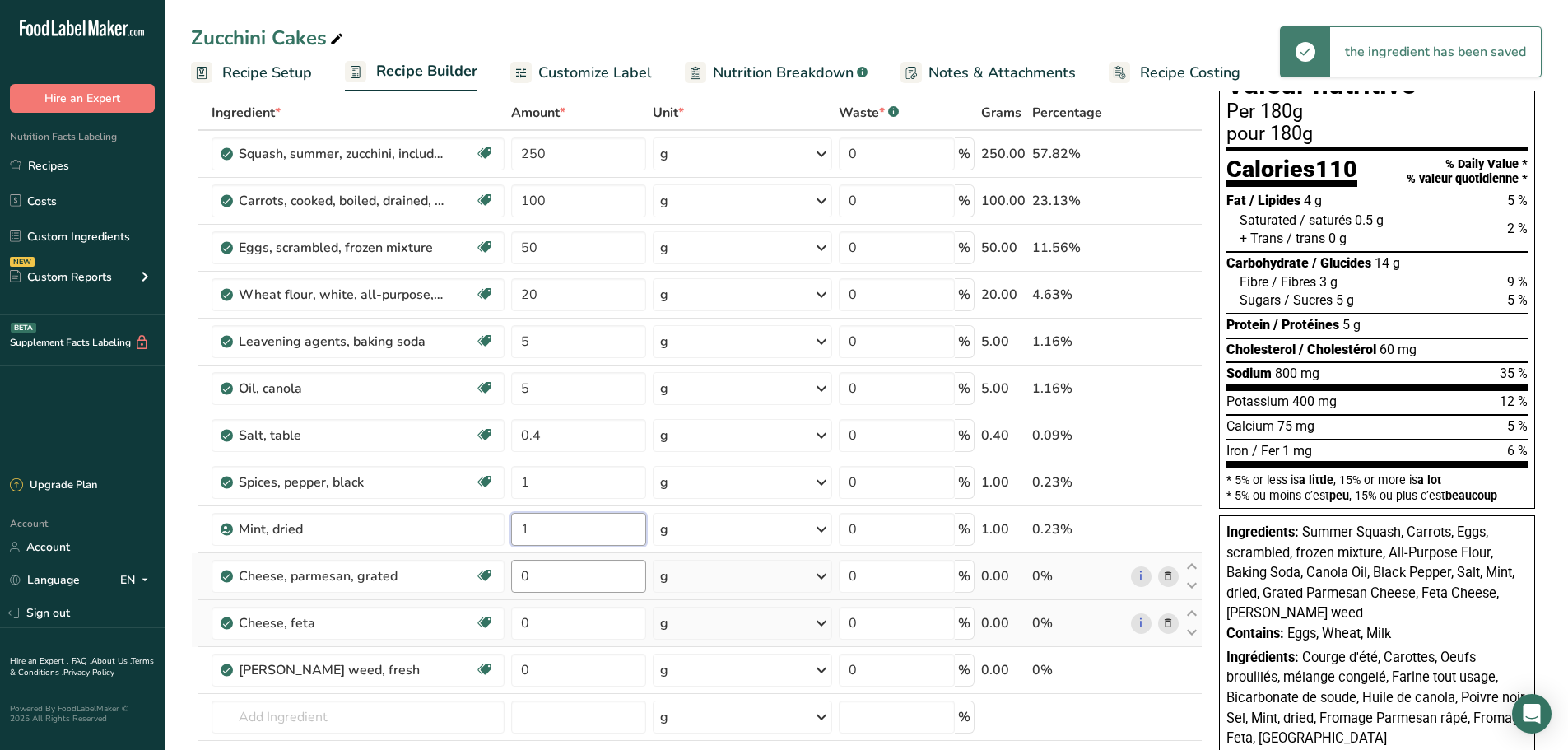
type input "1"
click at [536, 591] on div "Ingredient * Amount * Unit * Waste * .a-a{fill:#347362;}.b-a{fill:#fff;} Grams …" at bounding box center [696, 470] width 1011 height 748
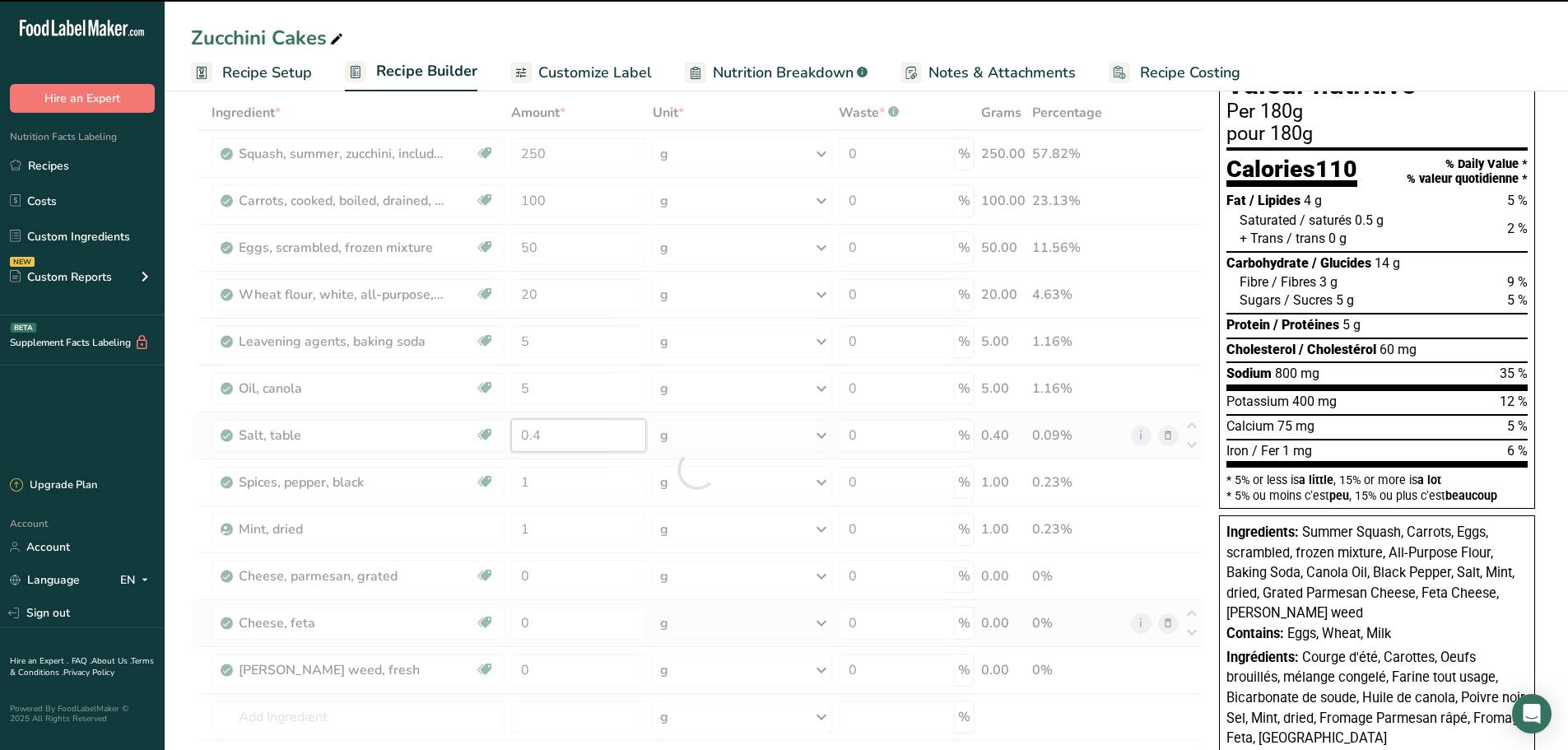
click at [545, 430] on div "Ingredient * Amount * Unit * Waste * .a-a{fill:#347362;}.b-a{fill:#fff;} Grams …" at bounding box center [696, 470] width 1011 height 748
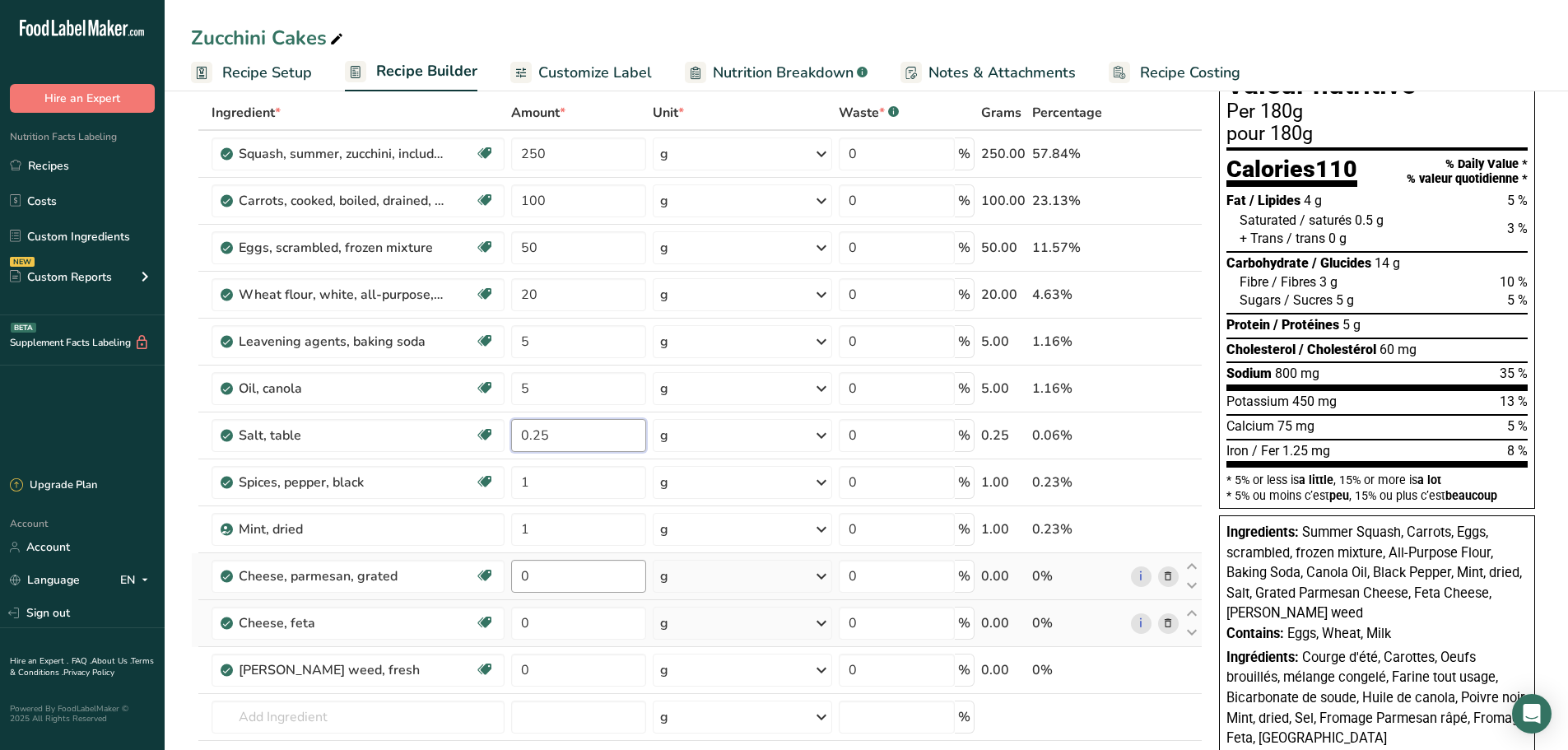
type input "0.25"
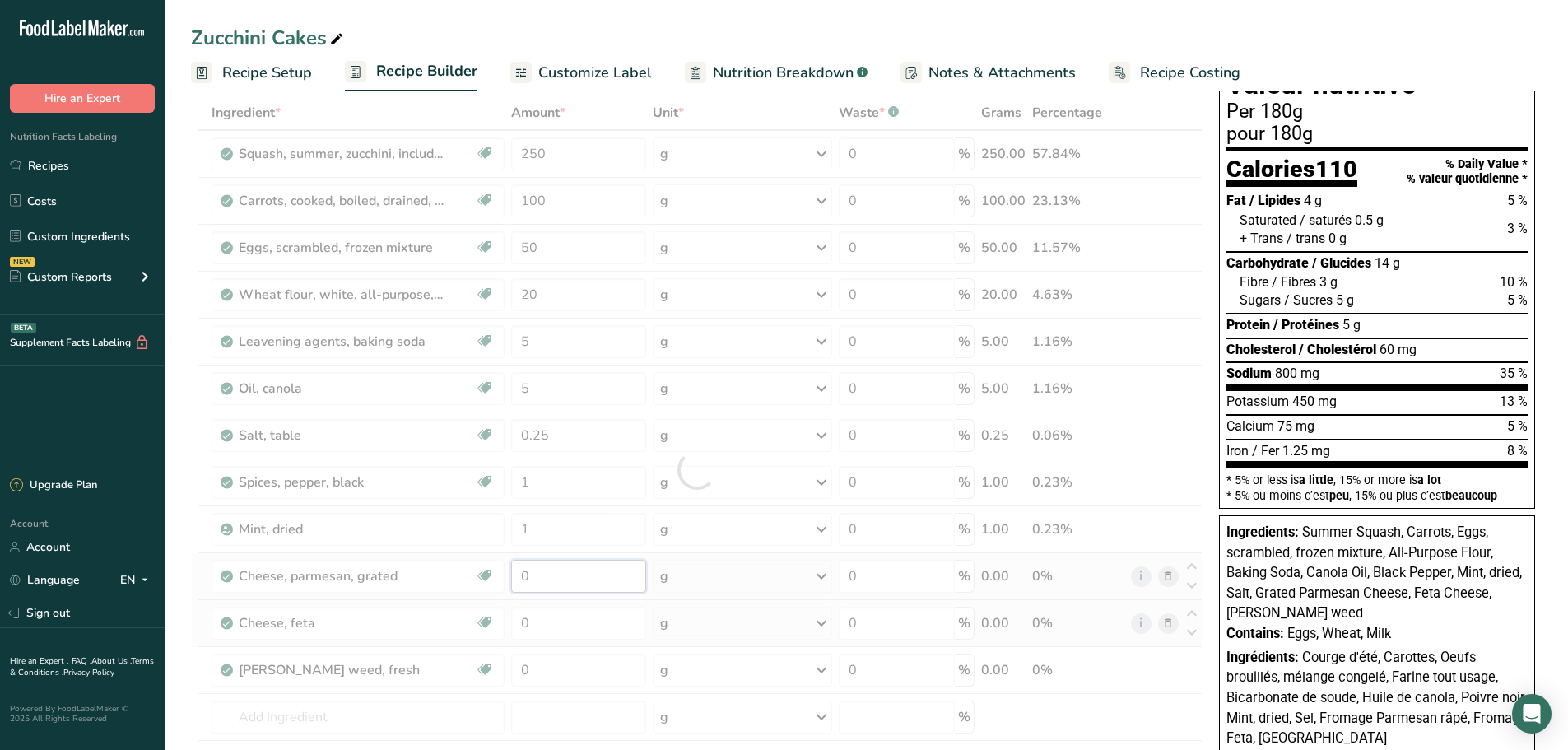
click at [540, 566] on div "Ingredient * Amount * Unit * Waste * .a-a{fill:#347362;}.b-a{fill:#fff;} Grams …" at bounding box center [696, 470] width 1011 height 748
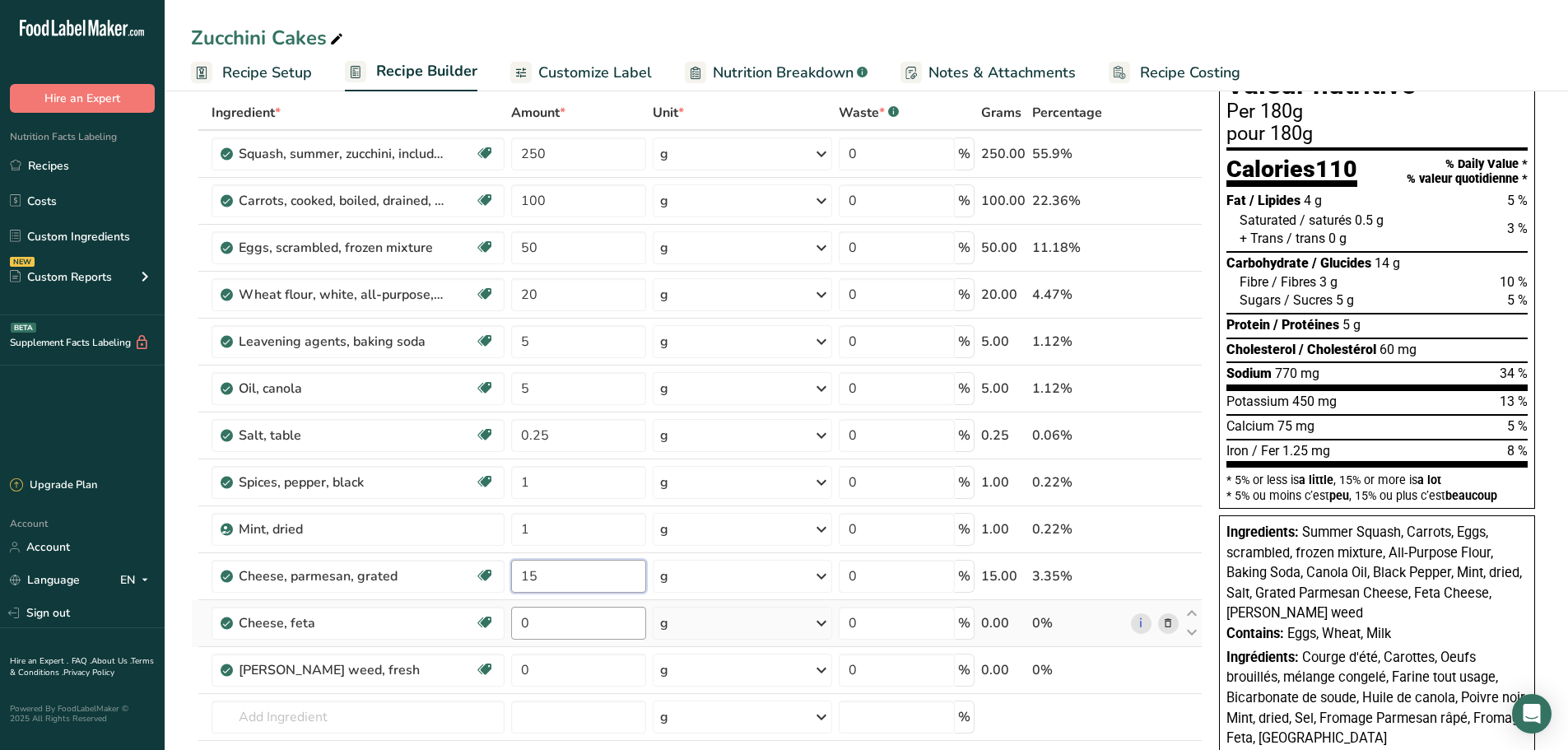
type input "15"
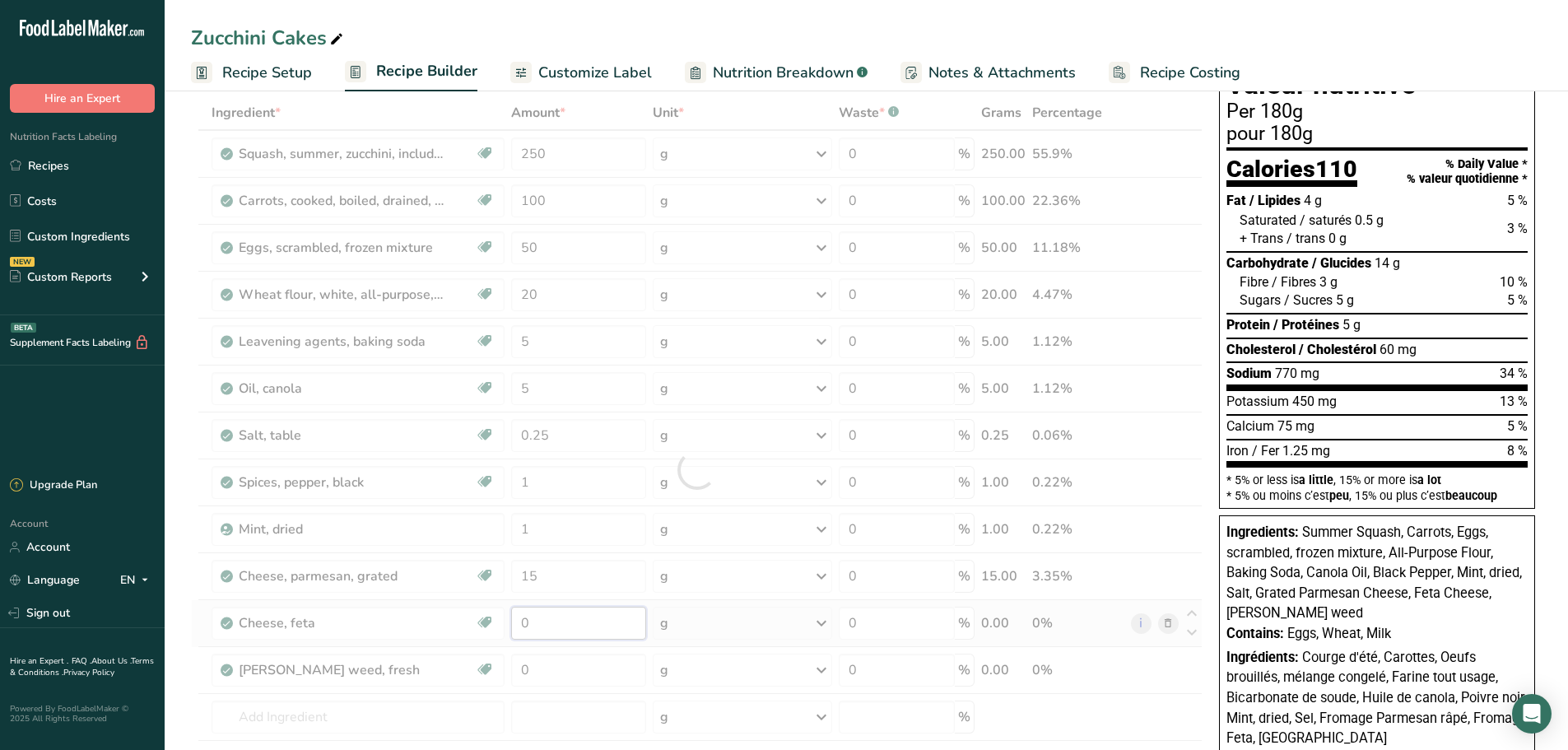
click at [530, 637] on div "Ingredient * Amount * Unit * Waste * .a-a{fill:#347362;}.b-a{fill:#fff;} Grams …" at bounding box center [696, 470] width 1011 height 748
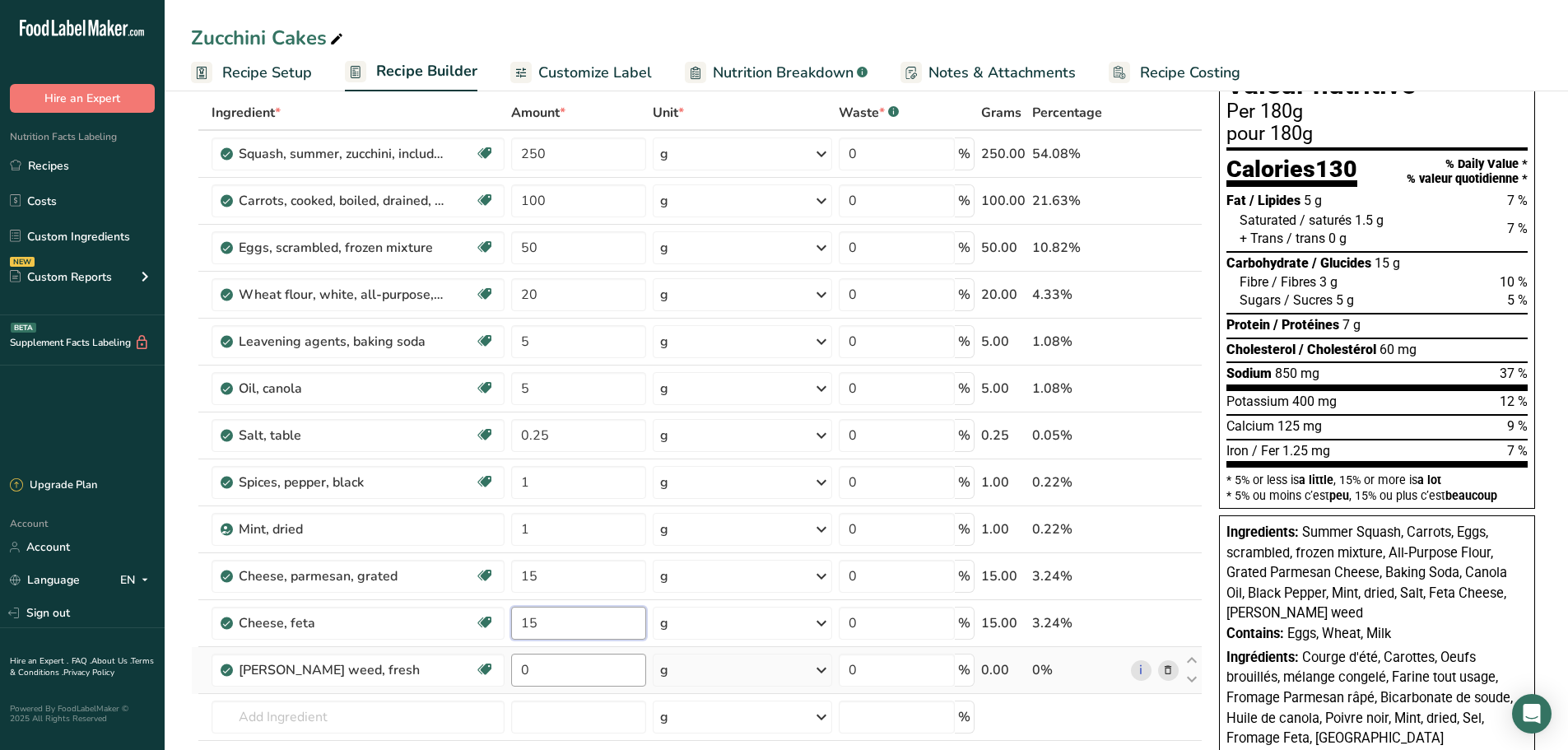
type input "15"
click at [551, 676] on div "Ingredient * Amount * Unit * Waste * .a-a{fill:#347362;}.b-a{fill:#fff;} Grams …" at bounding box center [696, 470] width 1011 height 748
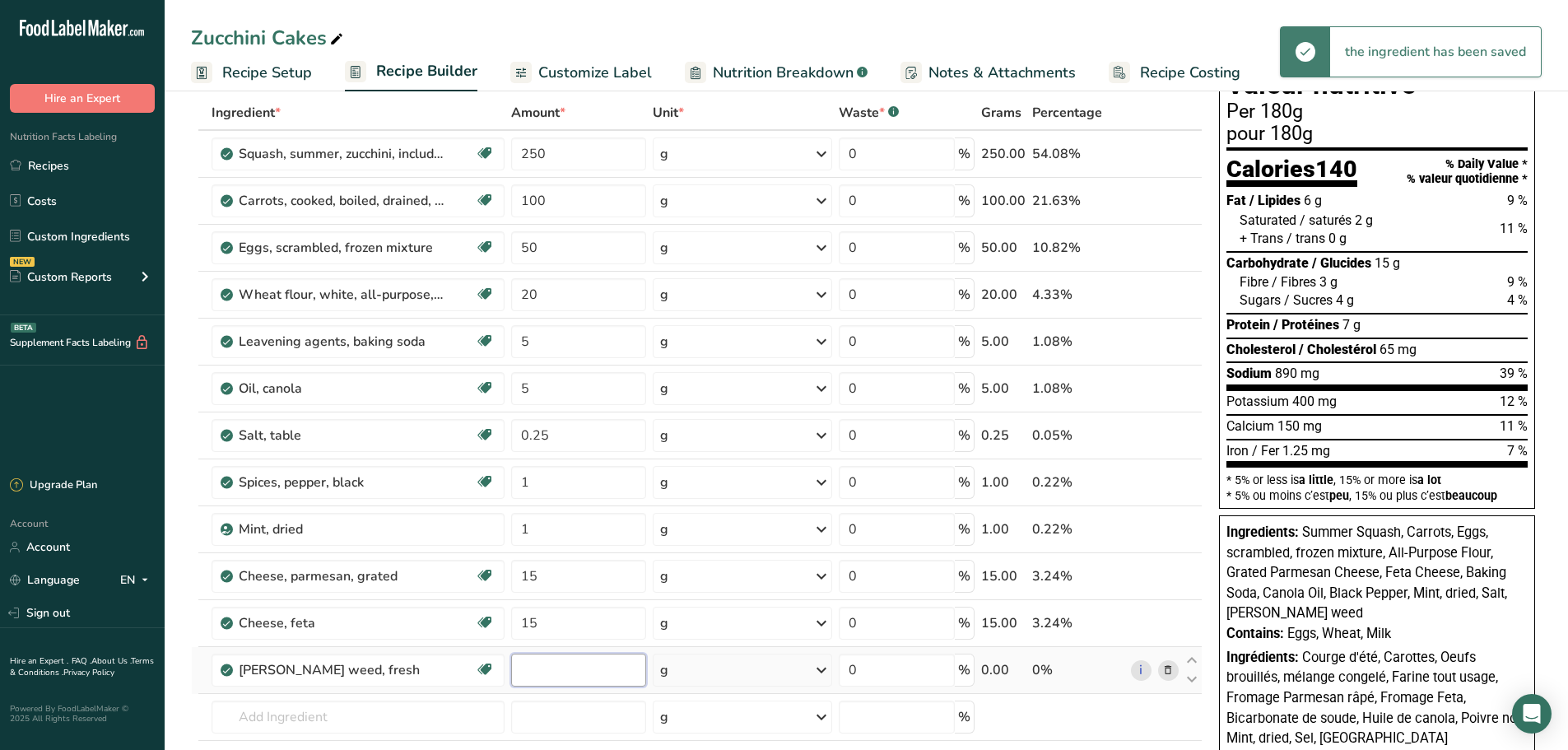
type input "1"
click at [854, 25] on div "Zucchini Cakes" at bounding box center [866, 37] width 1404 height 30
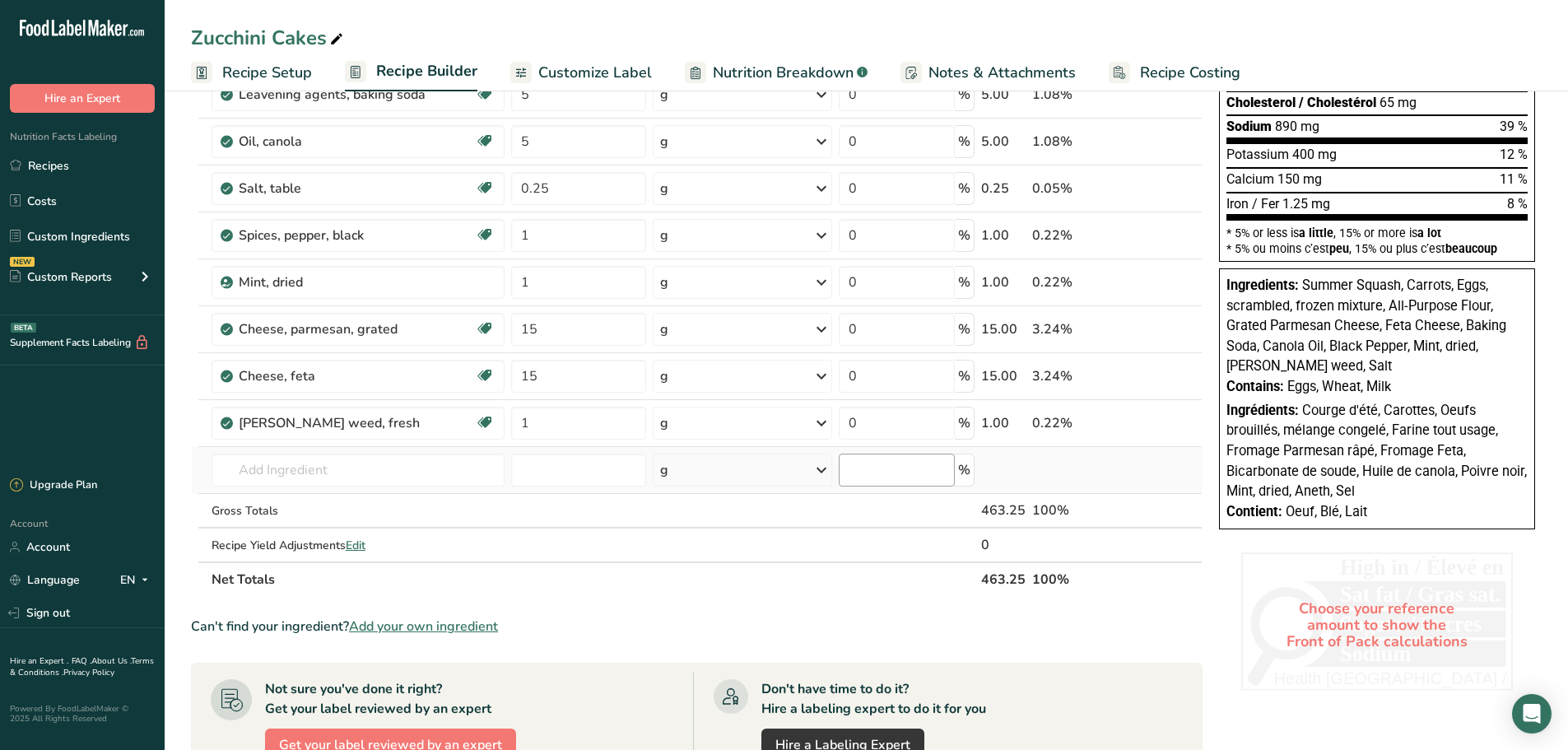
scroll to position [0, 0]
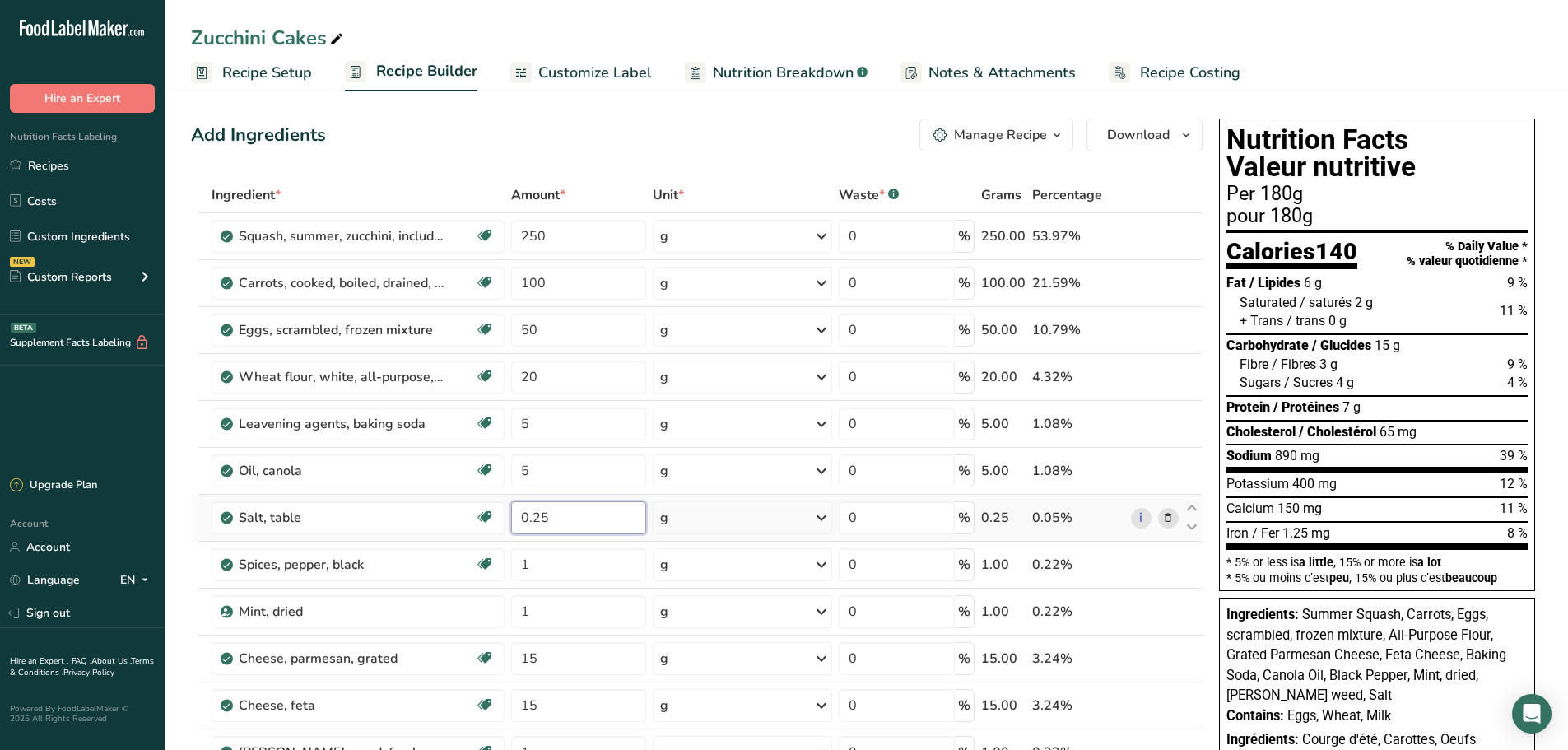
click at [560, 520] on input "0.25" at bounding box center [578, 518] width 136 height 33
click at [535, 136] on div "Add Ingredients Manage Recipe Delete Recipe Duplicate Recipe Scale Recipe Save …" at bounding box center [696, 135] width 1011 height 33
click at [565, 520] on input "0.20" at bounding box center [578, 518] width 136 height 33
type input "0.15"
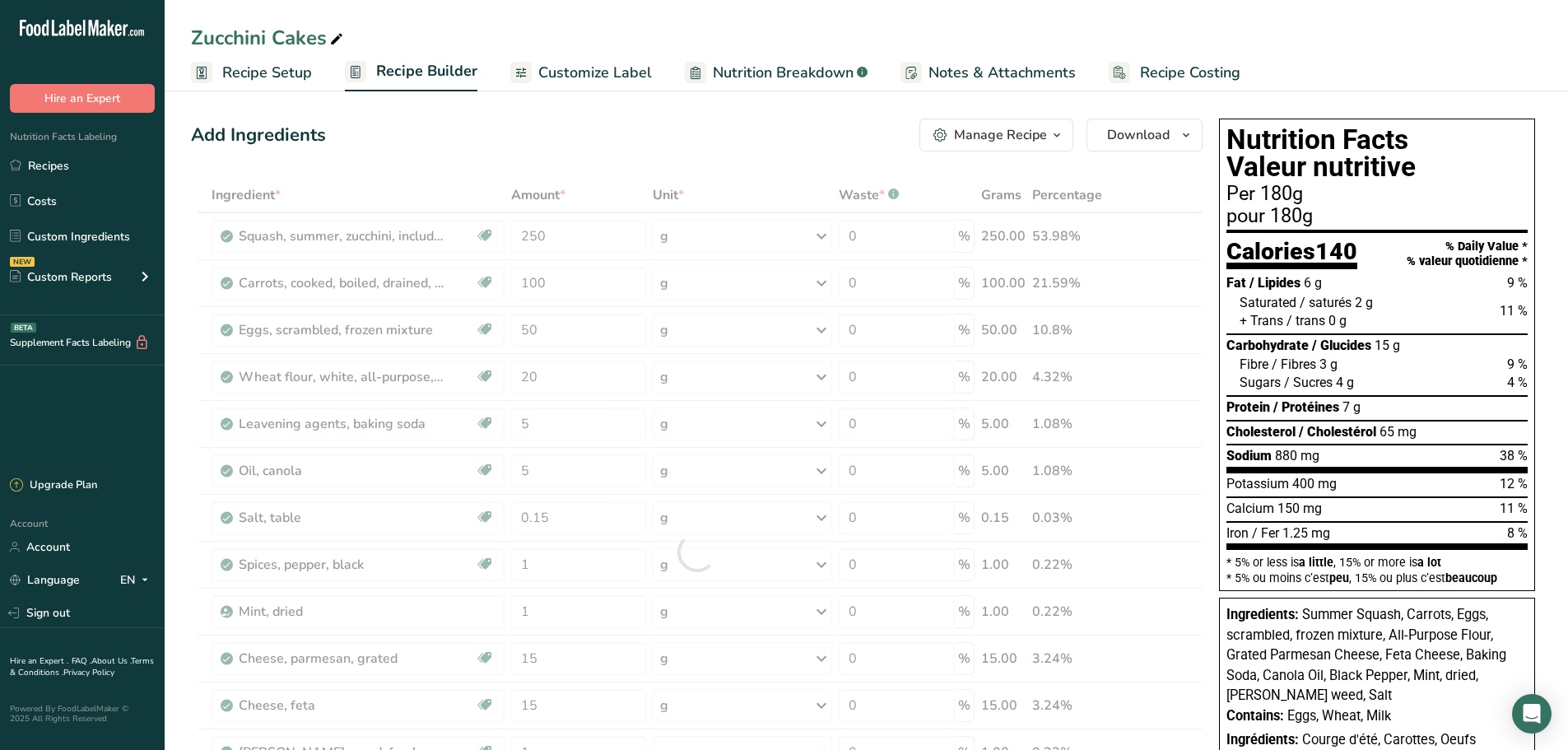
click at [502, 144] on div "Add Ingredients Manage Recipe Delete Recipe Duplicate Recipe Scale Recipe Save …" at bounding box center [696, 135] width 1011 height 33
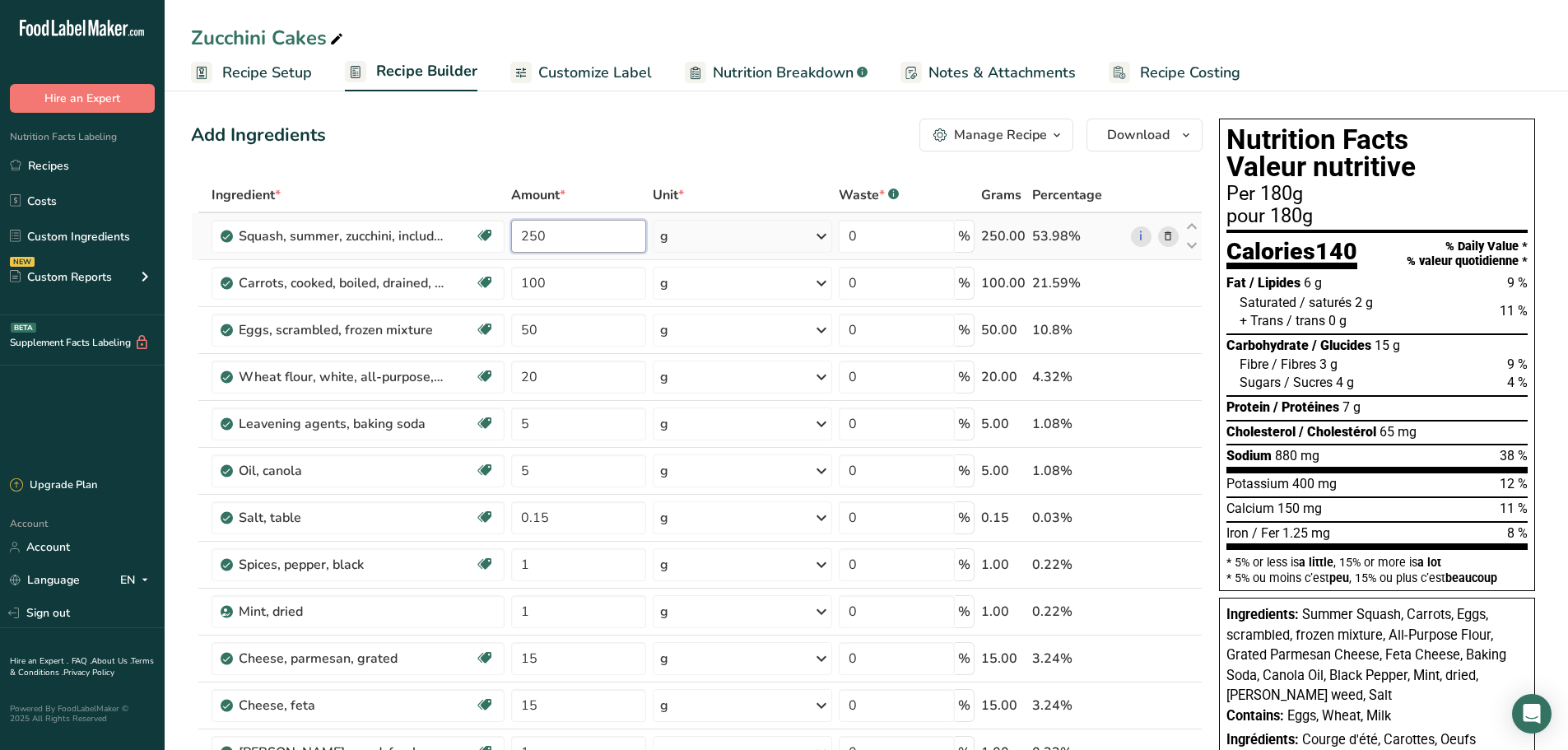
click at [569, 239] on input "250" at bounding box center [578, 236] width 136 height 33
type input "225"
drag, startPoint x: 606, startPoint y: 152, endPoint x: 596, endPoint y: 146, distance: 11.7
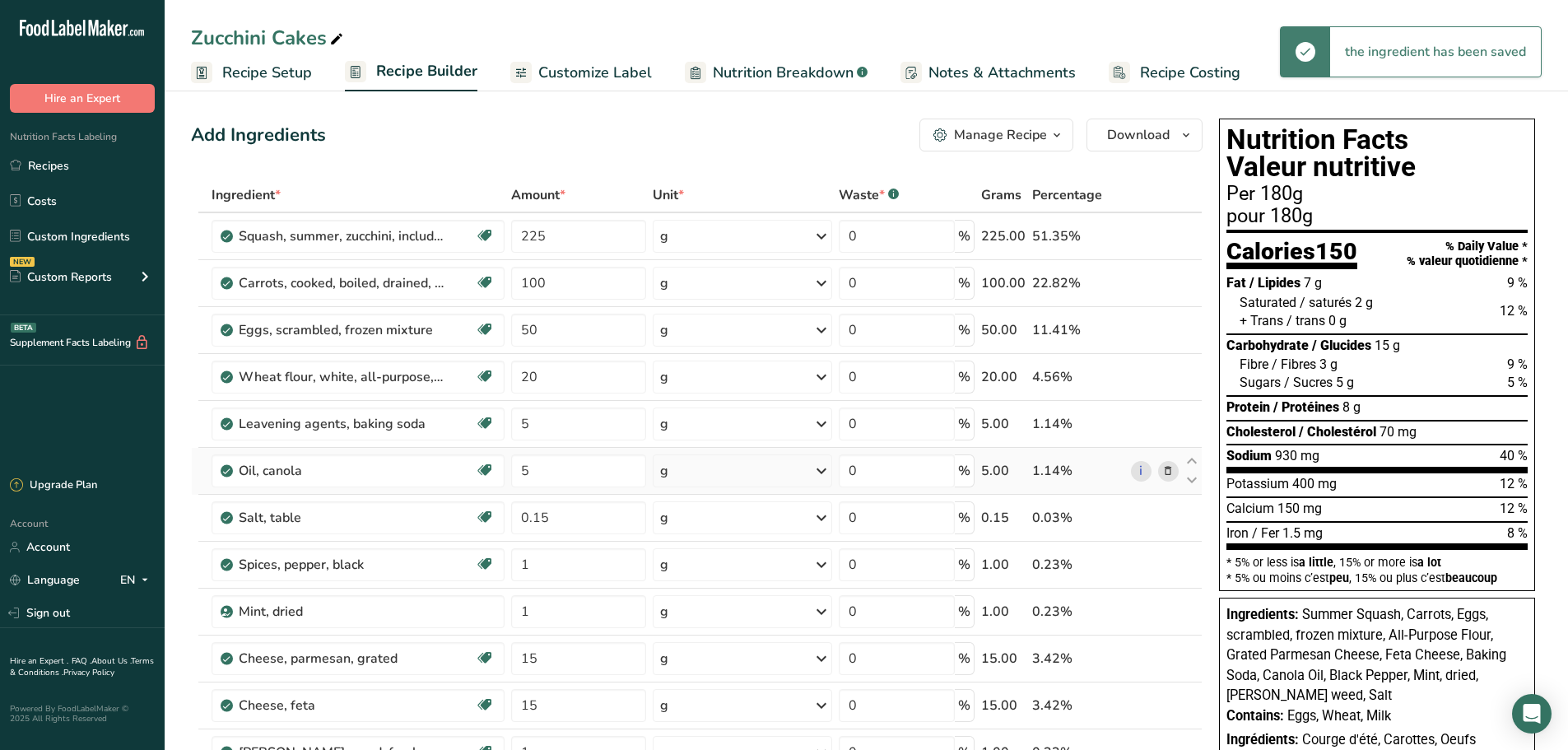
scroll to position [329, 0]
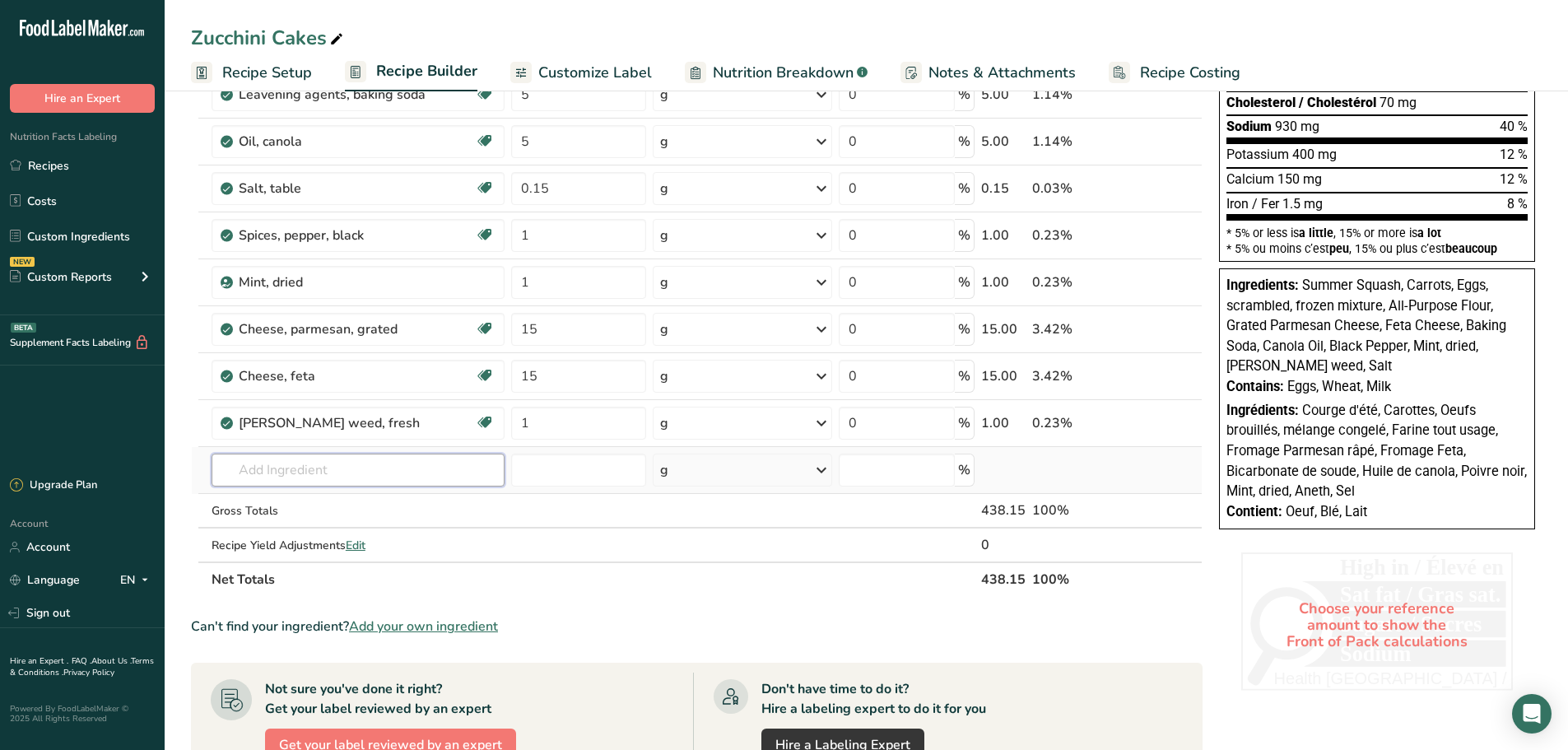
click at [304, 473] on input "text" at bounding box center [358, 470] width 293 height 33
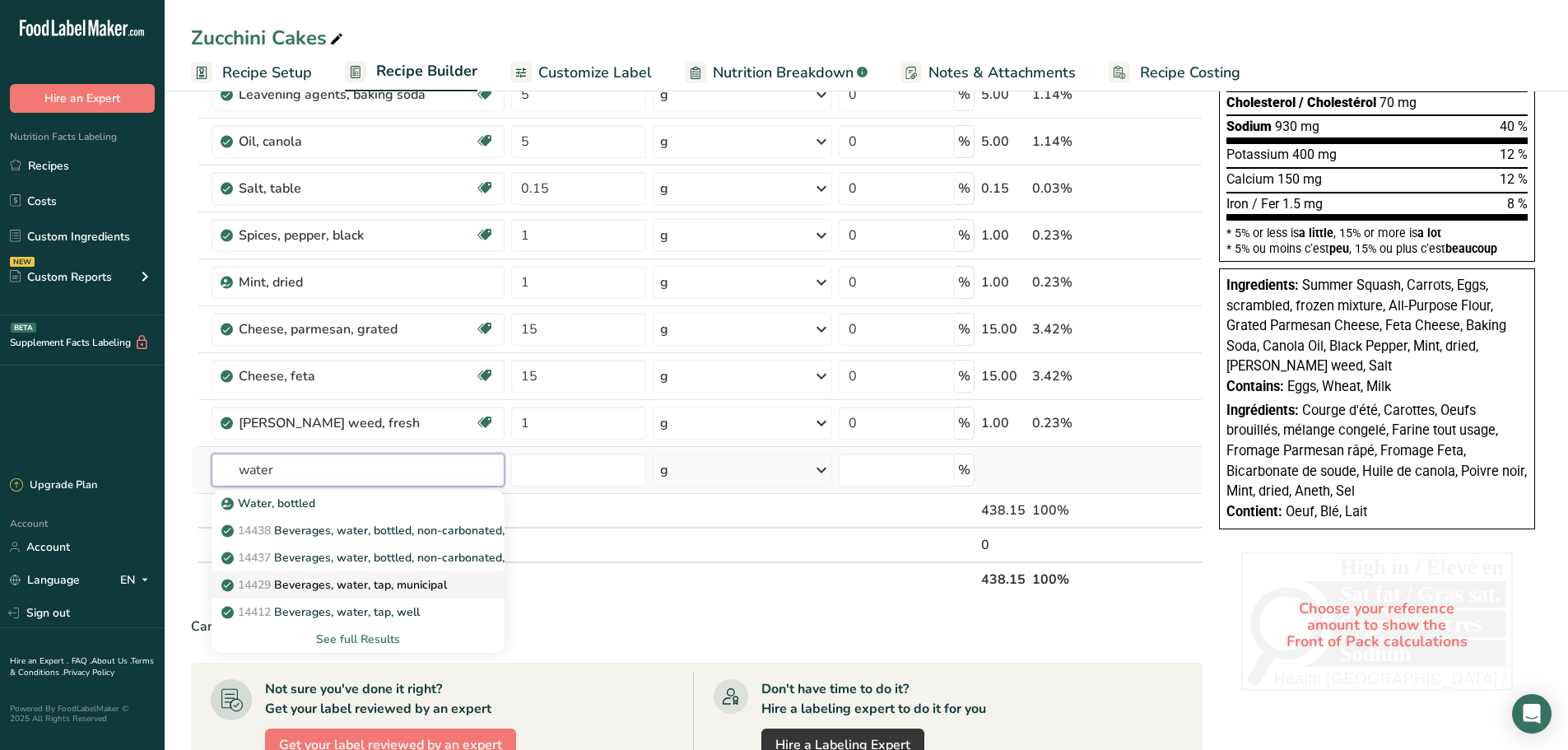
type input "water"
click at [333, 587] on p "14429 [GEOGRAPHIC_DATA], water, tap, municipal" at bounding box center [336, 584] width 222 height 17
type input "Beverages, water, tap, municipal"
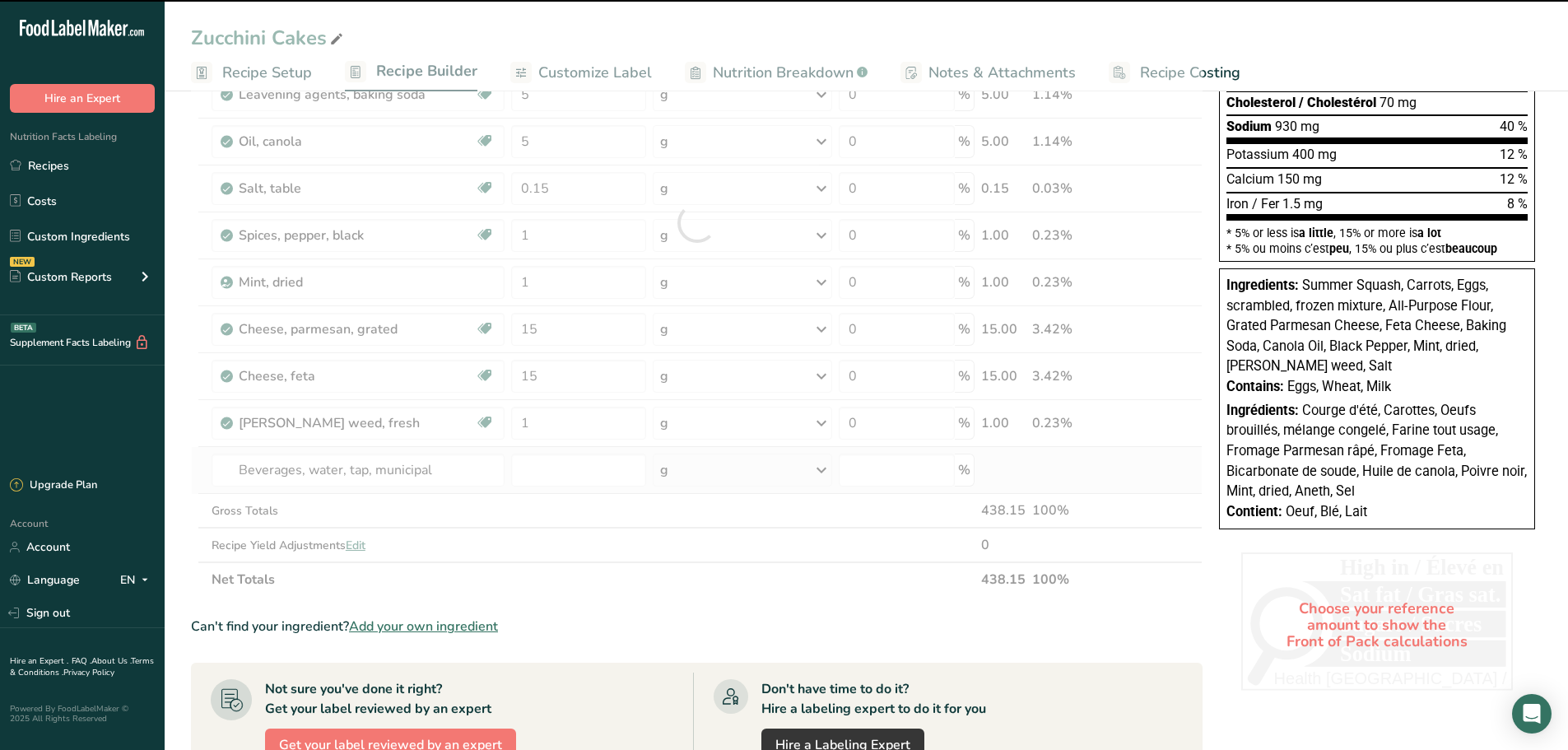
type input "0"
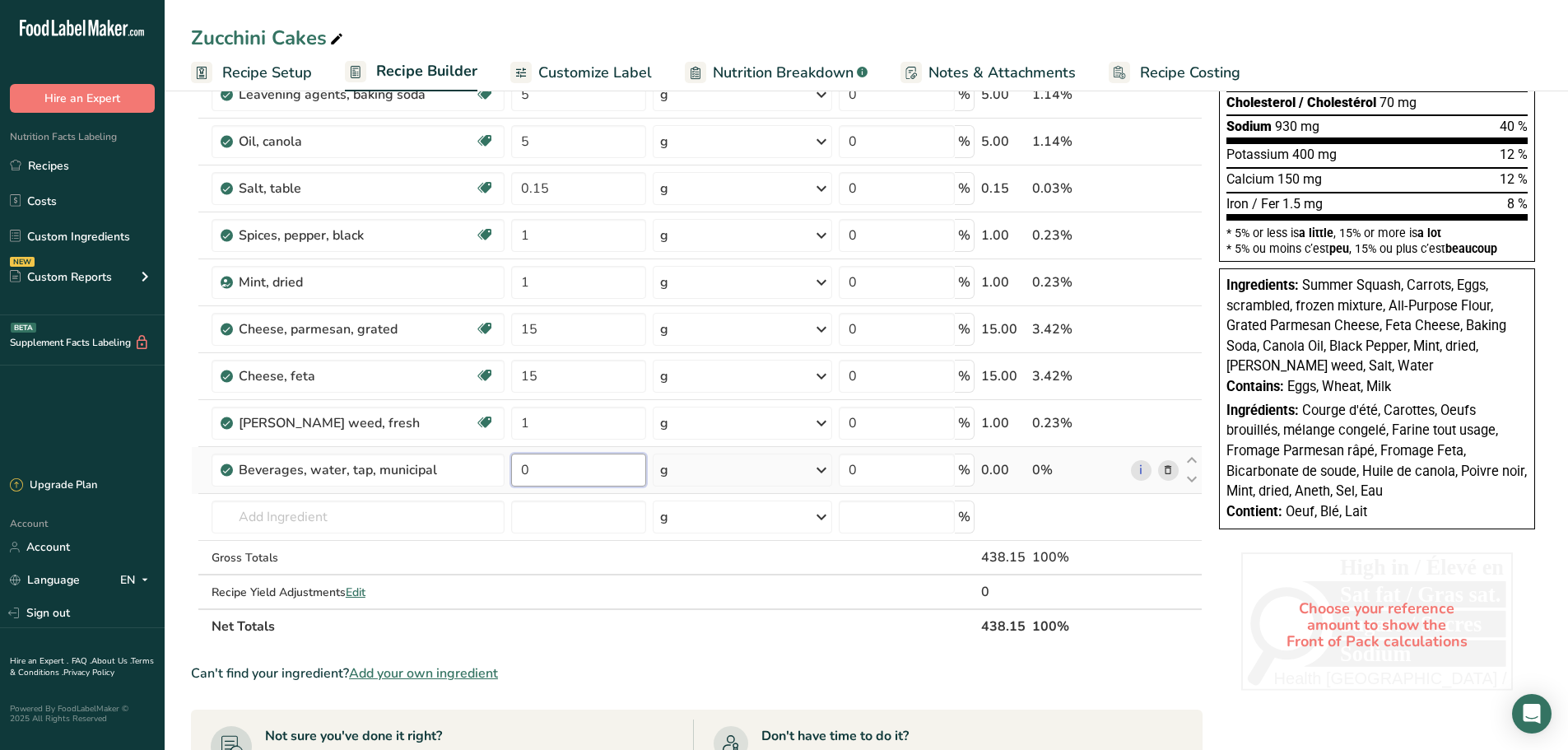
click at [549, 471] on input "0" at bounding box center [578, 470] width 136 height 33
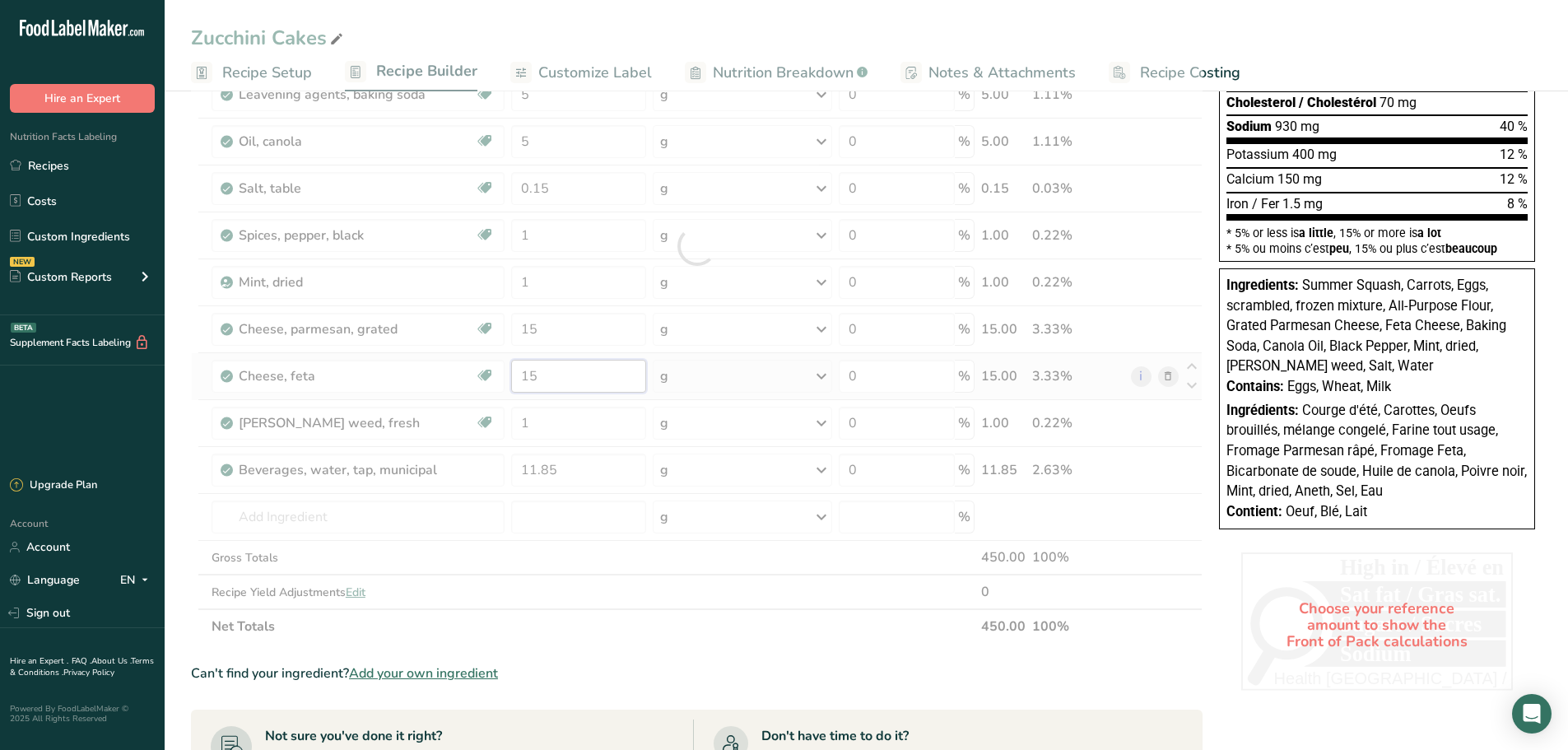
click at [606, 380] on div "Ingredient * Amount * Unit * Waste * .a-a{fill:#347362;}.b-a{fill:#fff;} Grams …" at bounding box center [696, 246] width 1011 height 795
click at [589, 473] on div "Ingredient * Amount * Unit * Waste * .a-a{fill:#347362;}.b-a{fill:#fff;} Grams …" at bounding box center [696, 246] width 1011 height 795
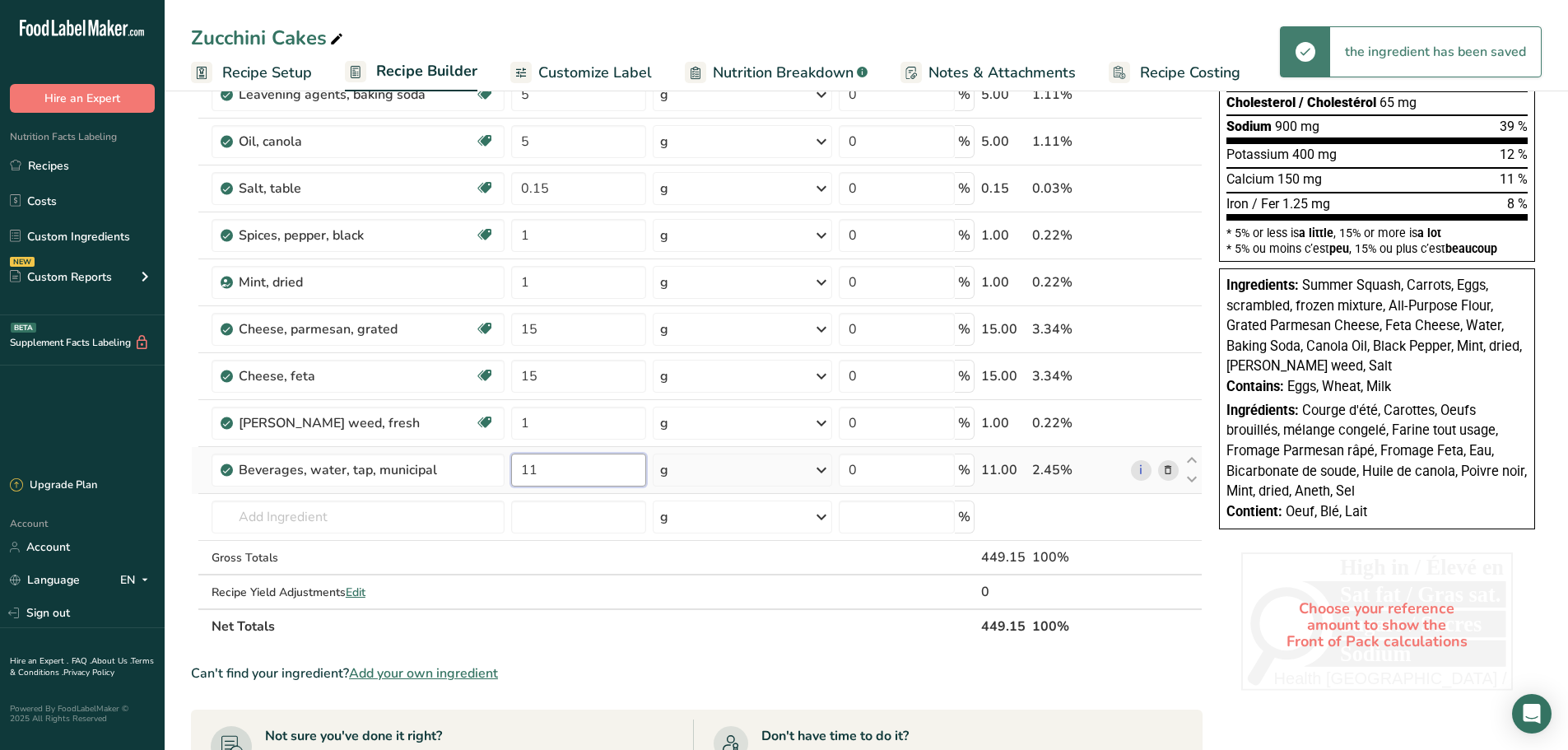
type input "1"
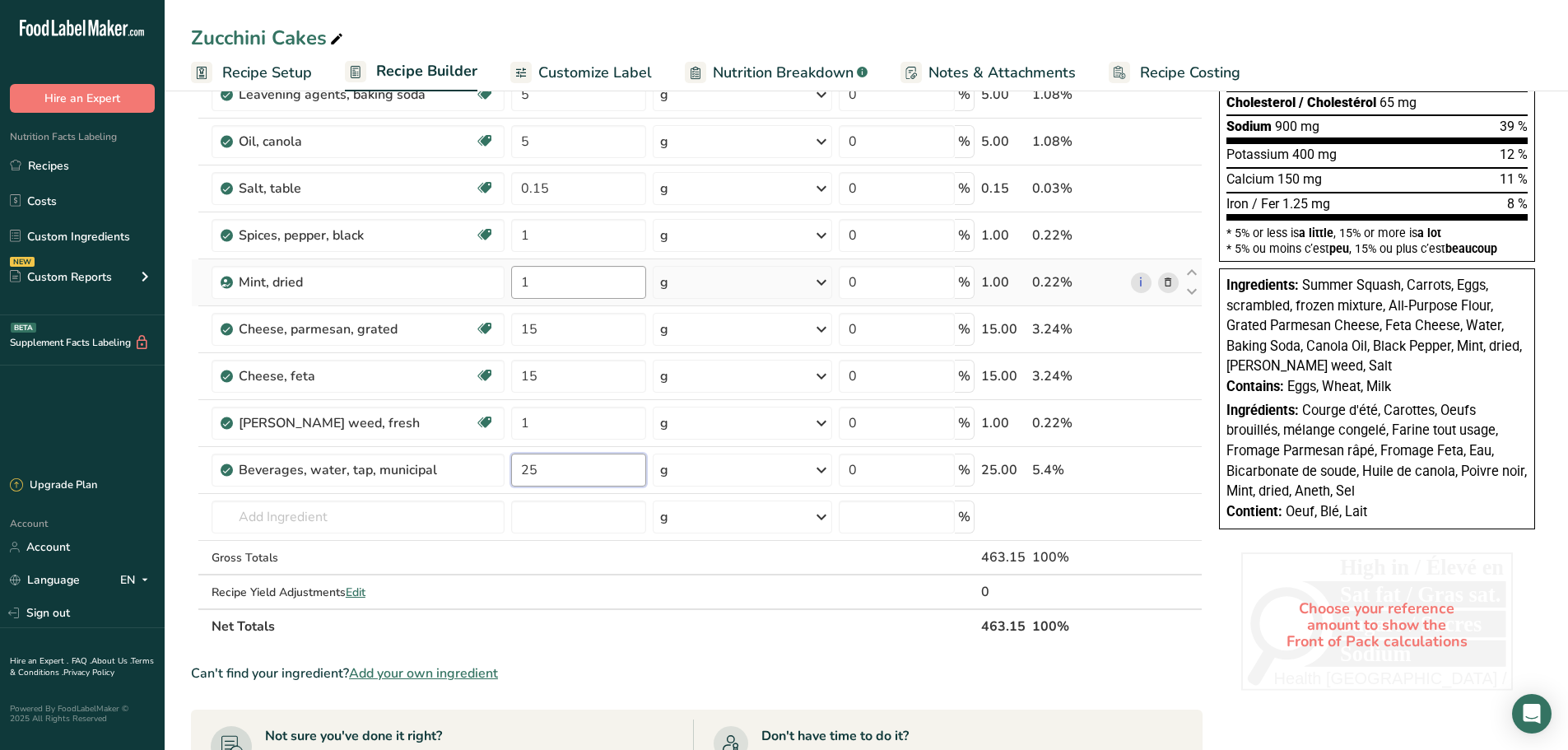
type input "25"
click at [596, 293] on div "Ingredient * Amount * Unit * Waste * .a-a{fill:#347362;}.b-a{fill:#fff;} Grams …" at bounding box center [696, 246] width 1011 height 795
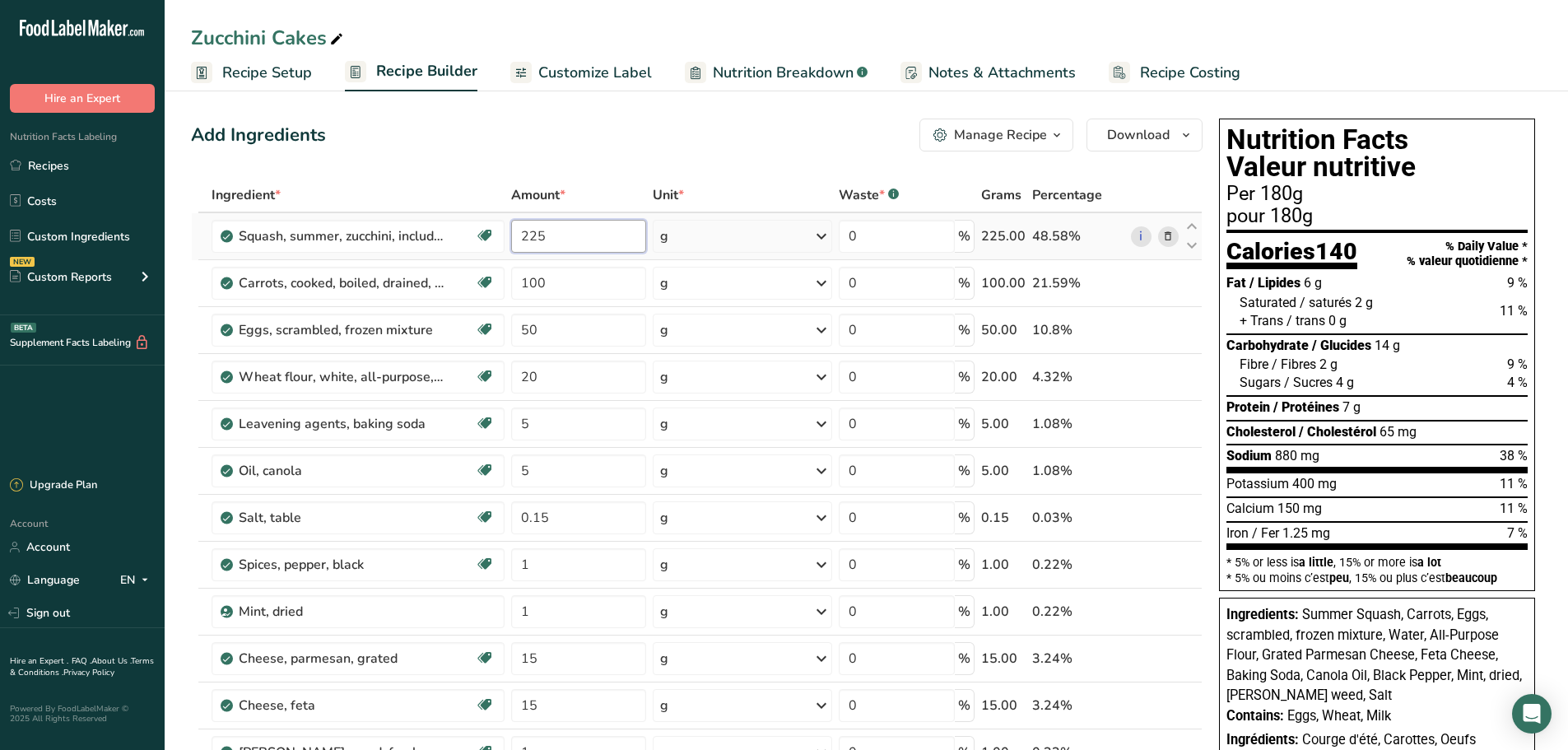
click at [566, 234] on div "Ingredient * Amount * Unit * Waste * .a-a{fill:#347362;}.b-a{fill:#fff;} Grams …" at bounding box center [696, 576] width 1011 height 795
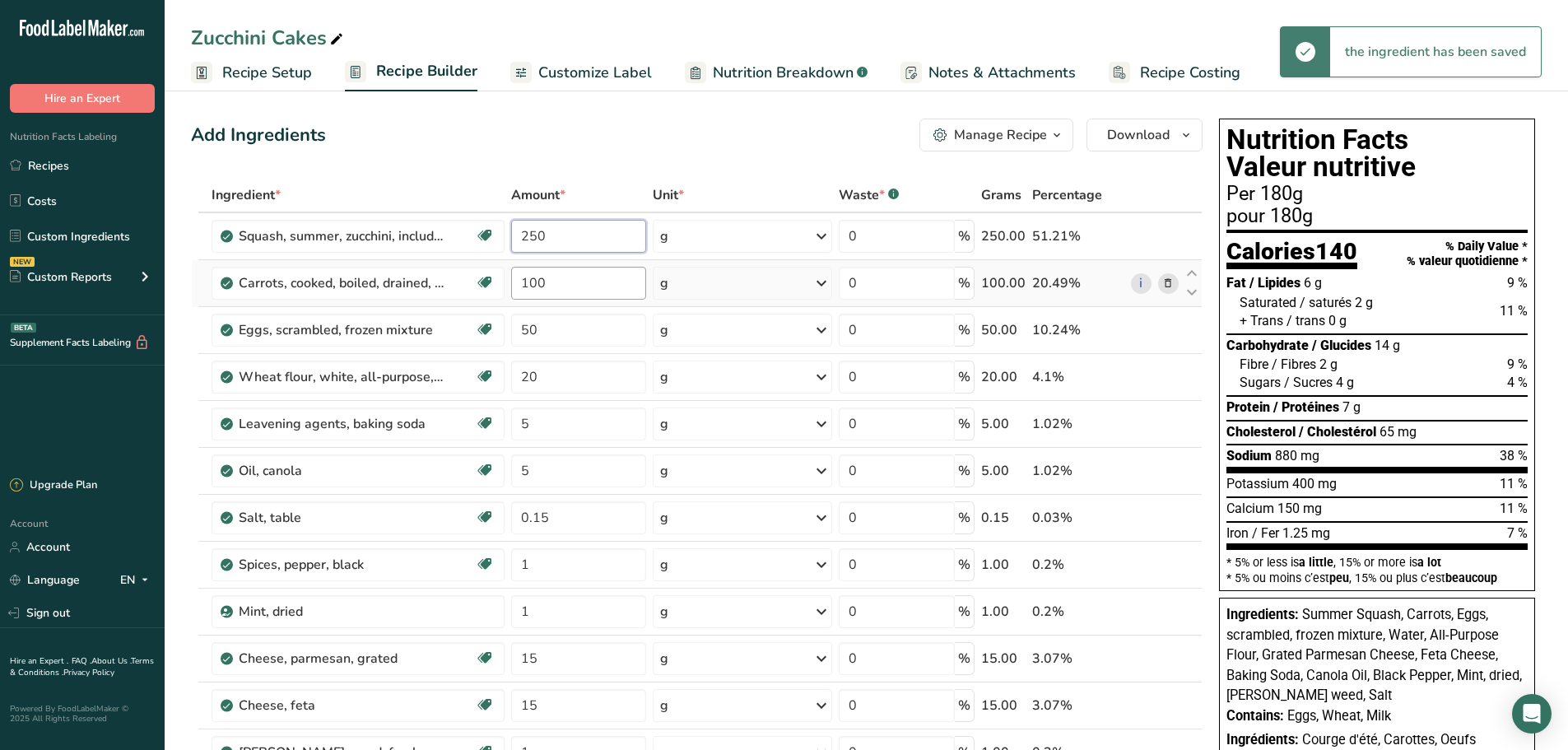
type input "250"
click at [564, 296] on div "Ingredient * Amount * Unit * Waste * .a-a{fill:#347362;}.b-a{fill:#fff;} Grams …" at bounding box center [696, 576] width 1011 height 795
click at [568, 288] on input "100" at bounding box center [578, 283] width 136 height 33
type input "150"
click at [591, 145] on div "Add Ingredients Manage Recipe Delete Recipe Duplicate Recipe Scale Recipe Save …" at bounding box center [696, 135] width 1011 height 33
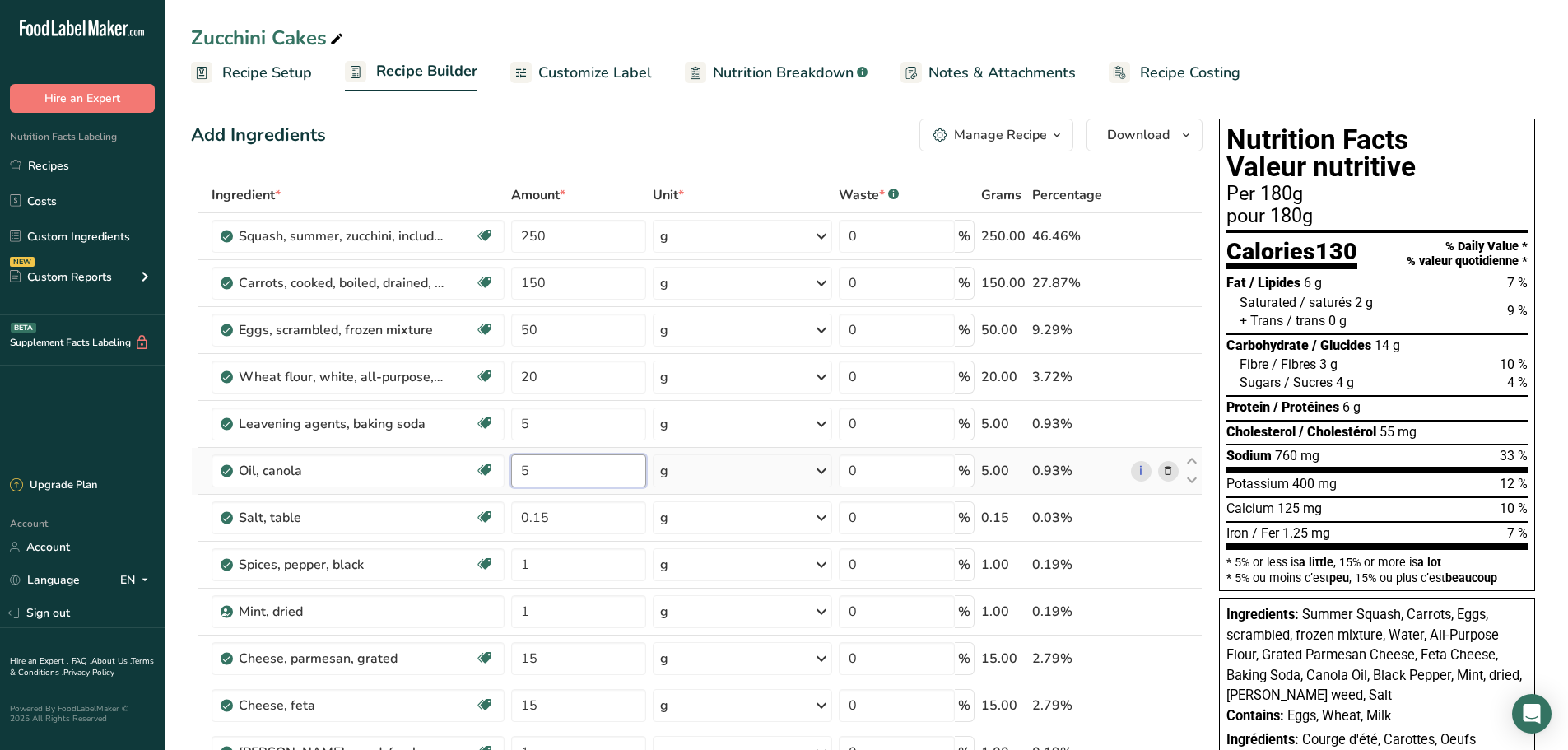
click at [584, 465] on input "5" at bounding box center [578, 471] width 136 height 33
type input "10"
click at [547, 124] on div "Add Ingredients Manage Recipe Delete Recipe Duplicate Recipe Scale Recipe Save …" at bounding box center [696, 135] width 1011 height 33
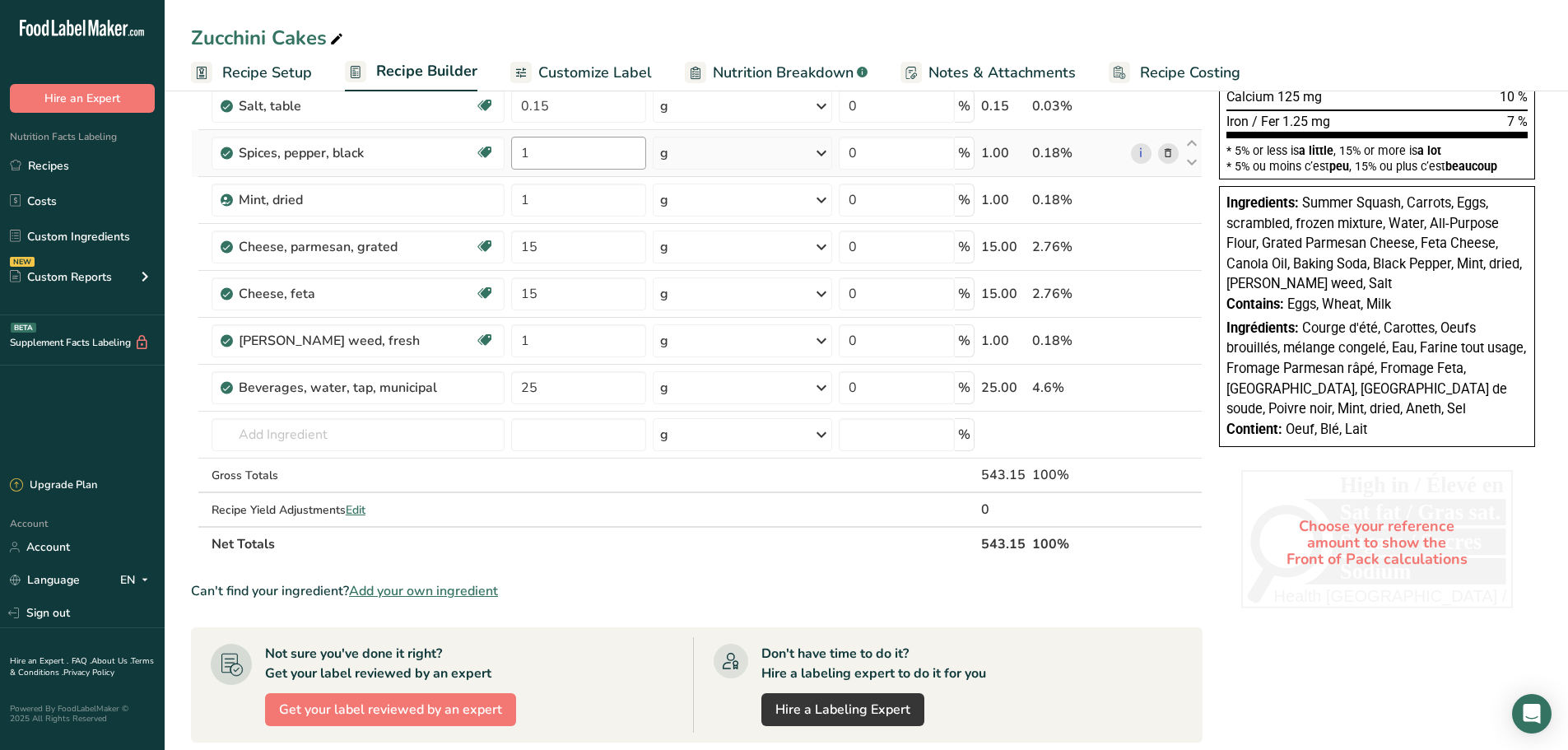
scroll to position [247, 0]
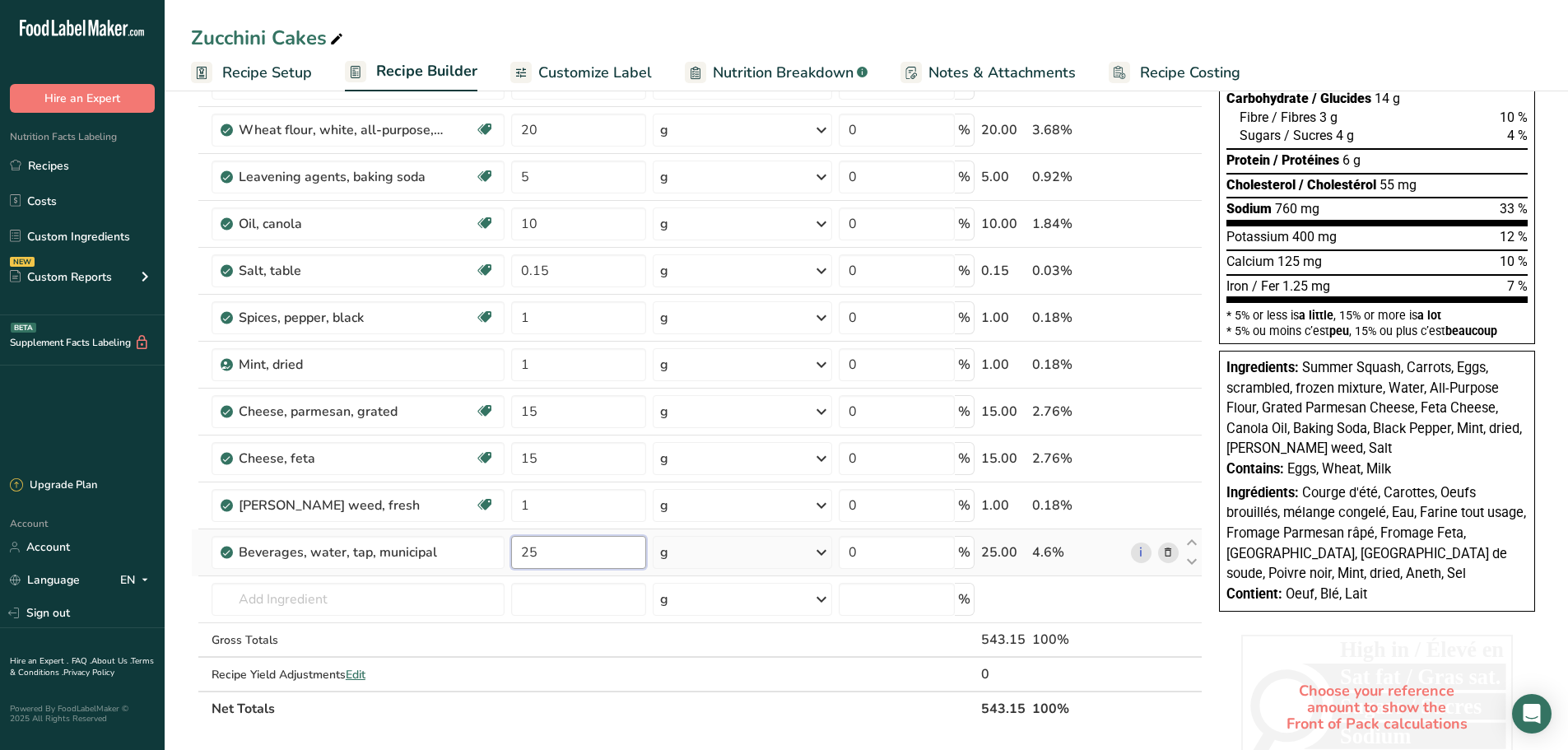
click at [561, 557] on input "25" at bounding box center [578, 552] width 136 height 33
type input "2"
type input "31.85"
click at [584, 498] on div "Ingredient * Amount * Unit * Waste * .a-a{fill:#347362;}.b-a{fill:#fff;} Grams …" at bounding box center [696, 329] width 1011 height 795
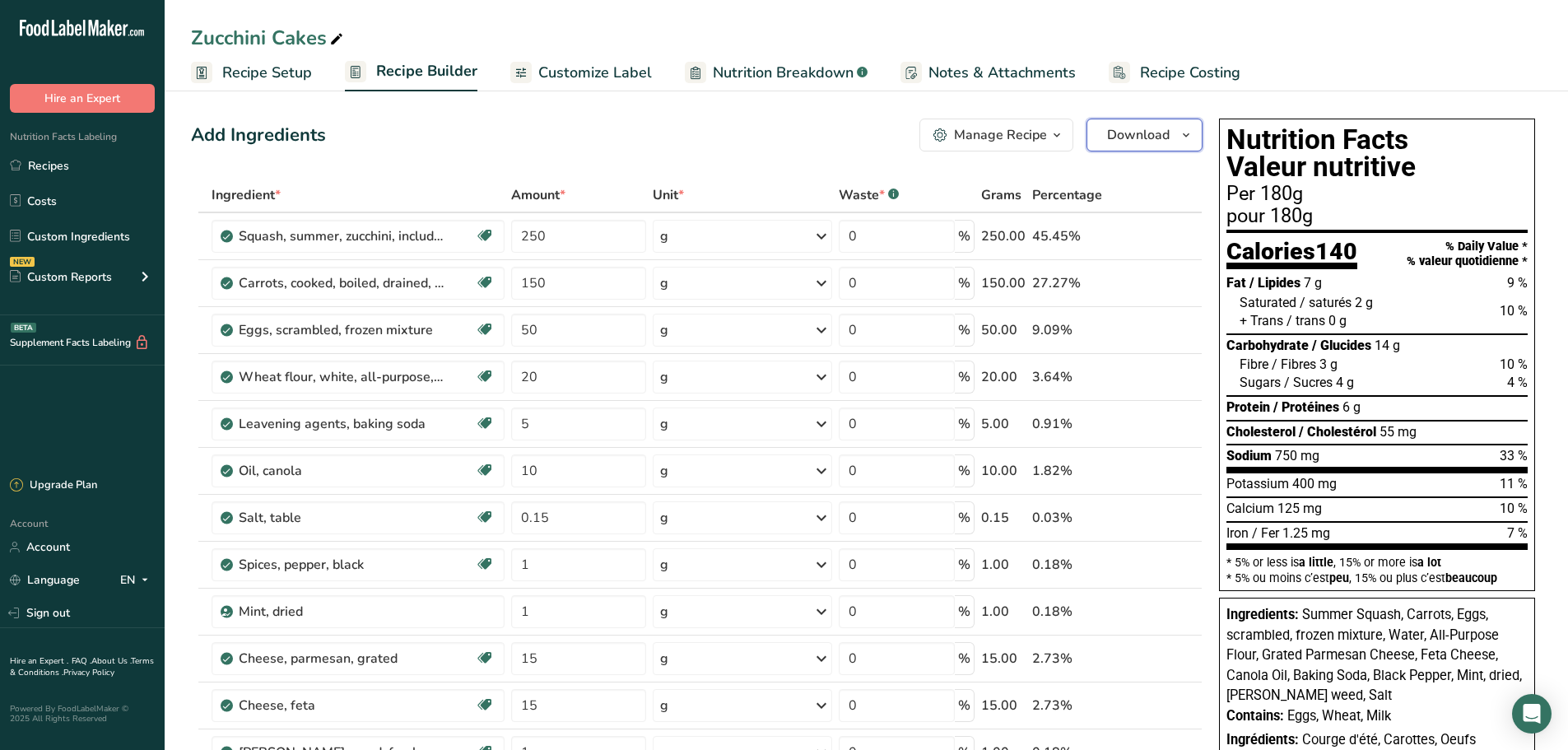
click at [1136, 132] on span "Download" at bounding box center [1138, 135] width 62 height 20
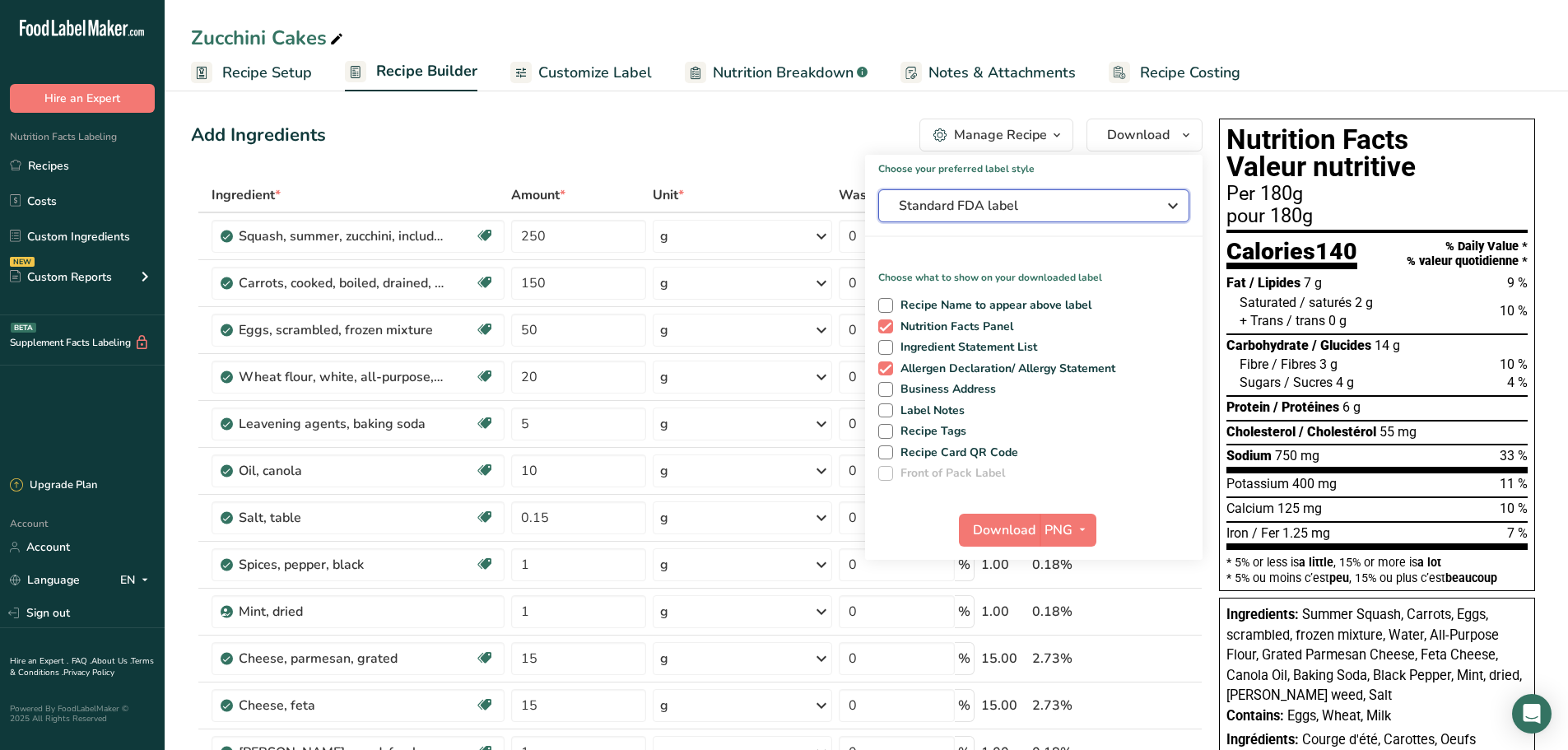
click at [1000, 209] on span "Standard FDA label" at bounding box center [1021, 206] width 247 height 20
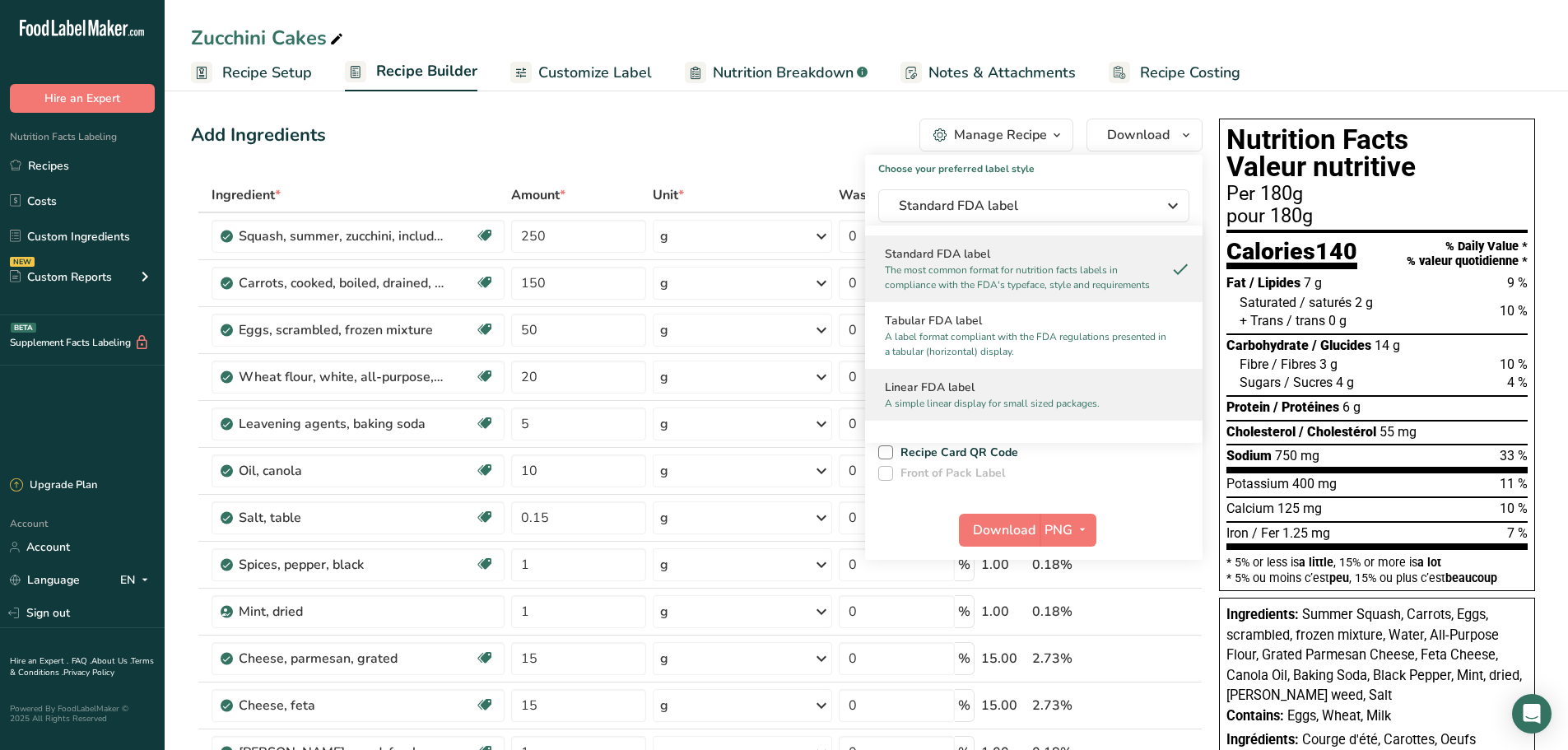
click at [1001, 397] on p "A simple linear display for small sized packages." at bounding box center [1026, 403] width 283 height 14
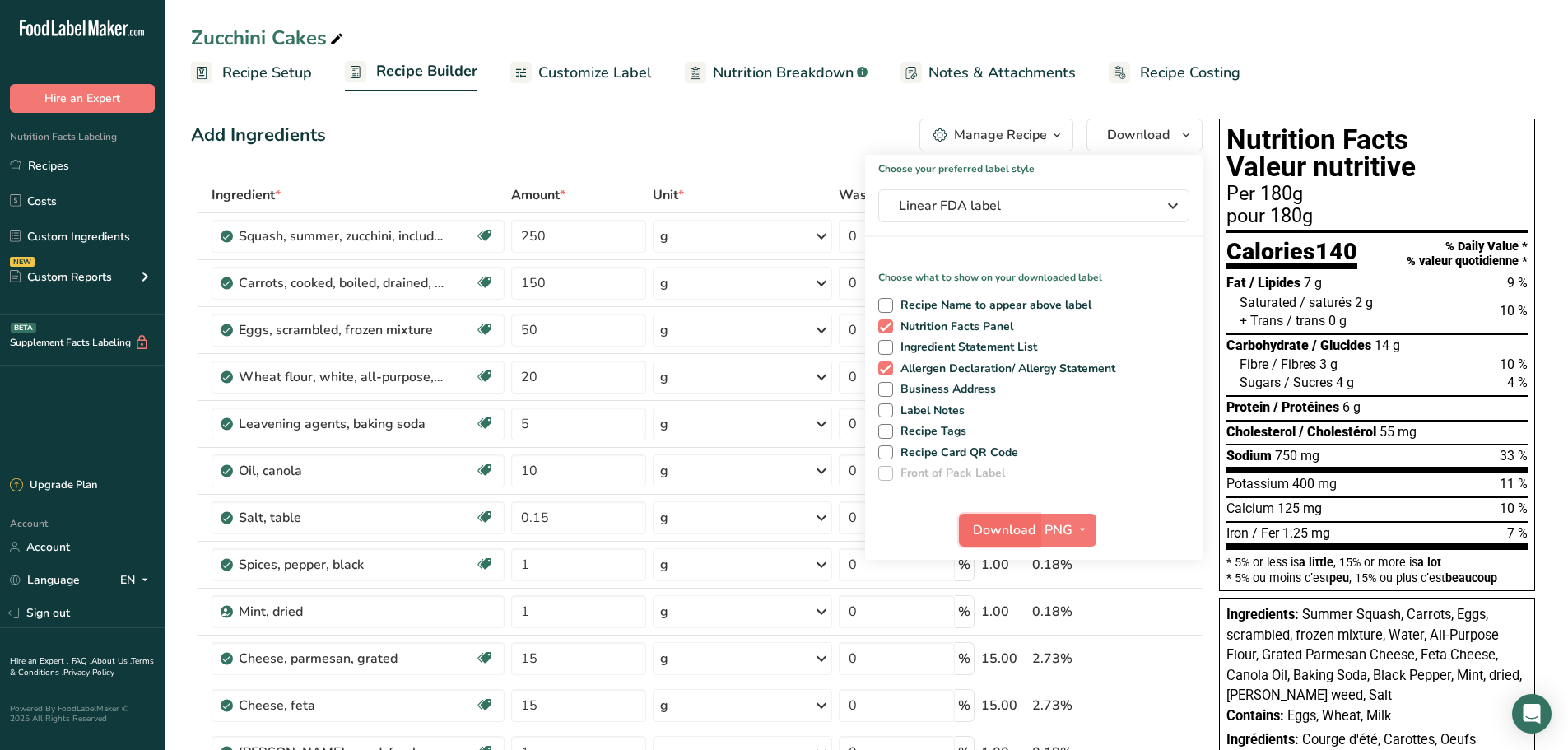
click at [1010, 529] on span "Download" at bounding box center [1003, 530] width 62 height 20
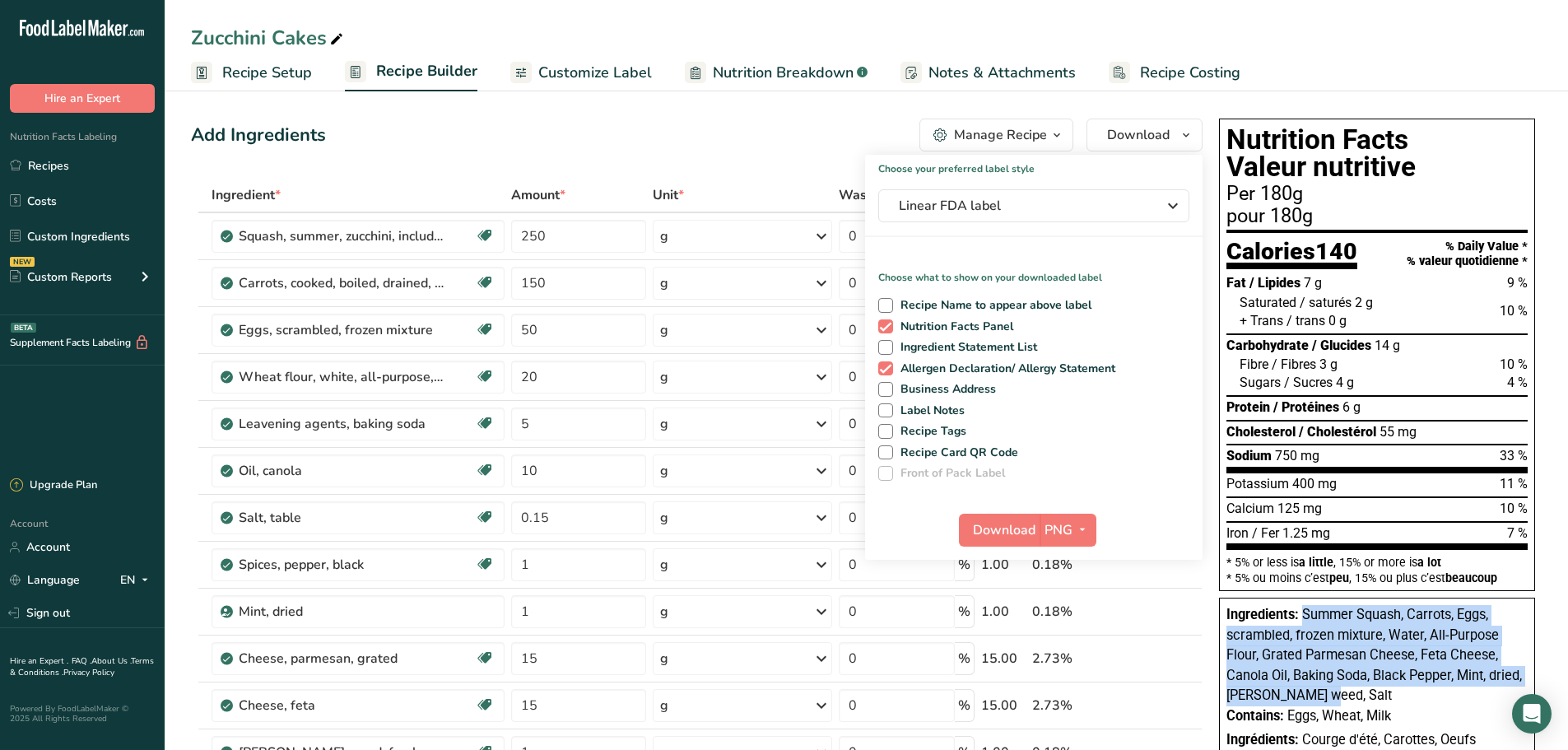
drag, startPoint x: 1302, startPoint y: 616, endPoint x: 1292, endPoint y: 695, distance: 79.6
click at [1292, 695] on div "Ingredients: Summer Squash, Carrots, Eggs, scrambled, frozen mixture, Water, Al…" at bounding box center [1376, 655] width 301 height 101
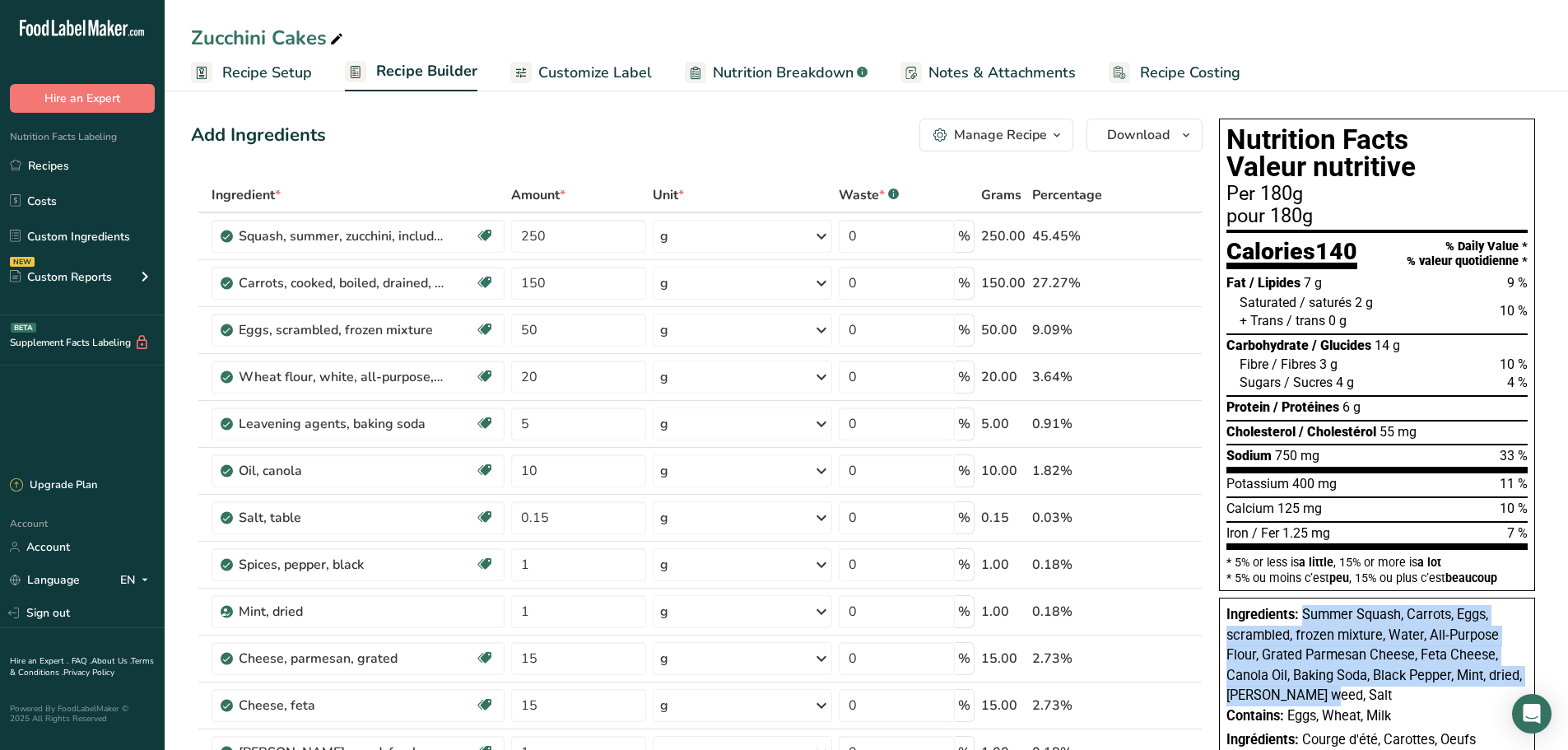
copy span "Summer Squash, Carrots, Eggs, scrambled, frozen mixture, Water, All-Purpose Flo…"
